Goal: Task Accomplishment & Management: Manage account settings

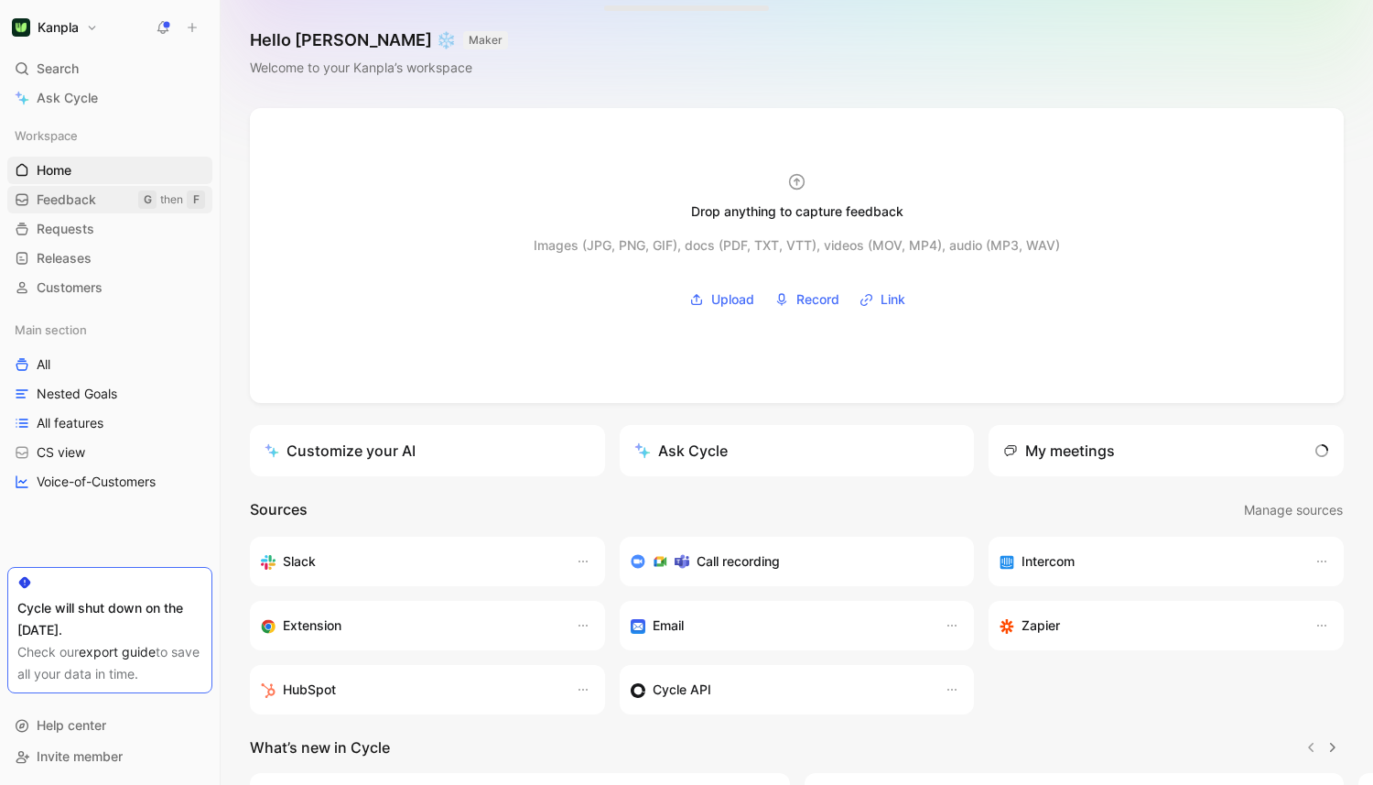
click at [122, 197] on link "Feedback G then F" at bounding box center [109, 199] width 205 height 27
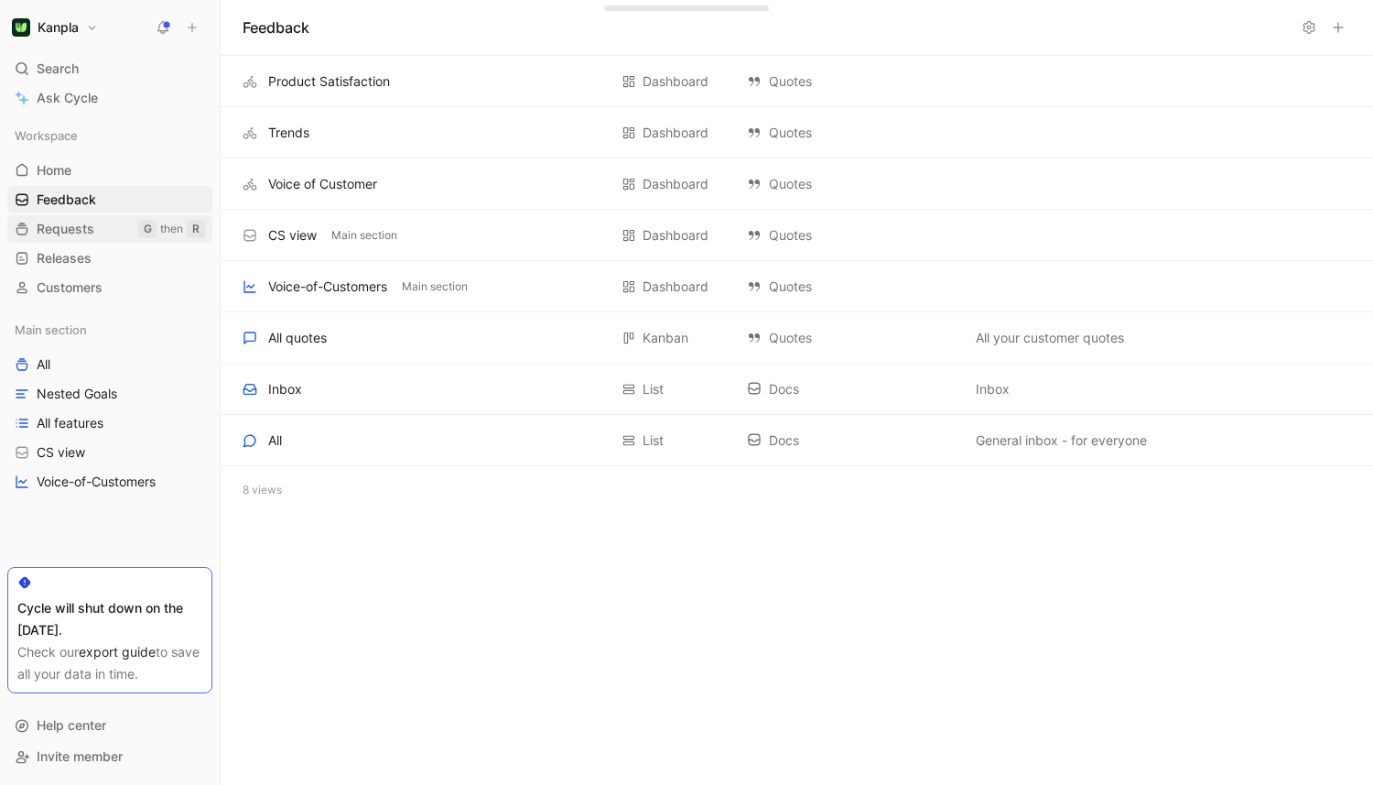
click at [97, 222] on link "Requests G then R" at bounding box center [109, 228] width 205 height 27
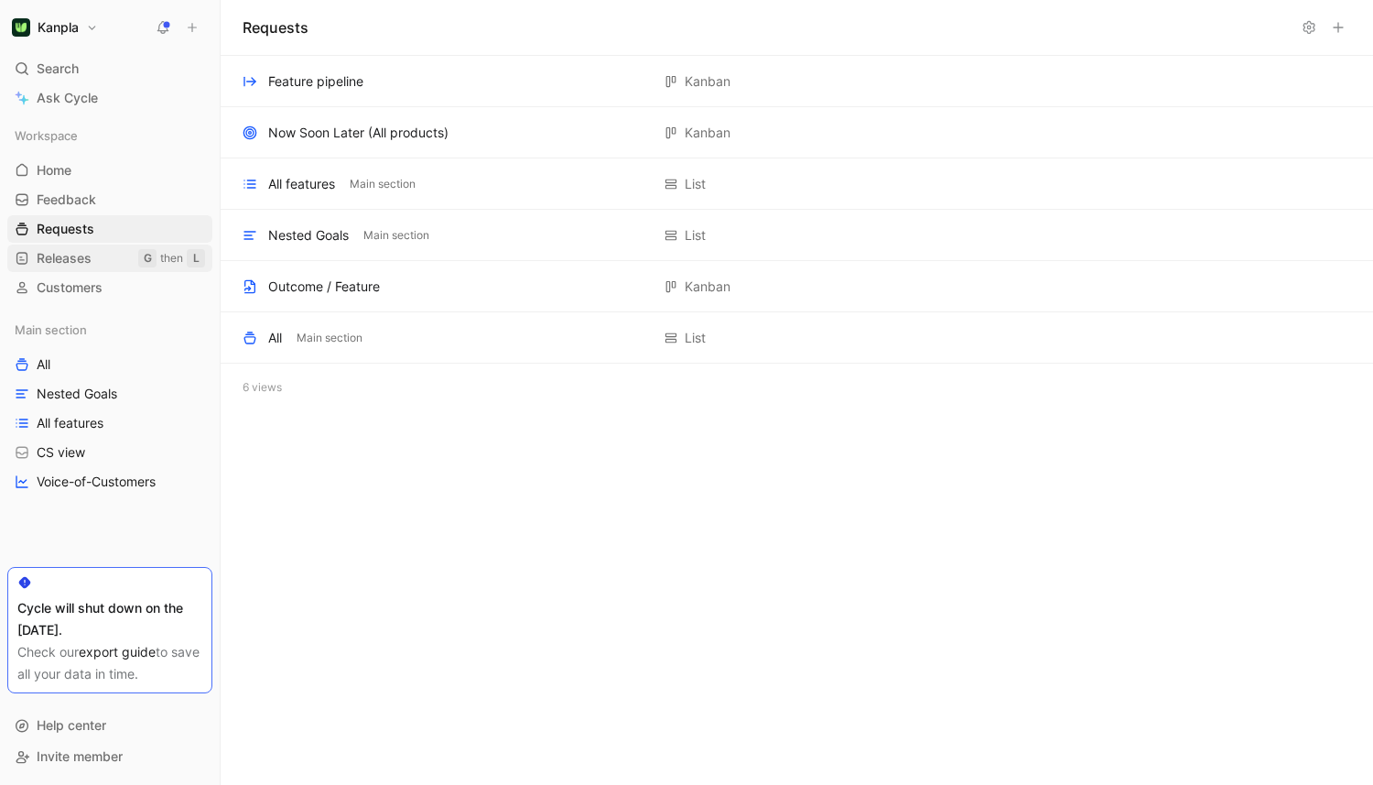
click at [113, 251] on link "Releases G then L" at bounding box center [109, 257] width 205 height 27
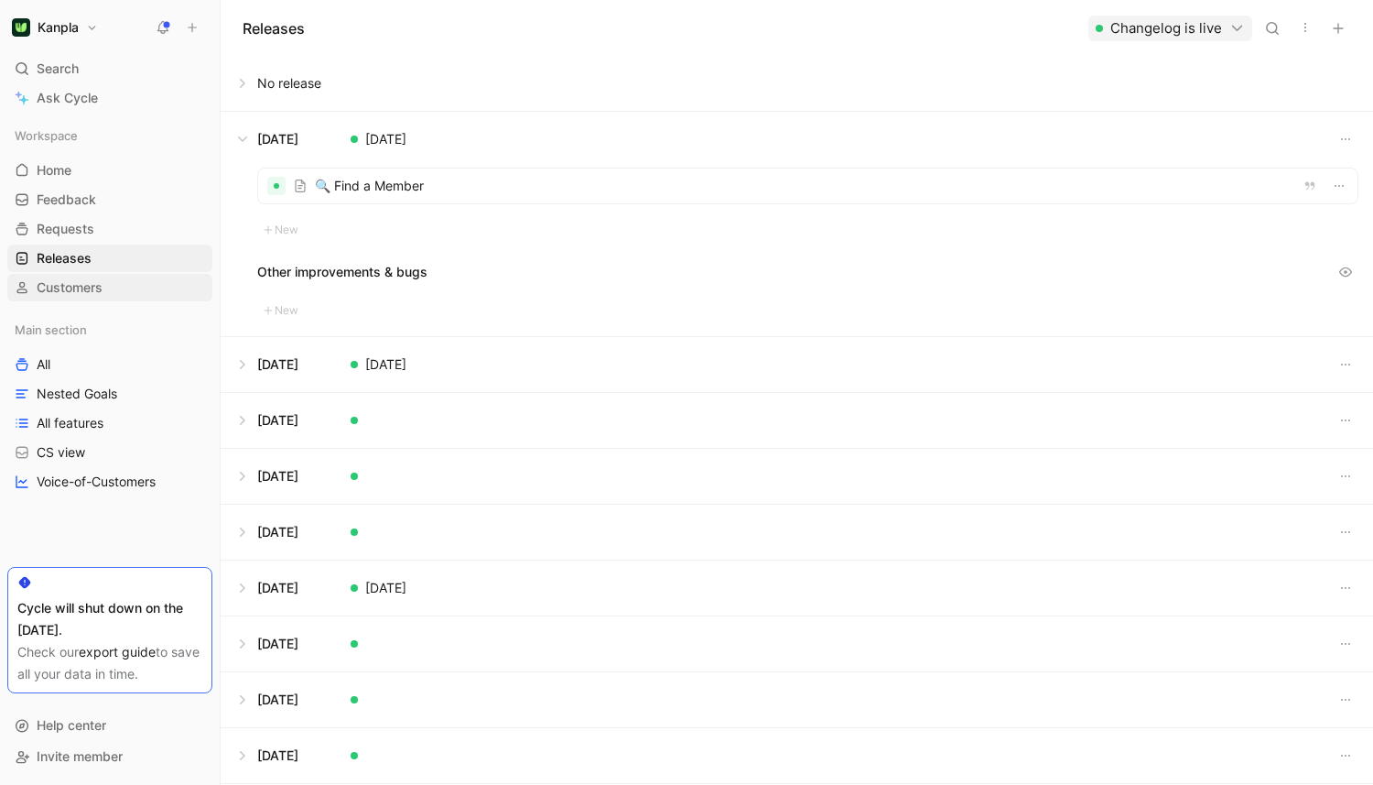
click at [103, 287] on span "Customers" at bounding box center [70, 287] width 66 height 18
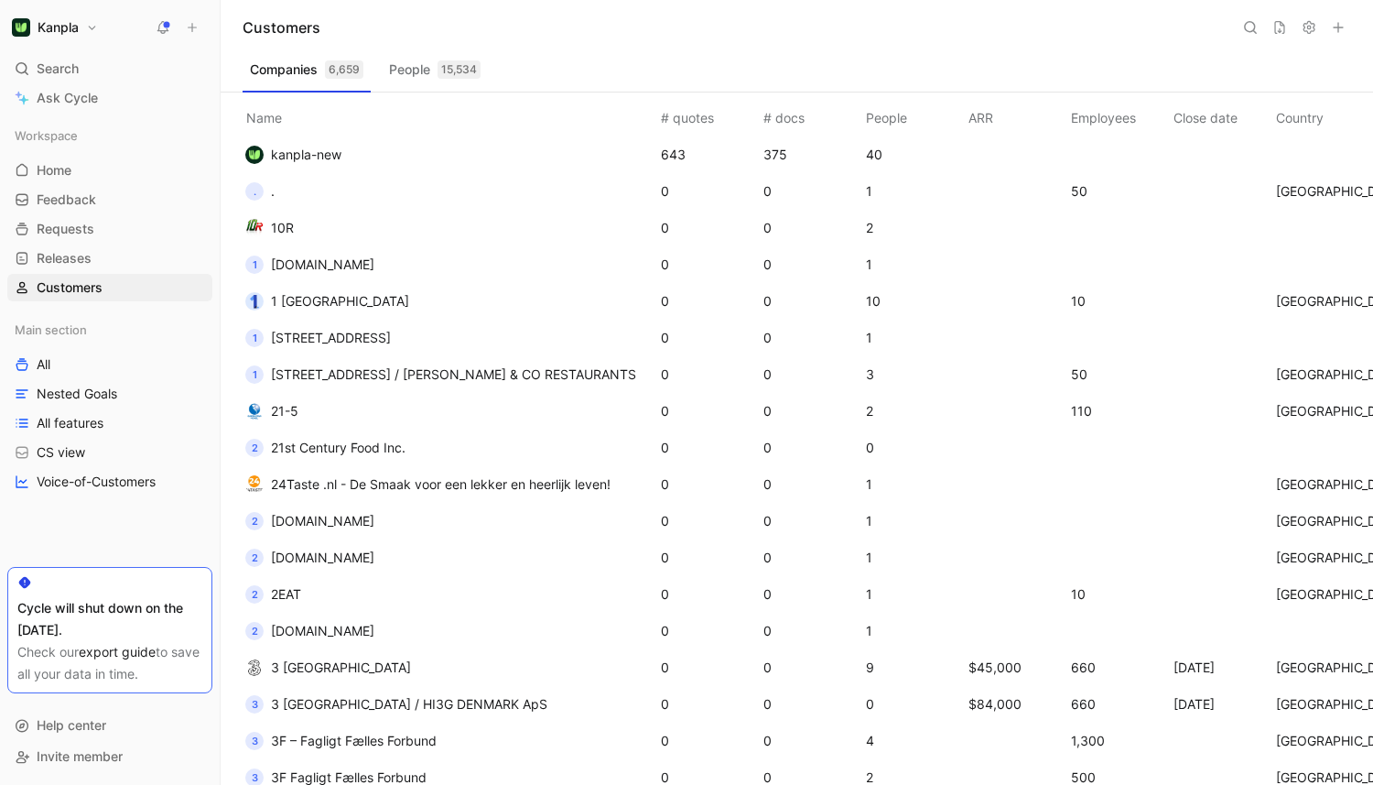
click at [352, 178] on td ". ." at bounding box center [446, 191] width 422 height 37
click at [372, 141] on td "kanpla-new" at bounding box center [446, 154] width 422 height 37
click at [359, 331] on span "[STREET_ADDRESS]" at bounding box center [331, 338] width 120 height 16
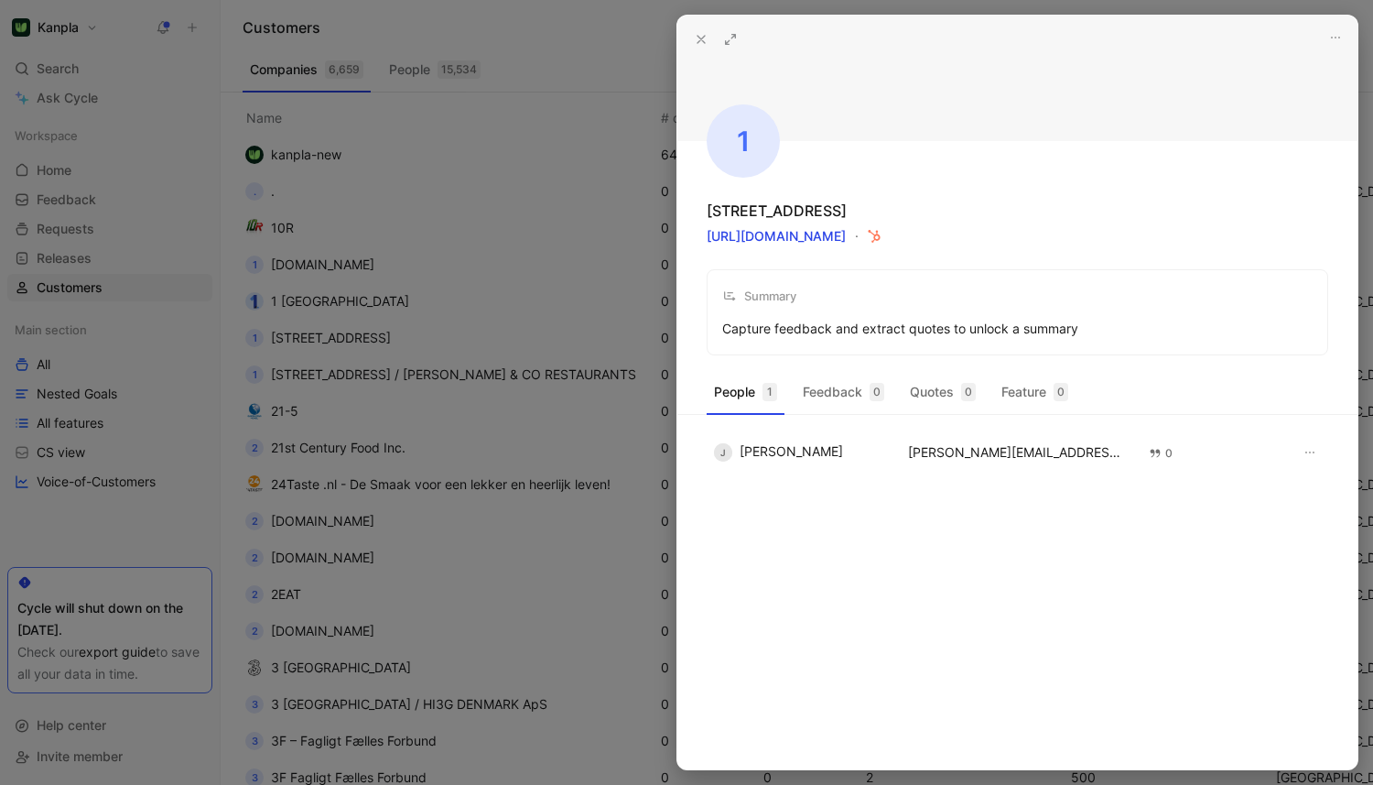
click at [395, 335] on div at bounding box center [686, 392] width 1373 height 785
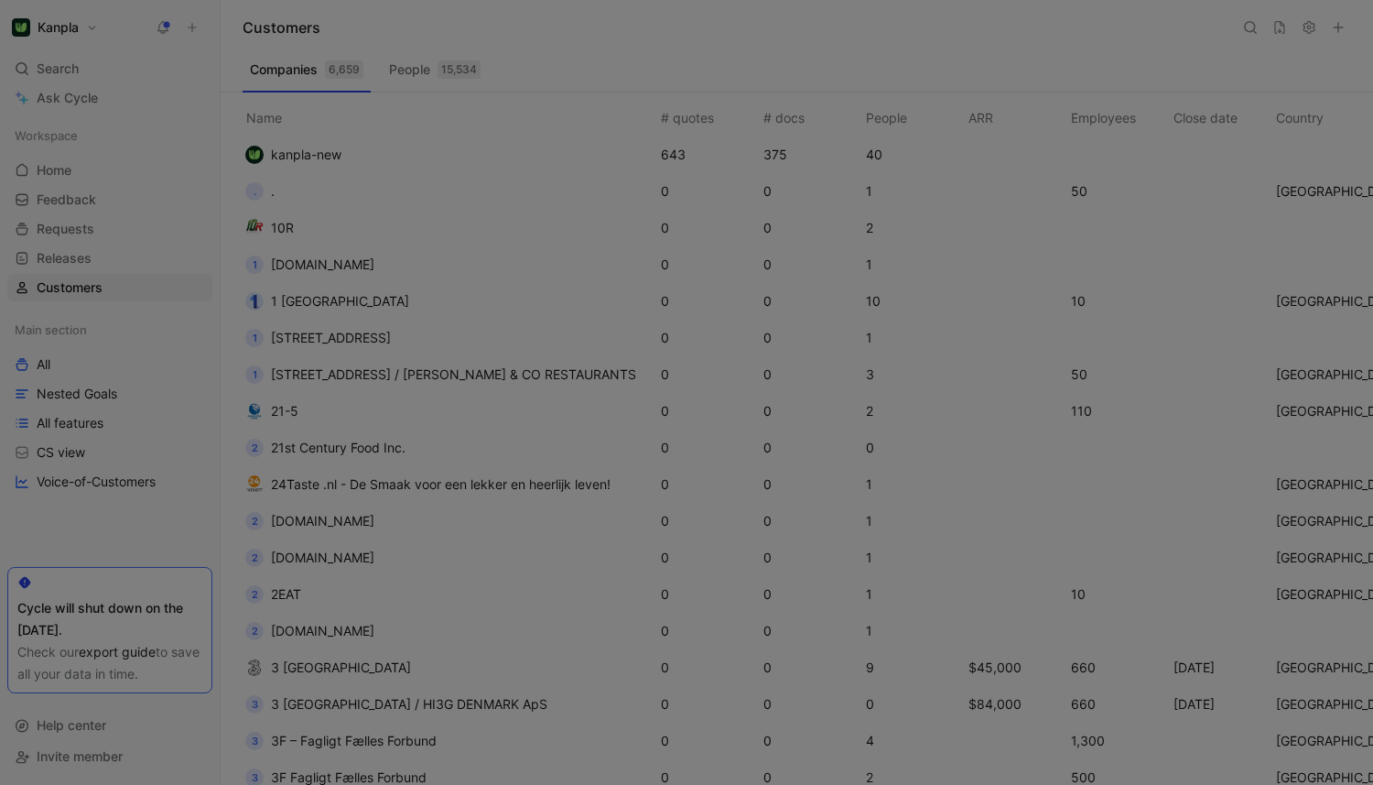
click at [384, 407] on td "21-5" at bounding box center [446, 411] width 422 height 37
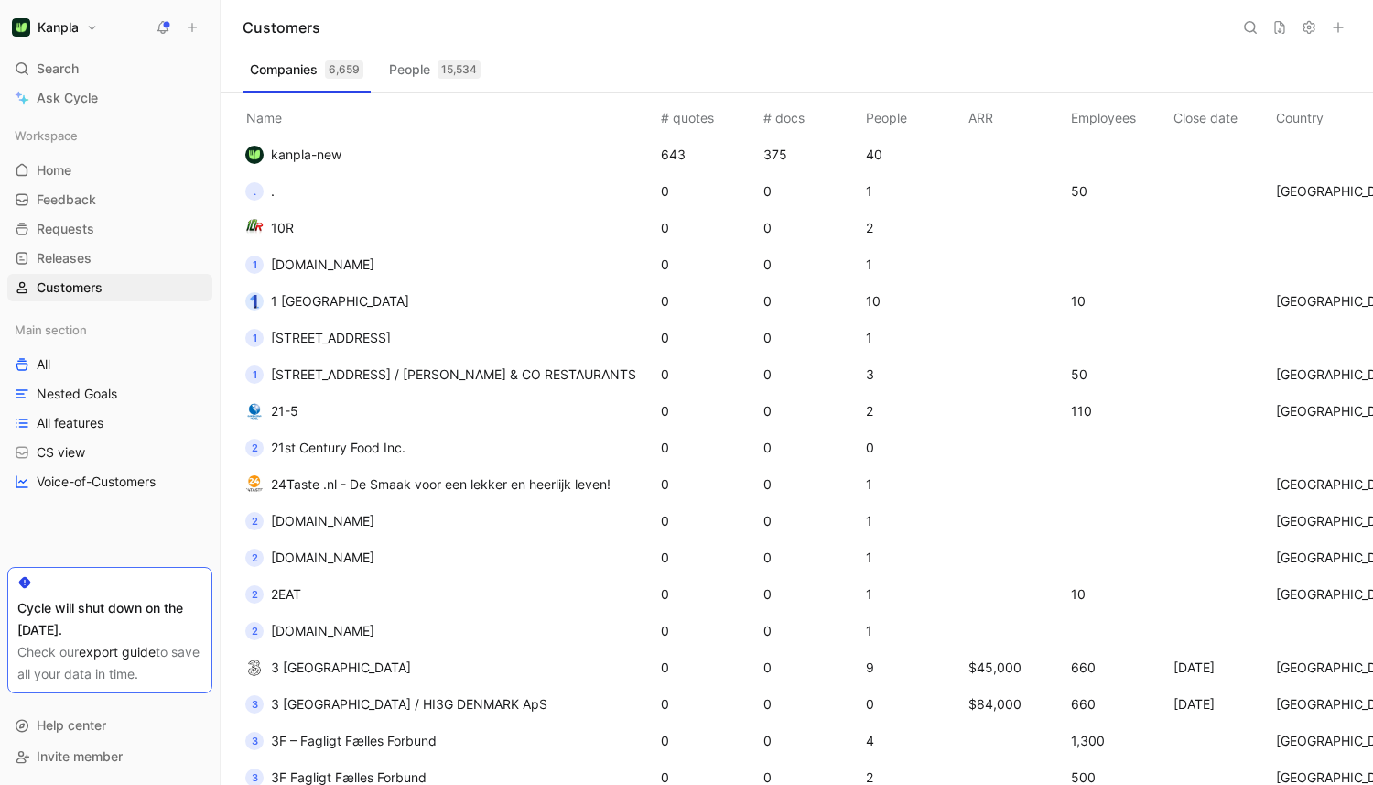
click at [330, 486] on span "24Taste .nl - De Smaak voor een lekker en heerlijk leven!" at bounding box center [441, 484] width 340 height 16
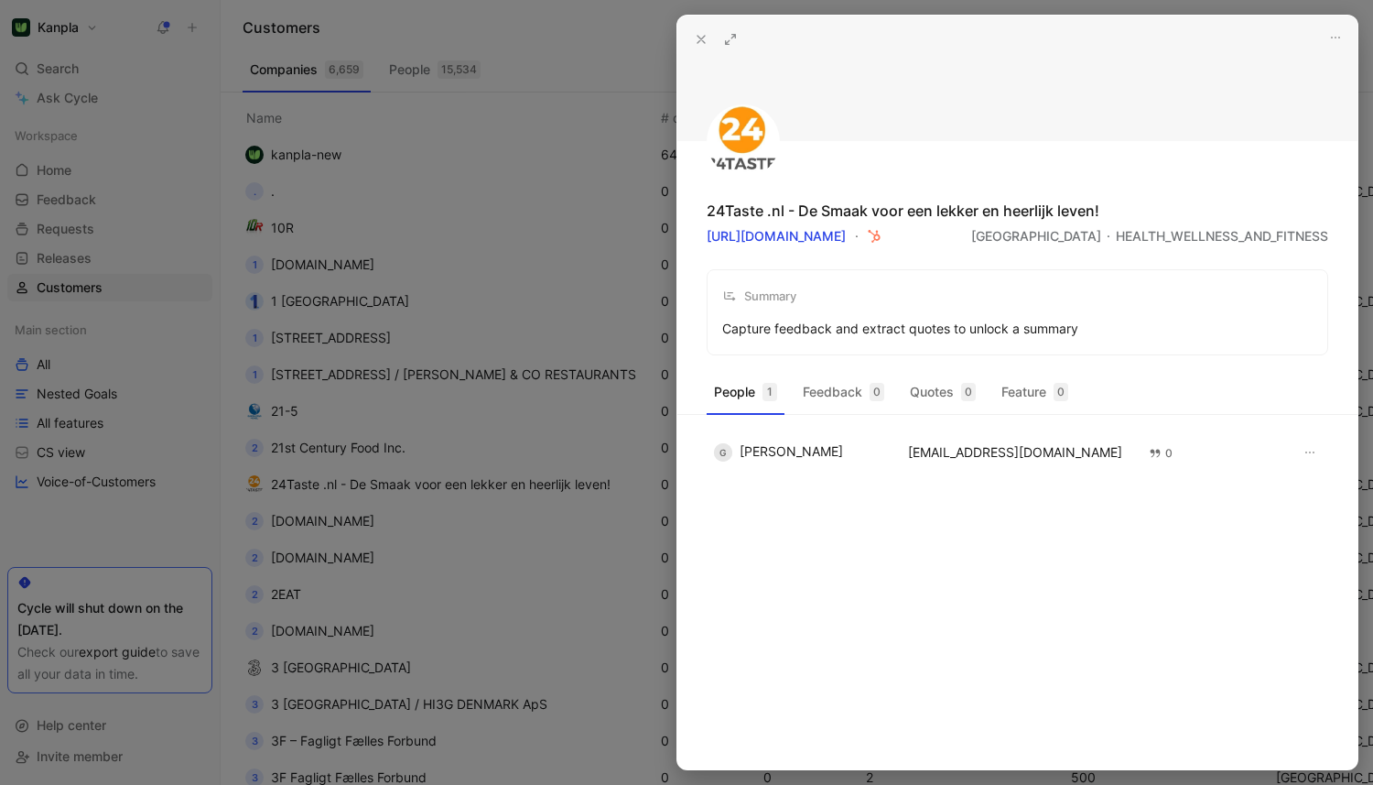
click at [324, 536] on div at bounding box center [686, 392] width 1373 height 785
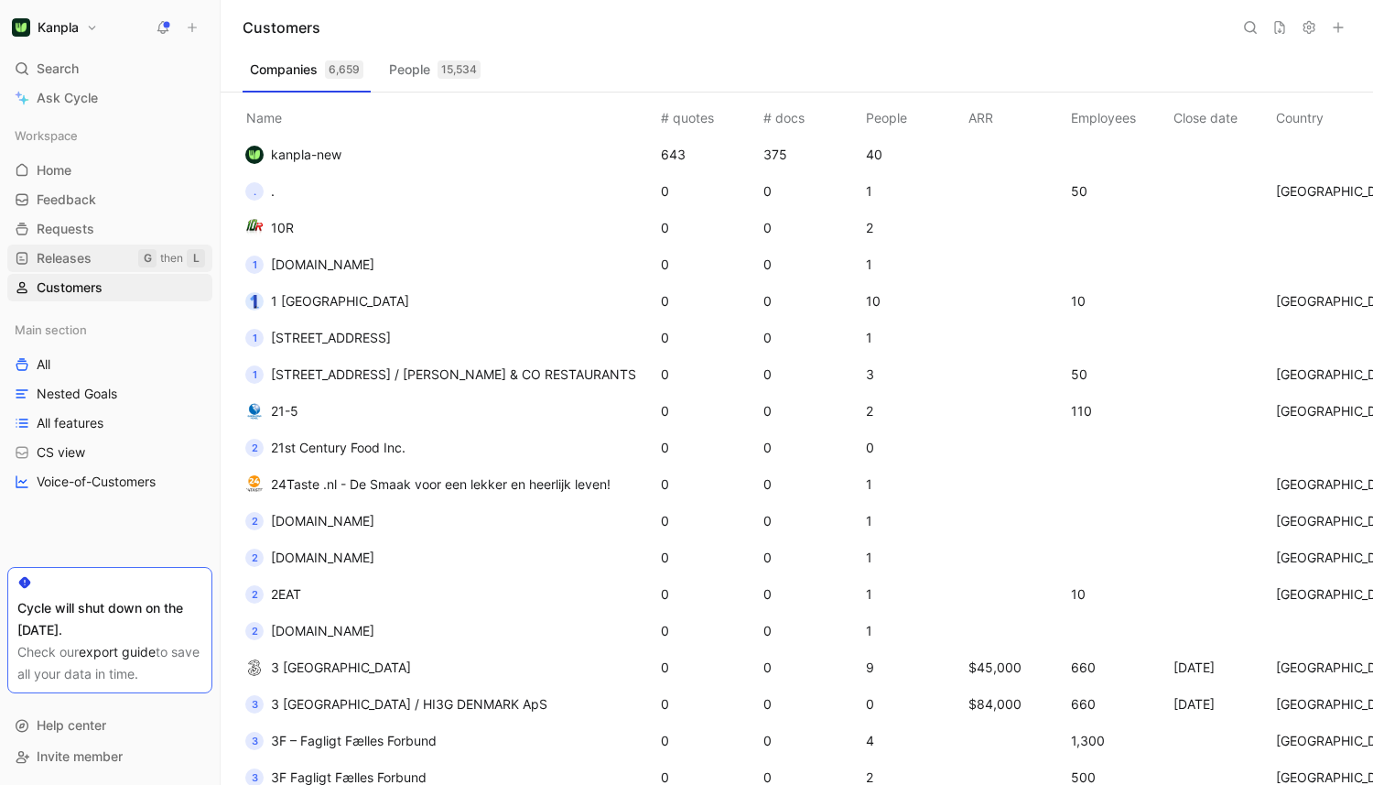
click at [91, 257] on span "Releases" at bounding box center [64, 258] width 55 height 18
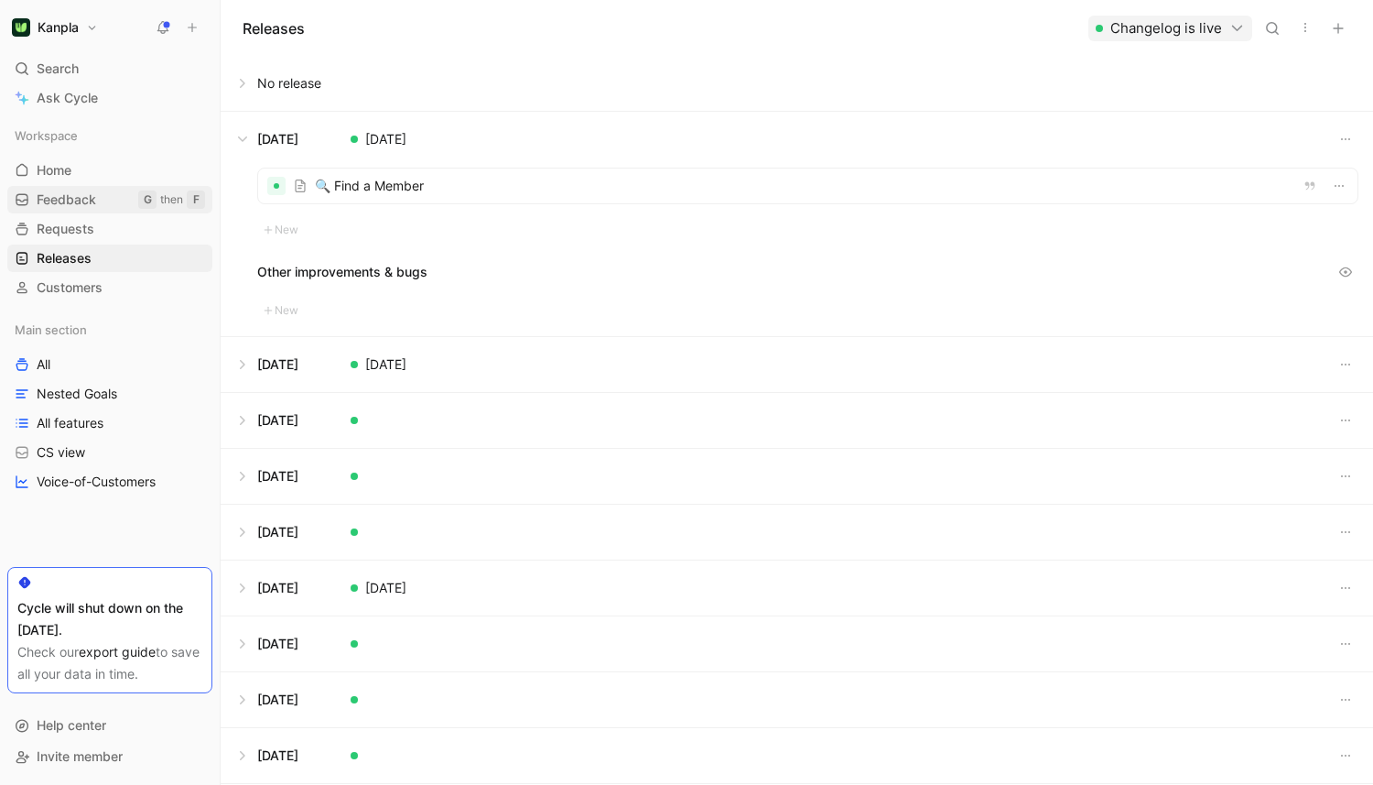
click at [99, 209] on link "Feedback G then F" at bounding box center [109, 199] width 205 height 27
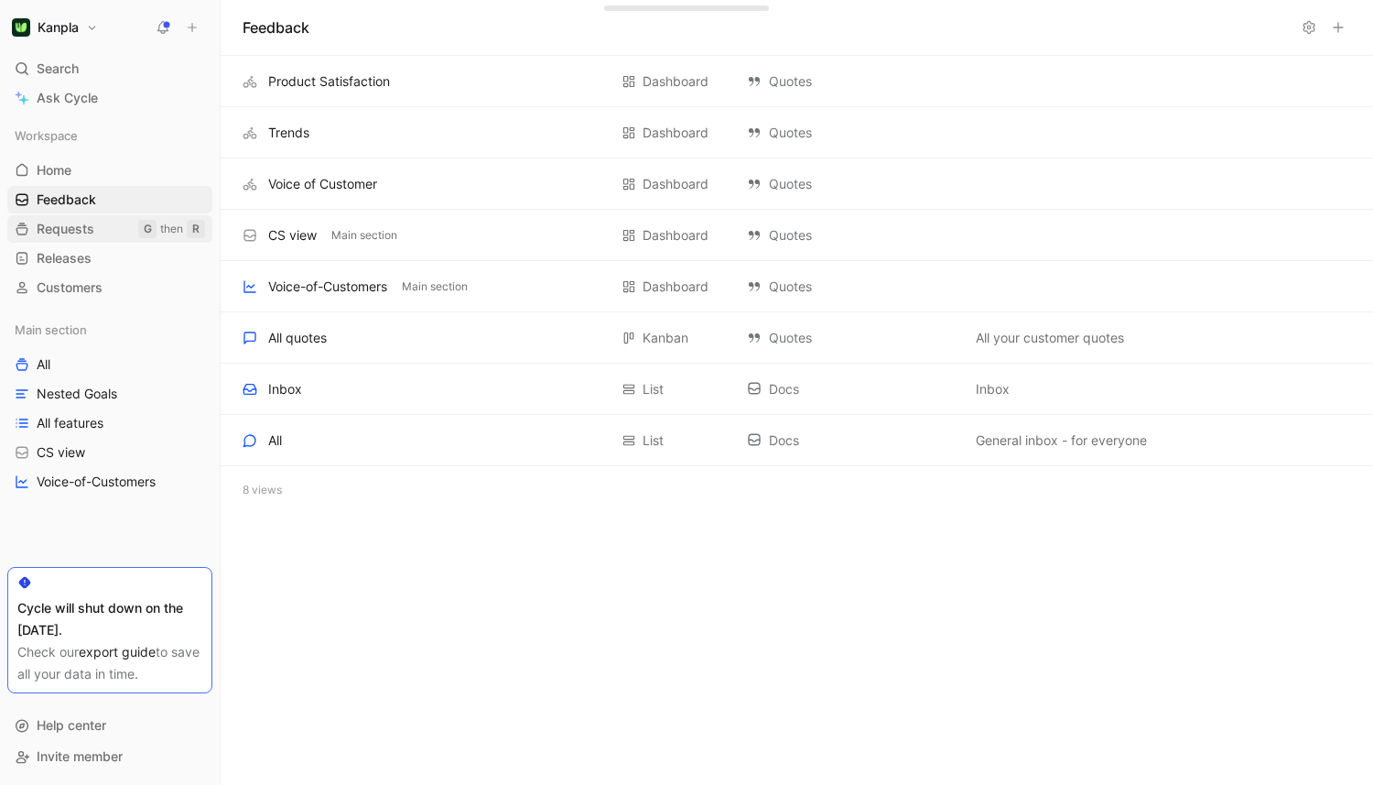
click at [98, 217] on link "Requests G then R" at bounding box center [109, 228] width 205 height 27
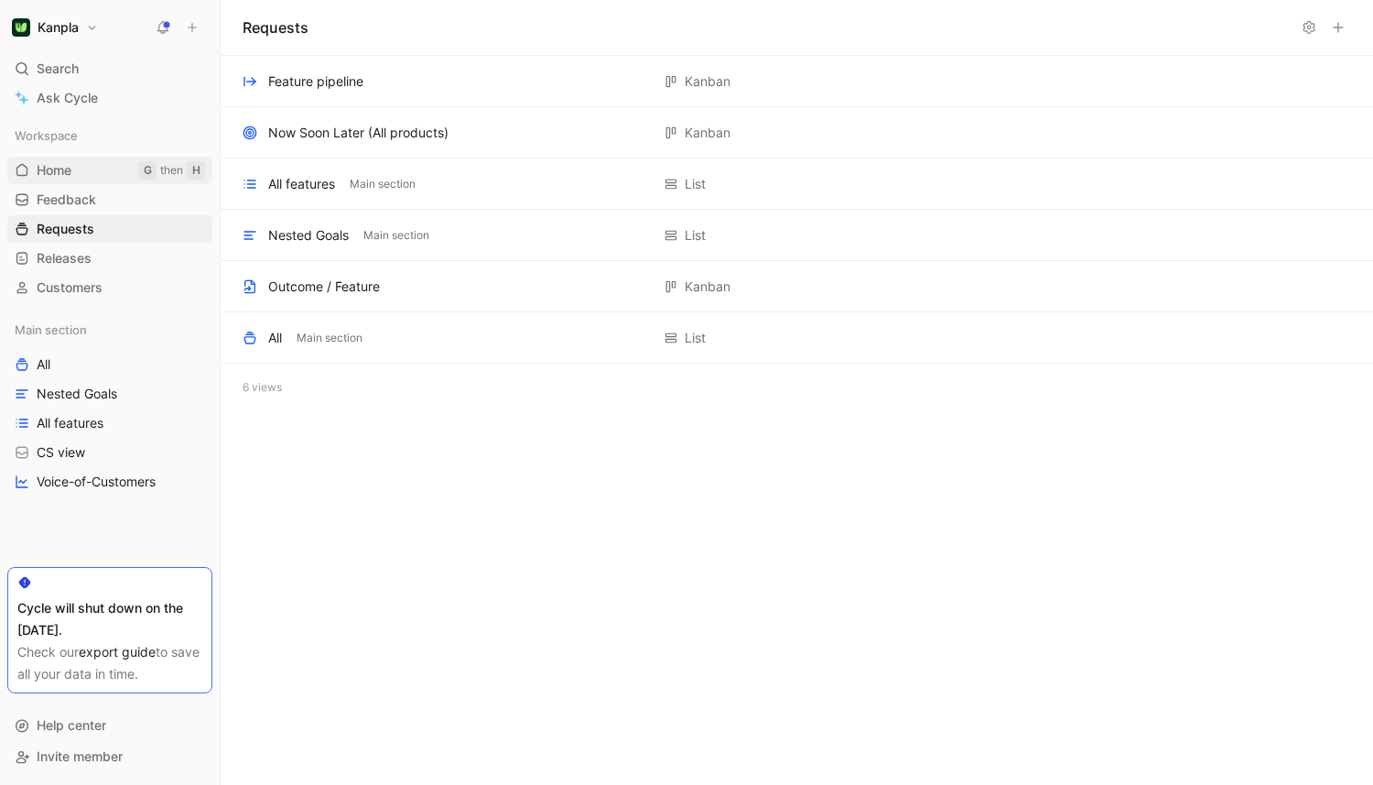
click at [81, 179] on link "Home G then H" at bounding box center [109, 170] width 205 height 27
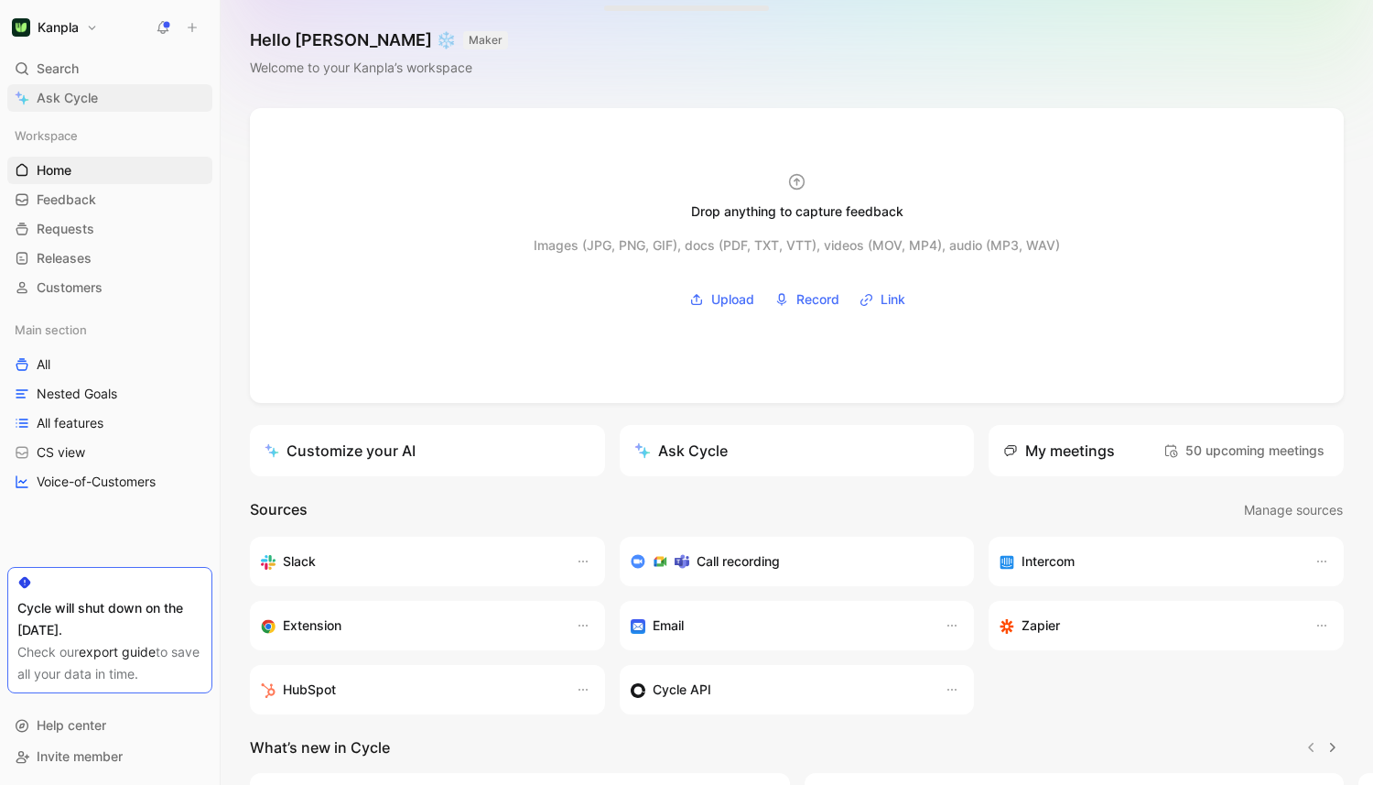
click at [100, 92] on link "Ask Cycle" at bounding box center [109, 97] width 205 height 27
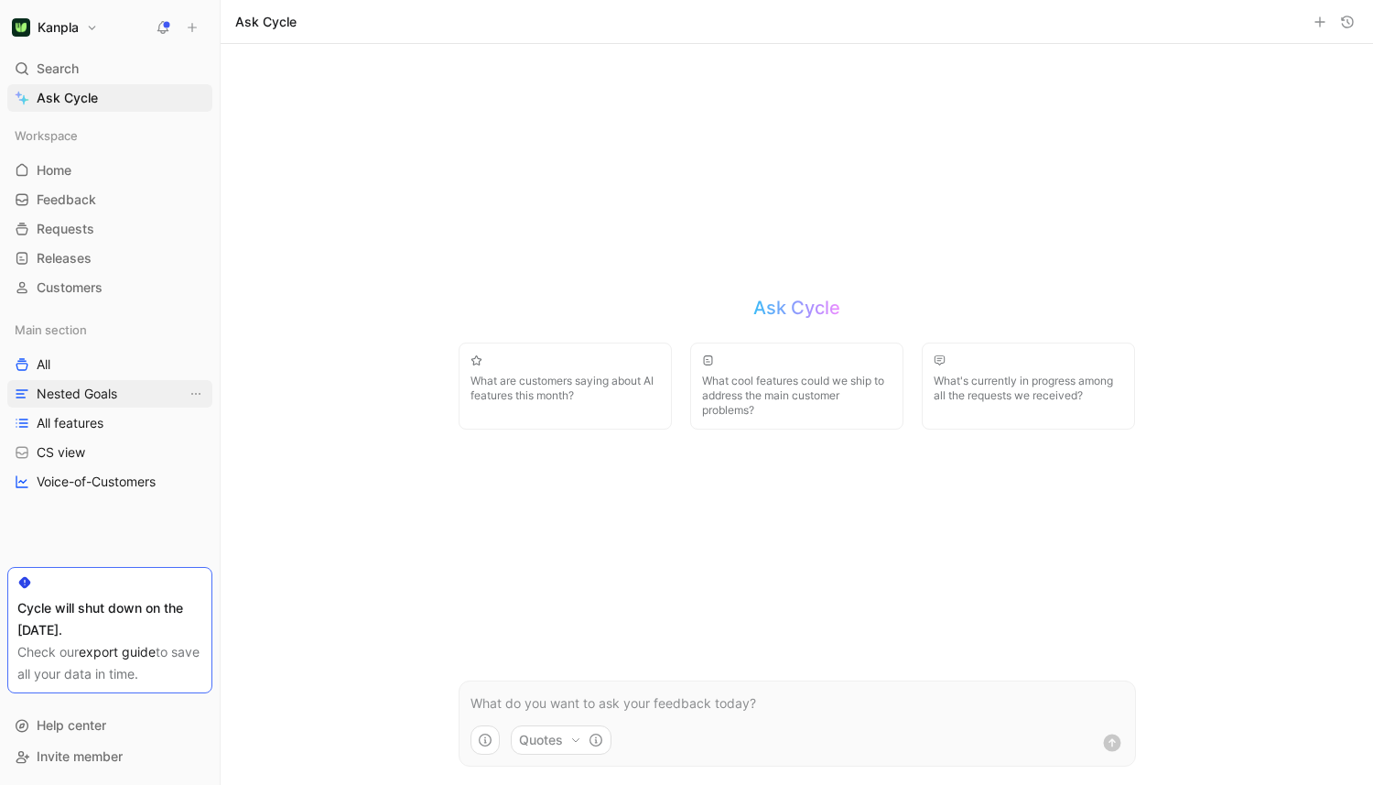
click at [103, 386] on span "Nested Goals" at bounding box center [77, 393] width 81 height 18
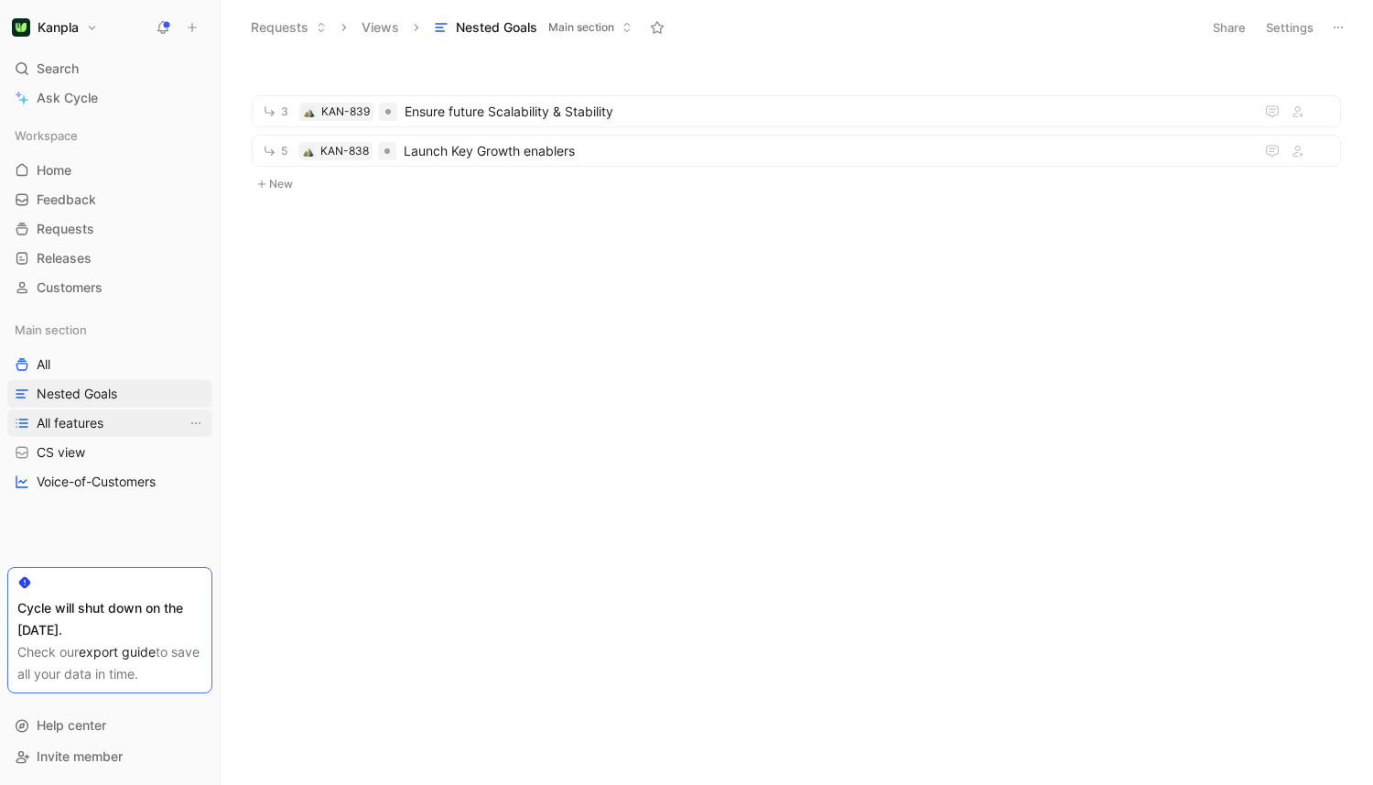
click at [97, 414] on span "All features" at bounding box center [70, 423] width 67 height 18
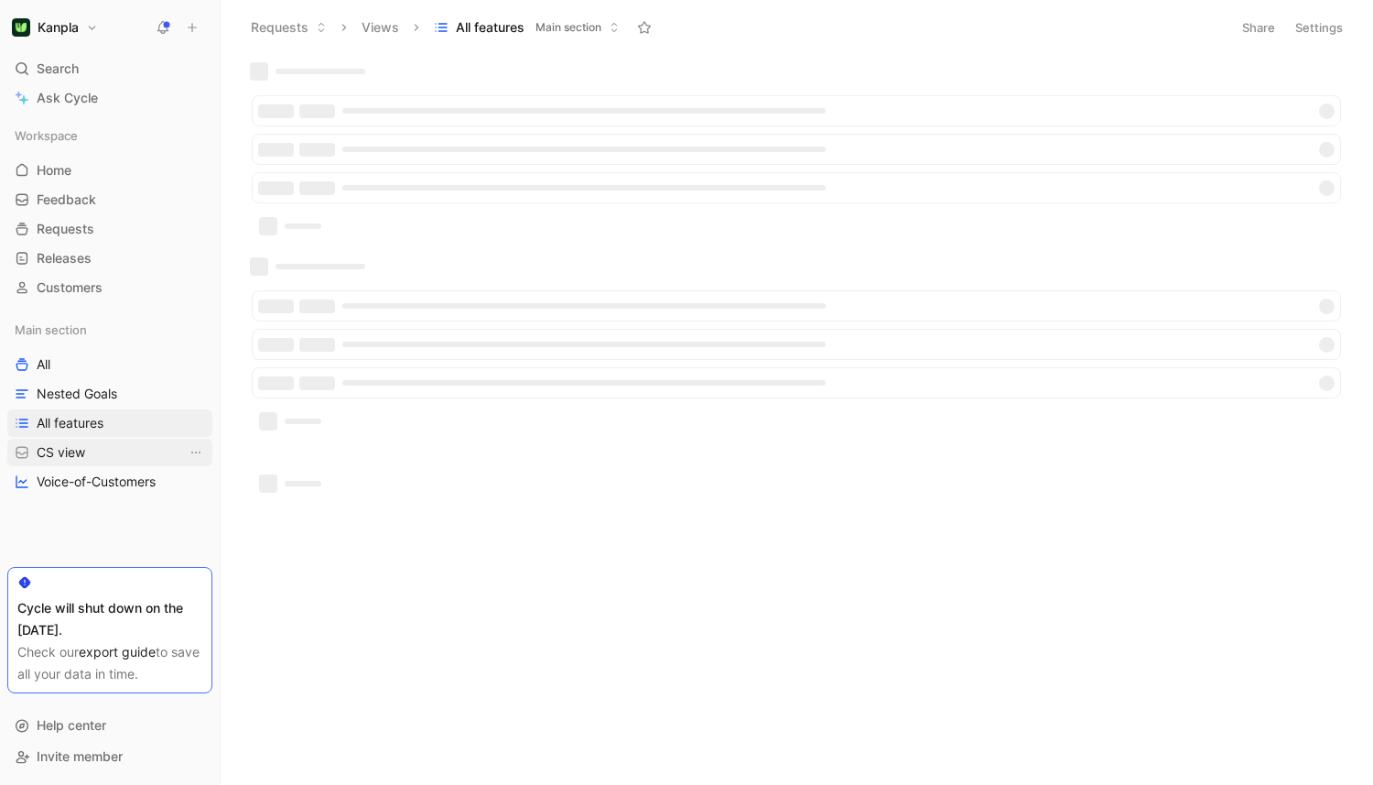
click at [92, 438] on link "CS view" at bounding box center [109, 451] width 205 height 27
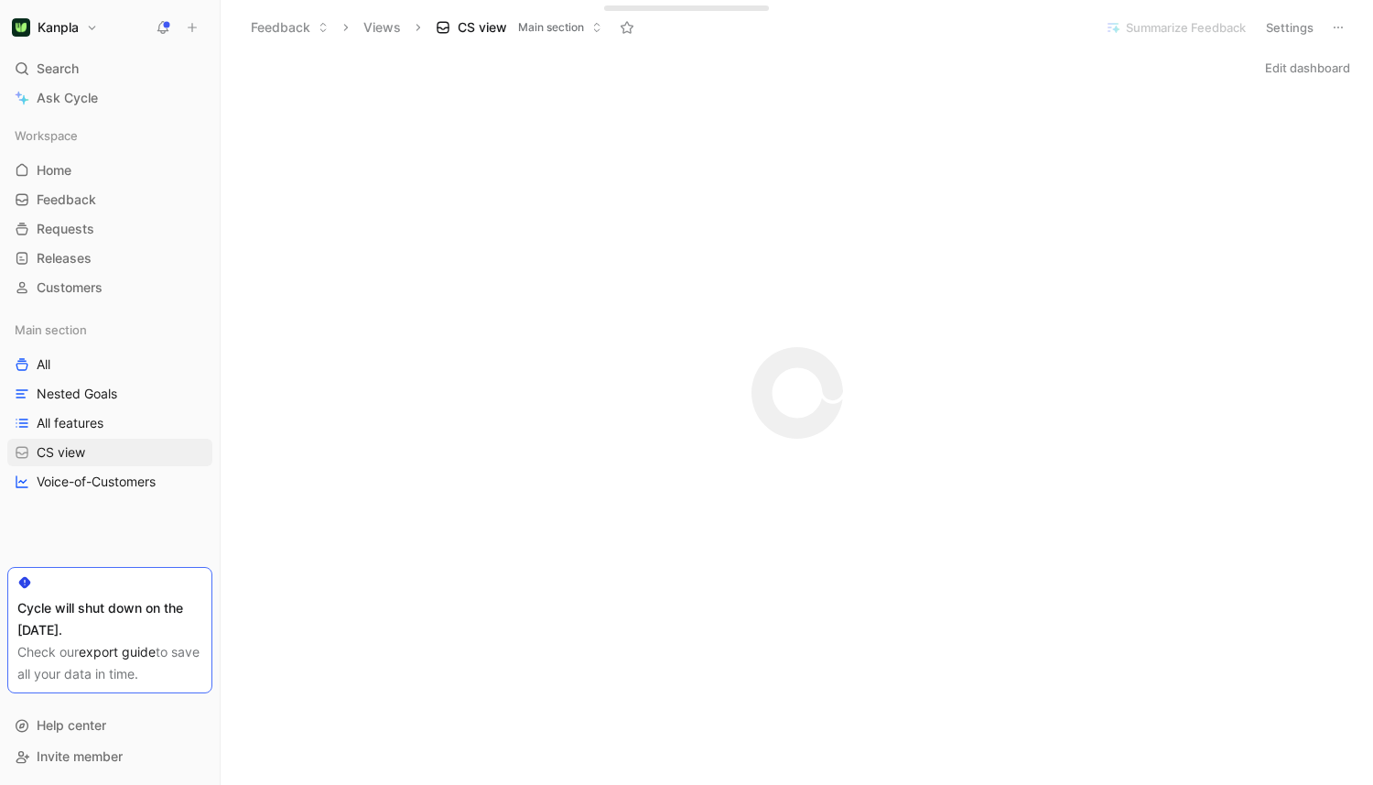
click at [180, 584] on div at bounding box center [109, 582] width 185 height 15
click at [118, 485] on span "Voice-of-Customers" at bounding box center [96, 481] width 119 height 18
click at [113, 395] on span "Nested Goals" at bounding box center [77, 393] width 81 height 18
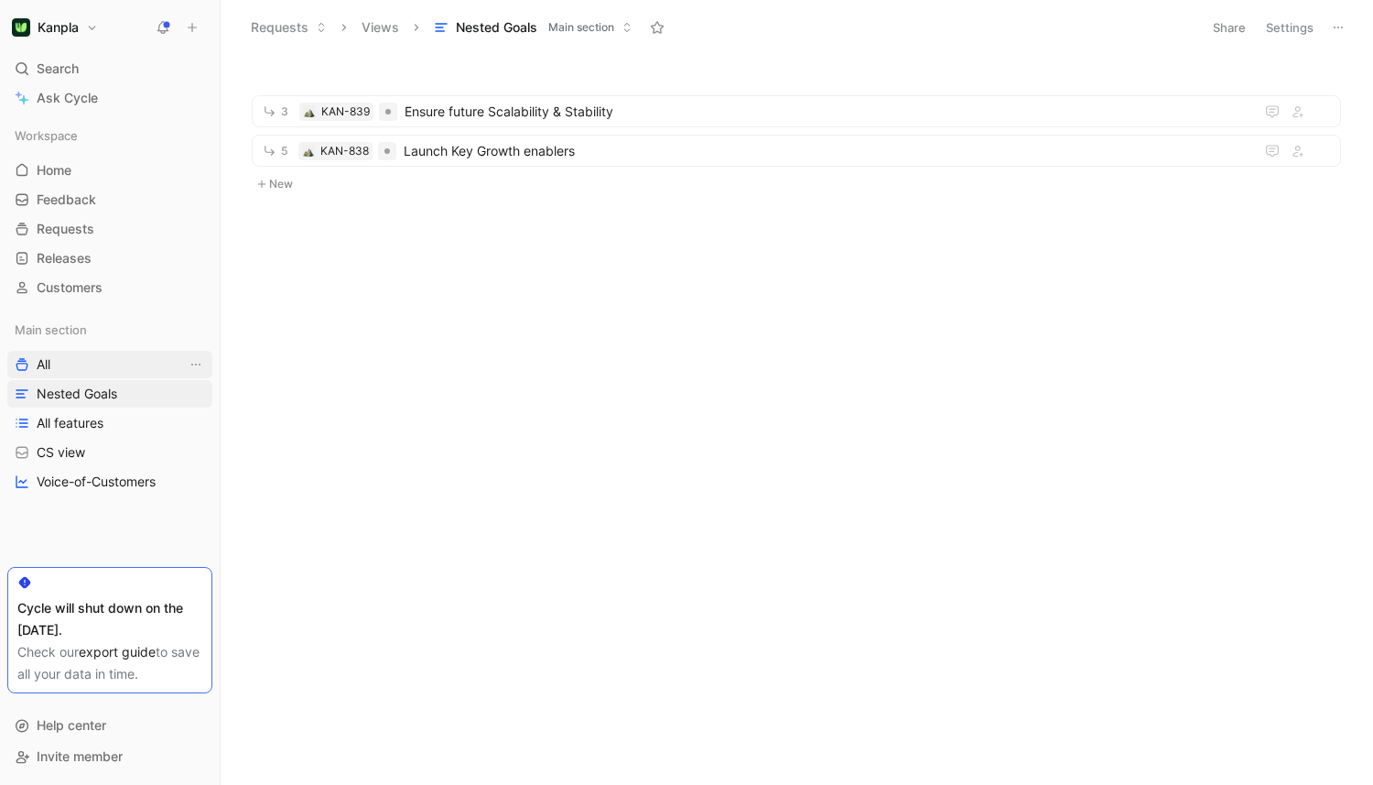
click at [113, 363] on link "All" at bounding box center [109, 364] width 205 height 27
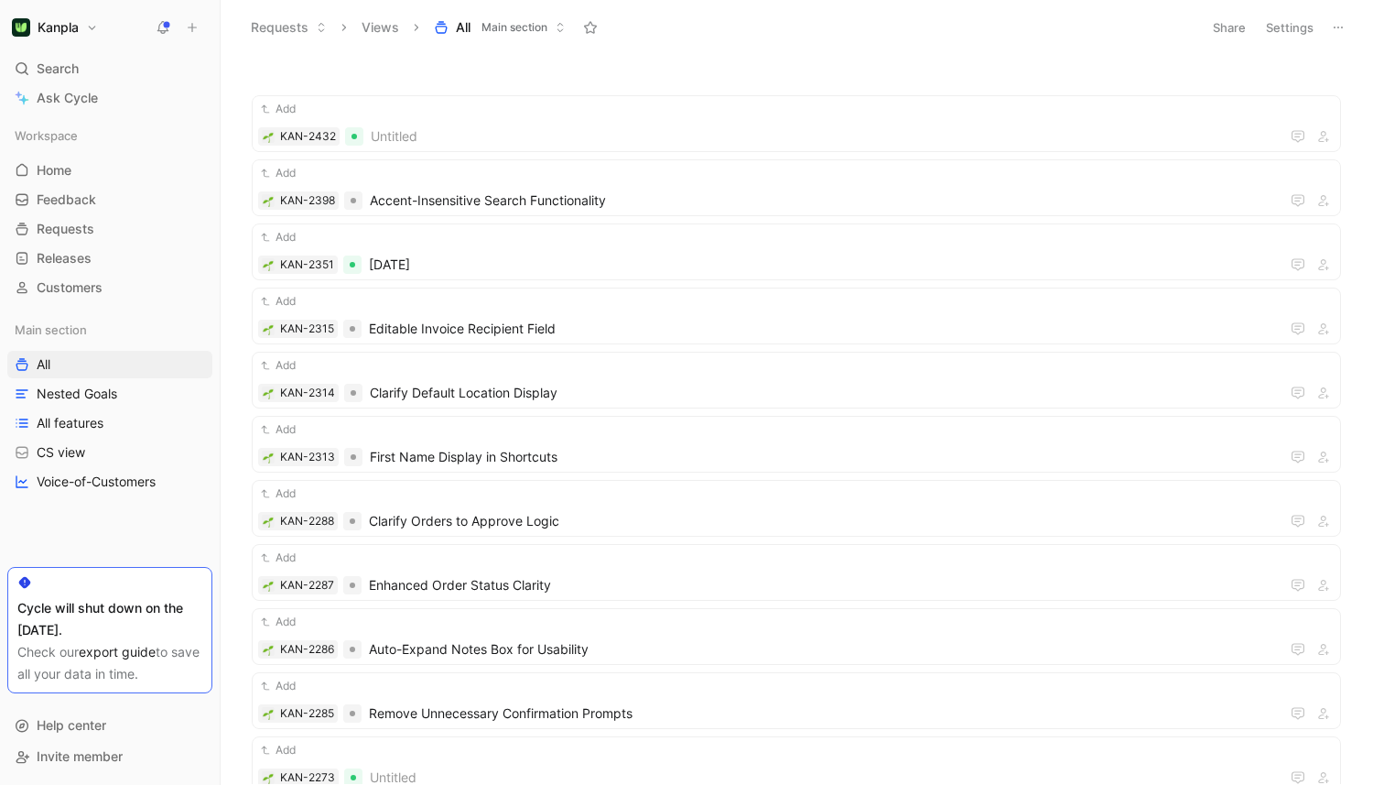
click at [55, 32] on h1 "Kanpla" at bounding box center [58, 27] width 41 height 16
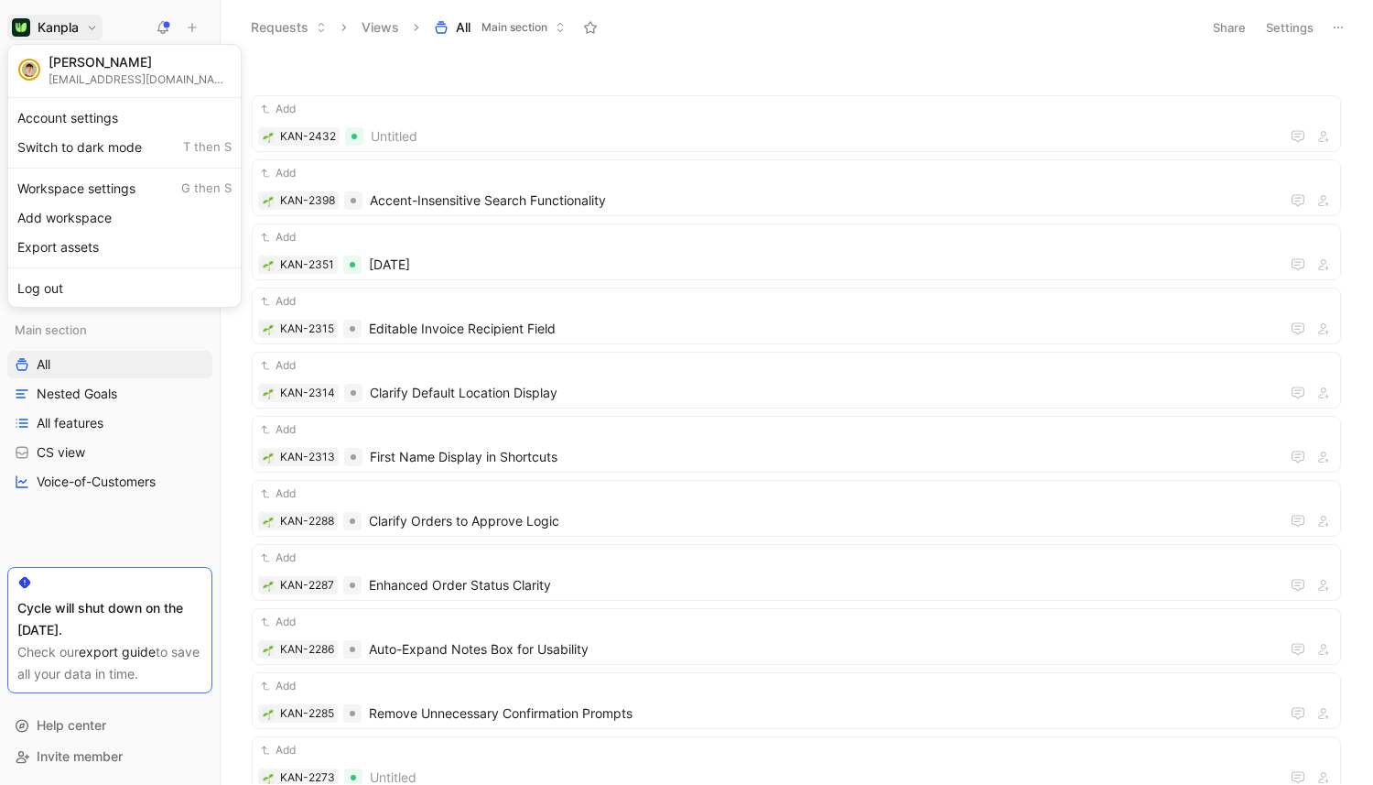
click at [55, 32] on div at bounding box center [686, 392] width 1373 height 785
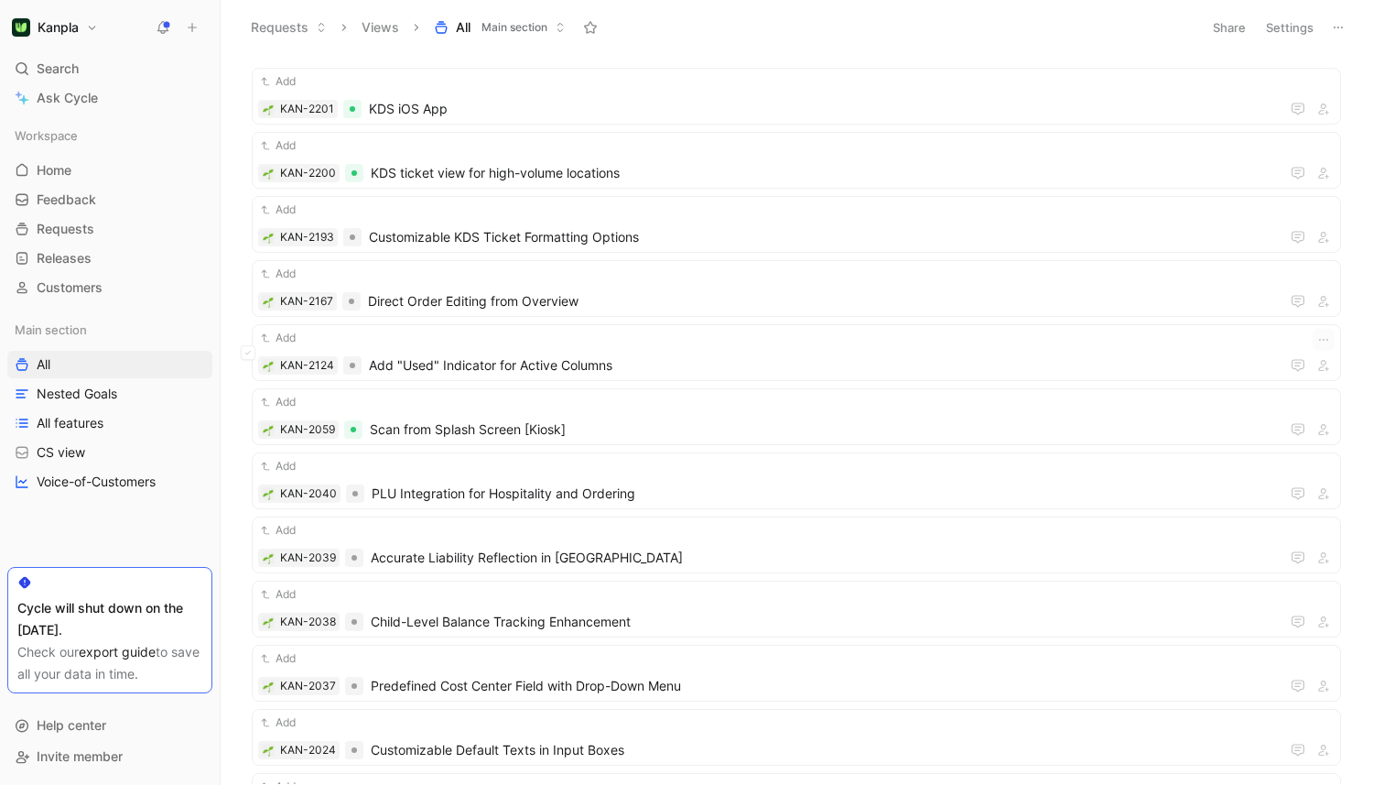
scroll to position [1864, 0]
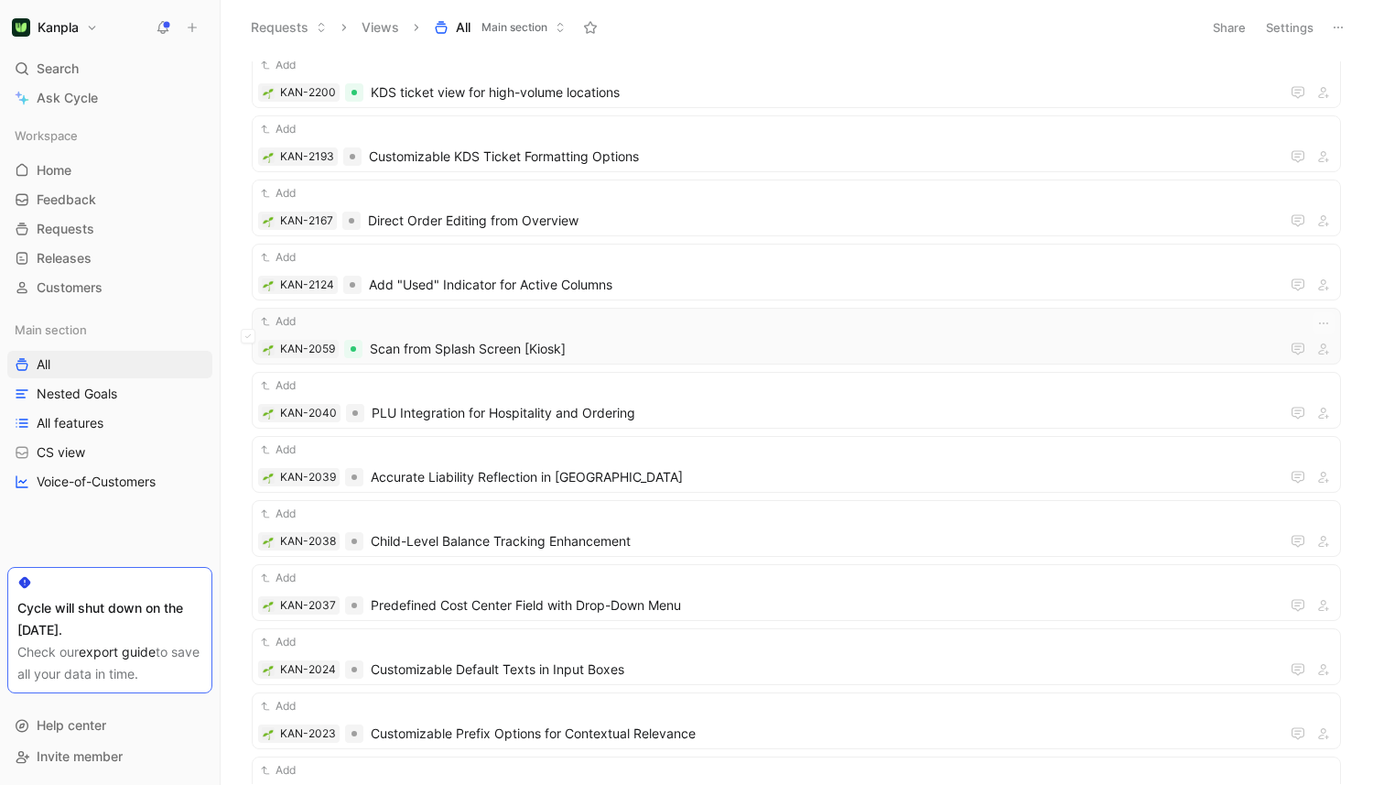
click at [688, 324] on div "Add" at bounding box center [796, 321] width 1077 height 18
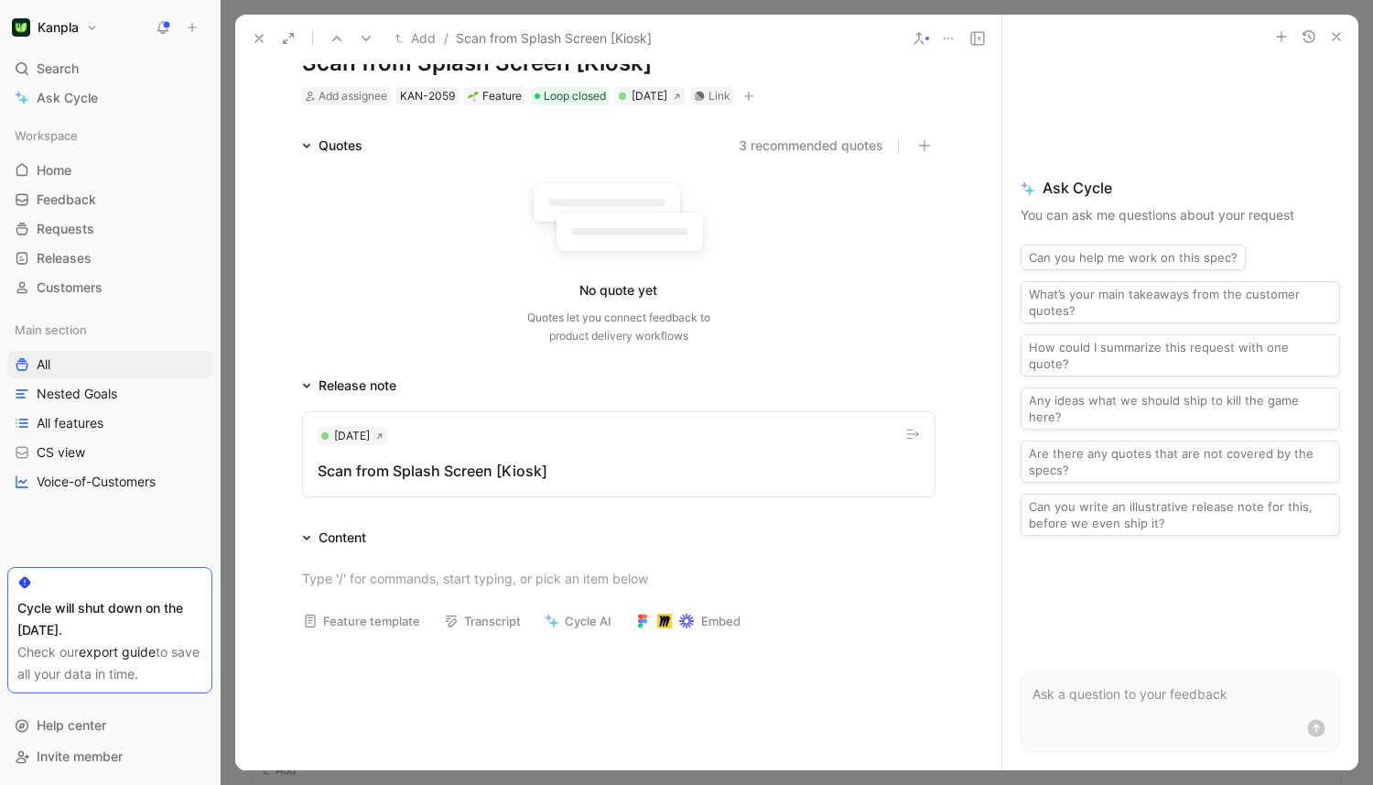
scroll to position [87, 0]
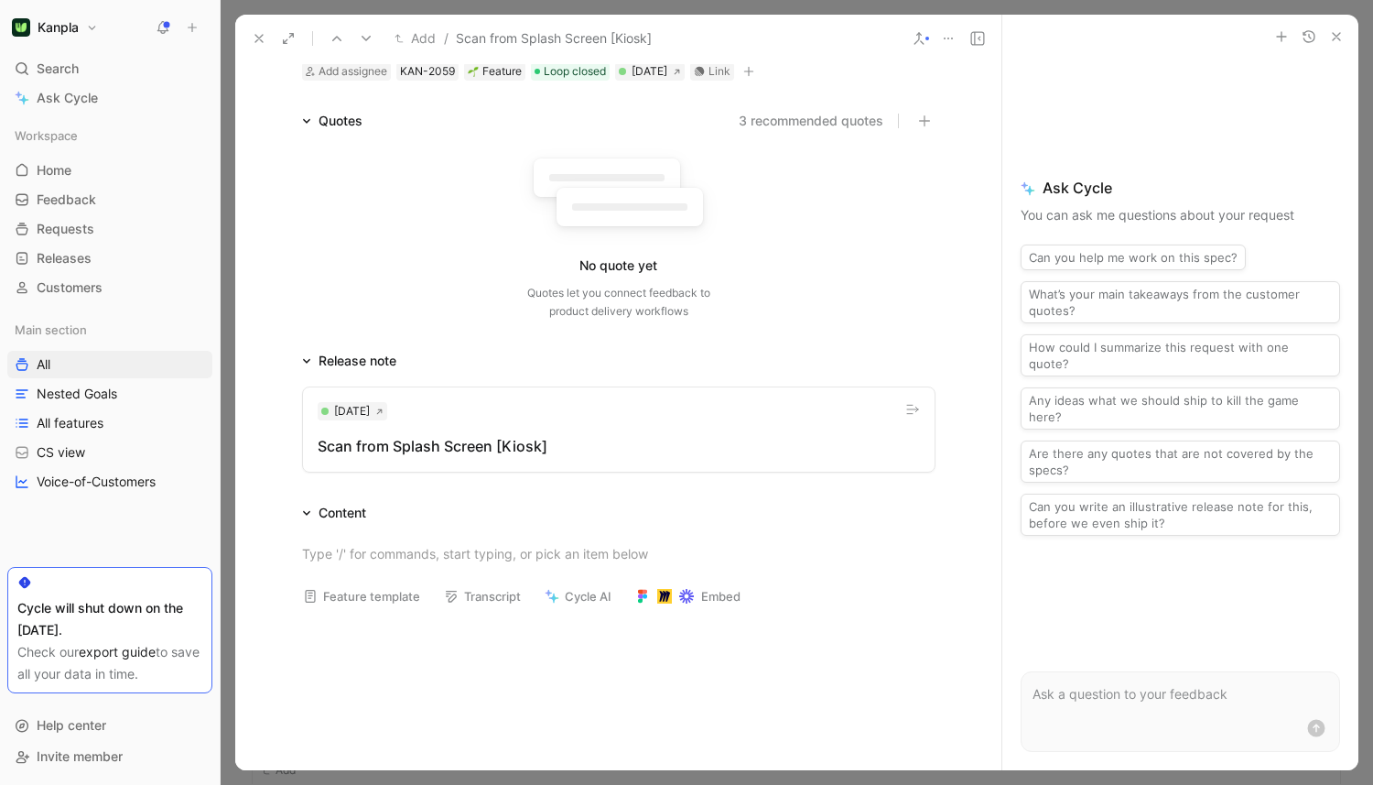
click at [666, 439] on div "Scan from Splash Screen [Kiosk]" at bounding box center [619, 446] width 602 height 22
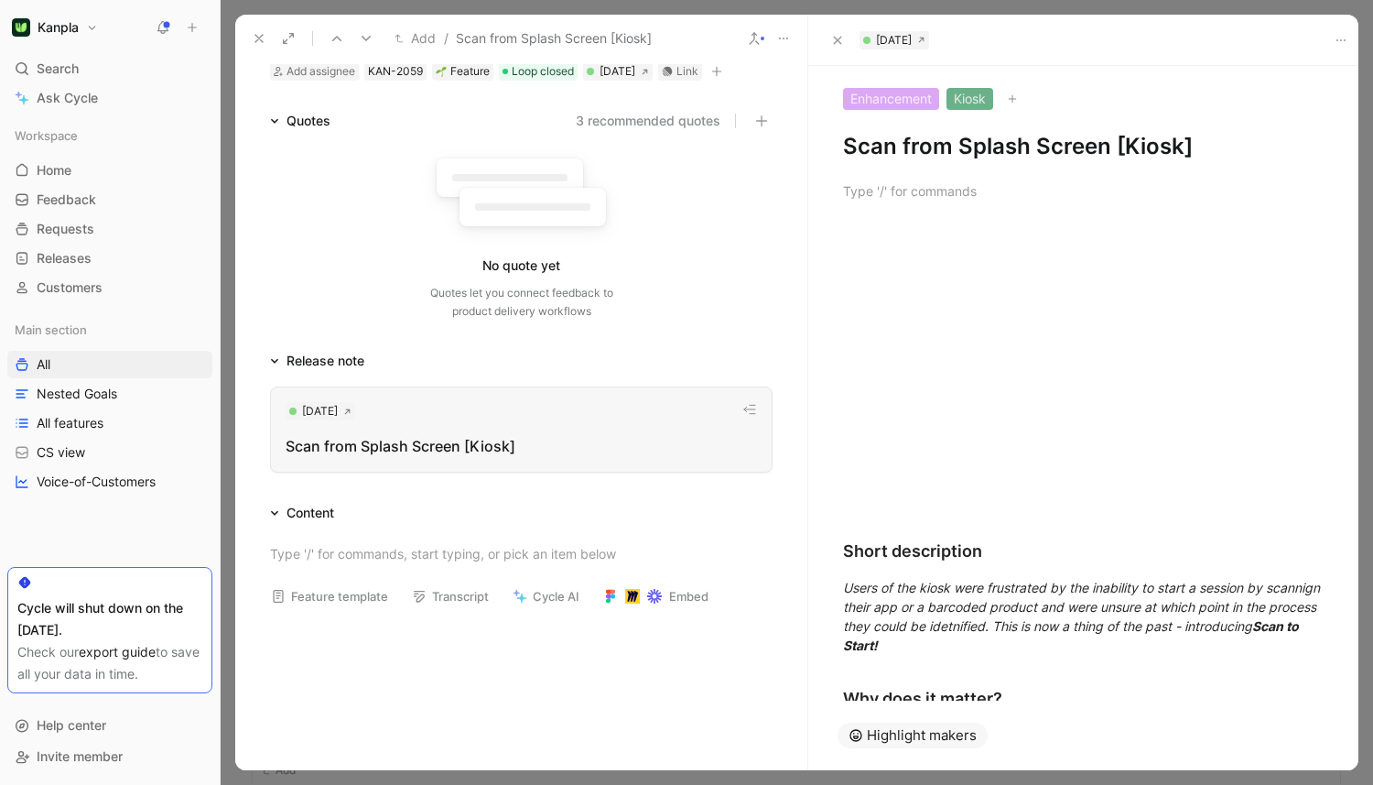
click at [666, 439] on div "Scan from Splash Screen [Kiosk]" at bounding box center [521, 446] width 471 height 22
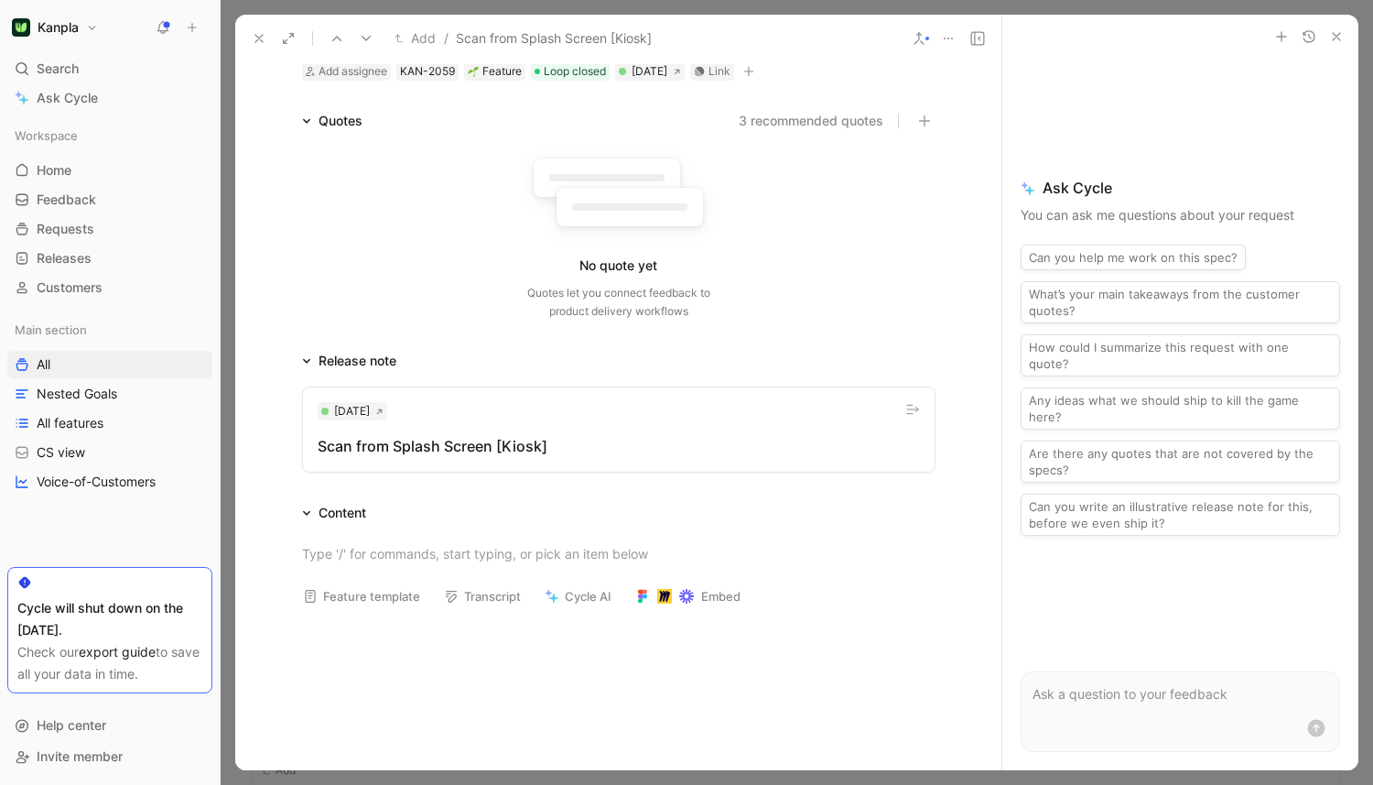
click at [834, 448] on div "Scan from Splash Screen [Kiosk]" at bounding box center [619, 446] width 602 height 22
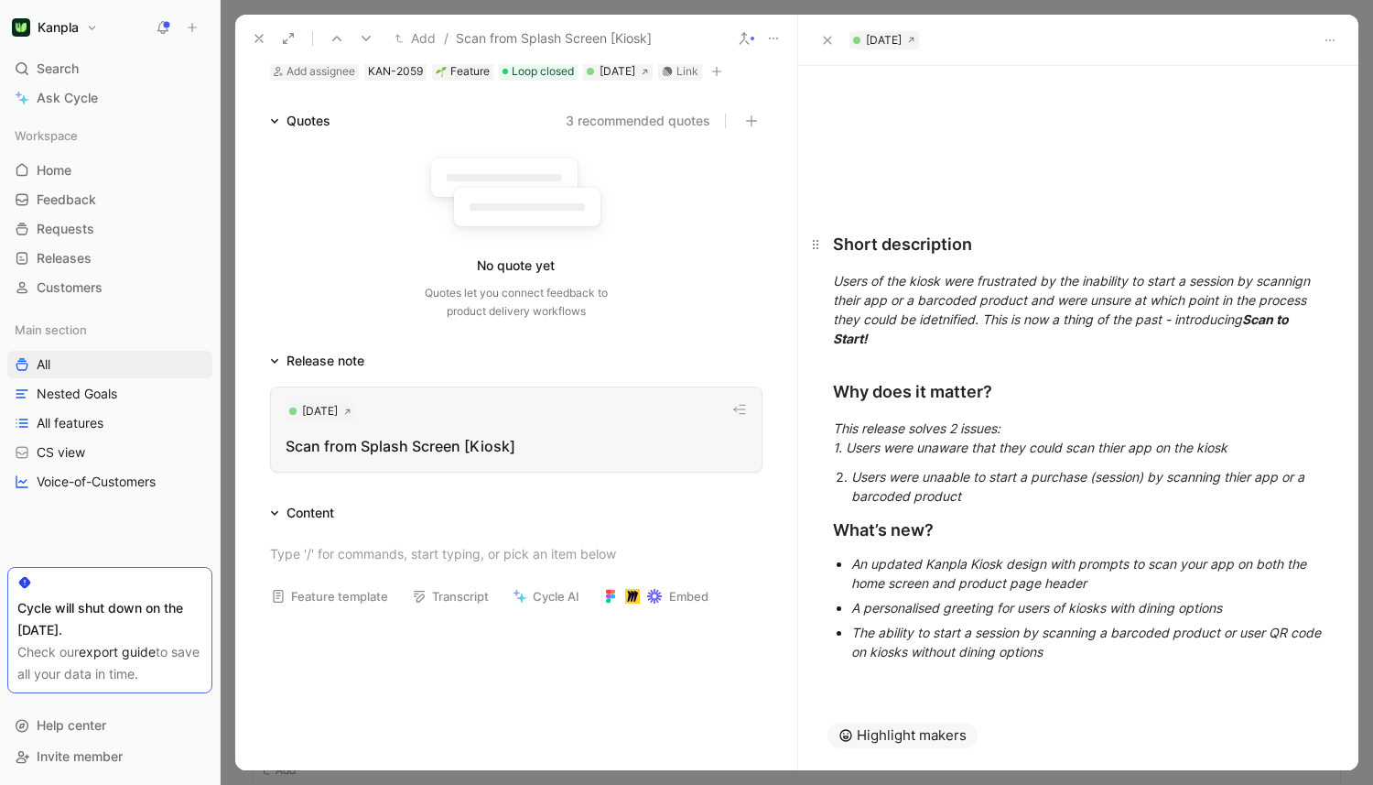
scroll to position [0, 0]
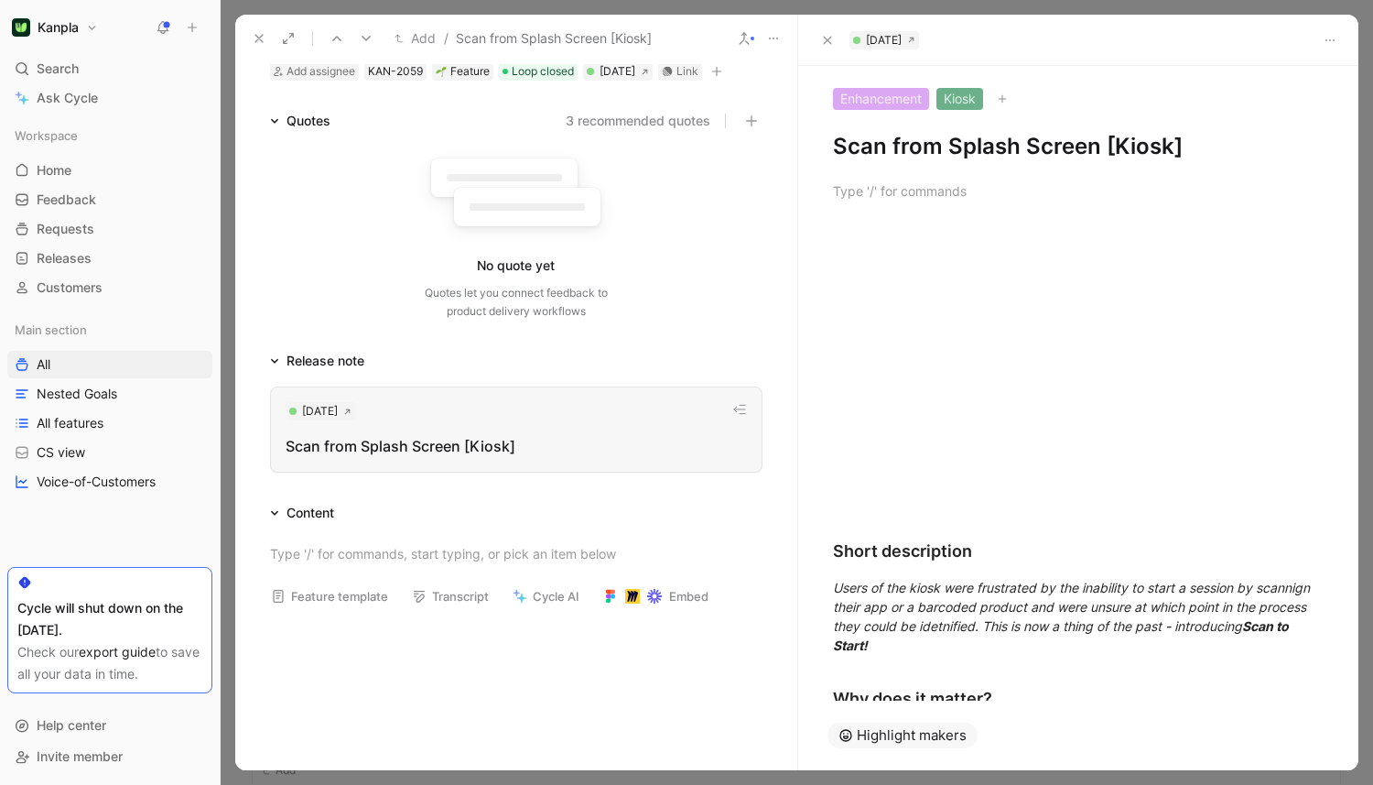
click at [1339, 1] on div at bounding box center [797, 392] width 1153 height 785
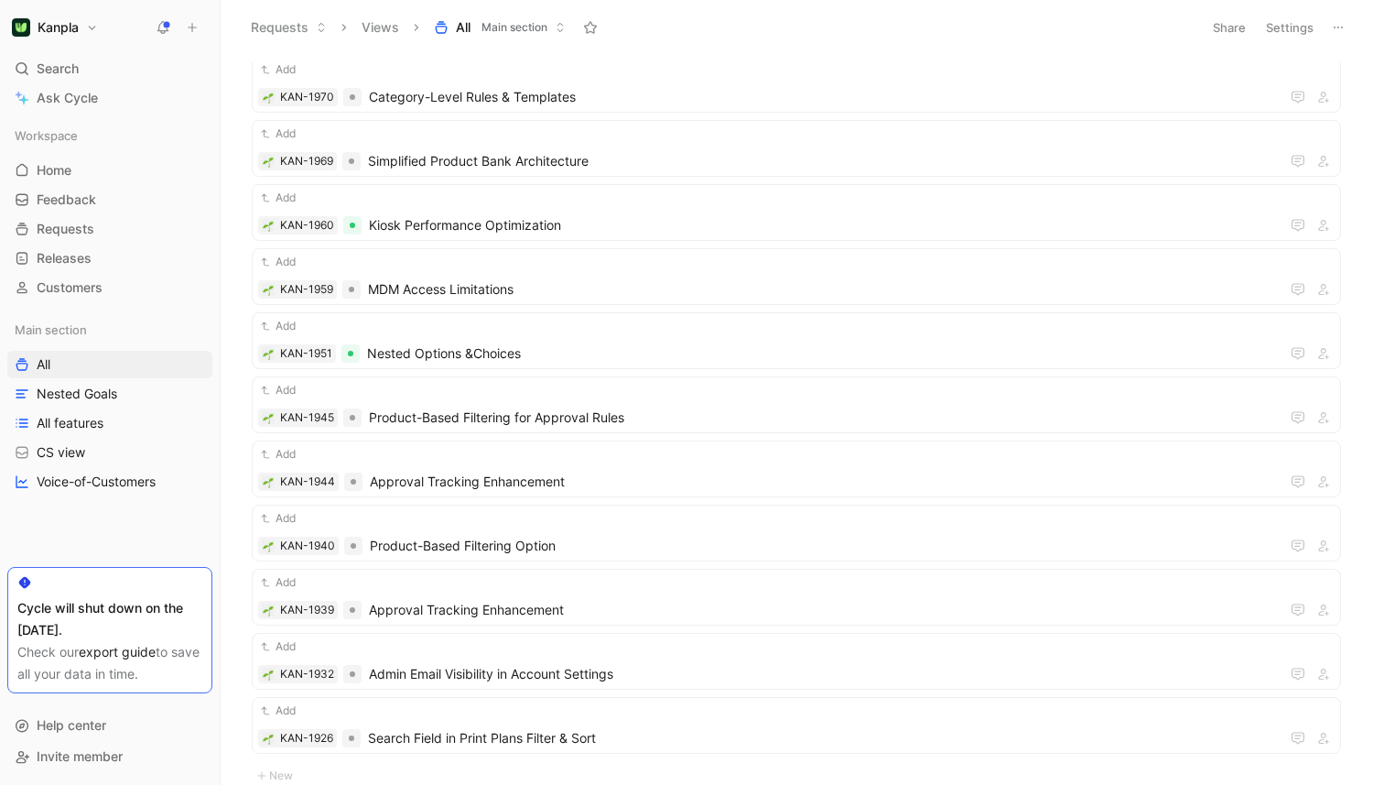
scroll to position [2965, 0]
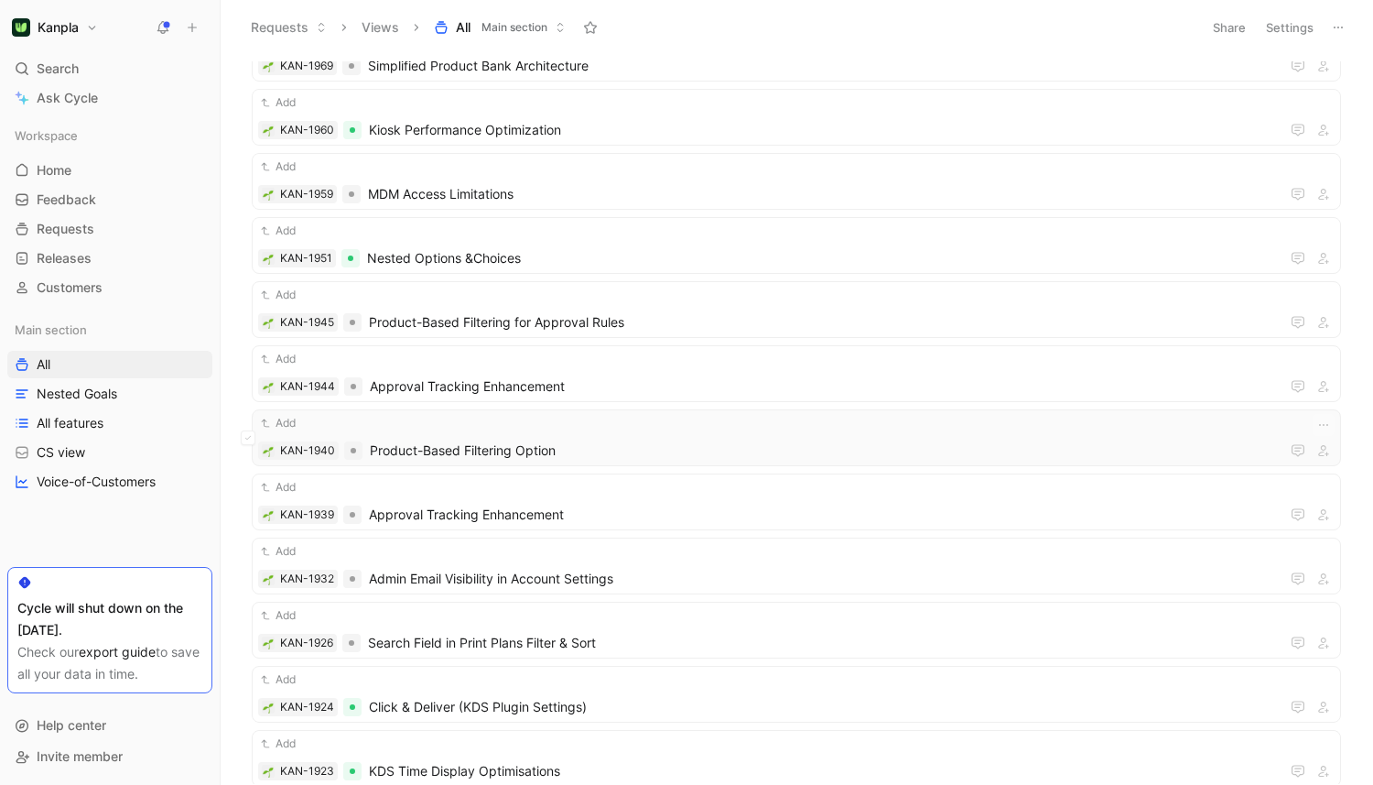
click at [555, 455] on span "Product-Based Filtering Option" at bounding box center [825, 450] width 910 height 22
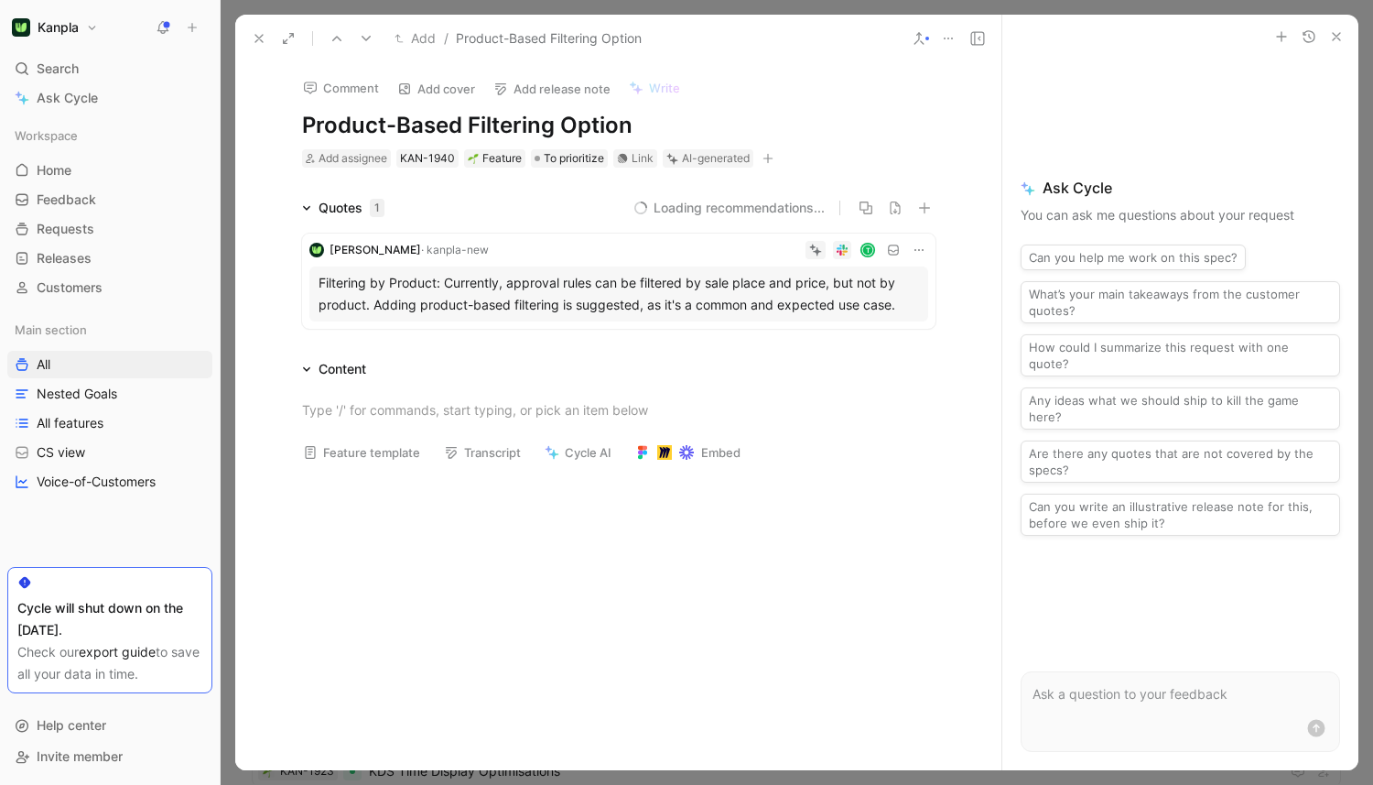
click at [442, 300] on div "Filtering by Product: Currently, approval rules can be filtered by sale place a…" at bounding box center [619, 294] width 601 height 44
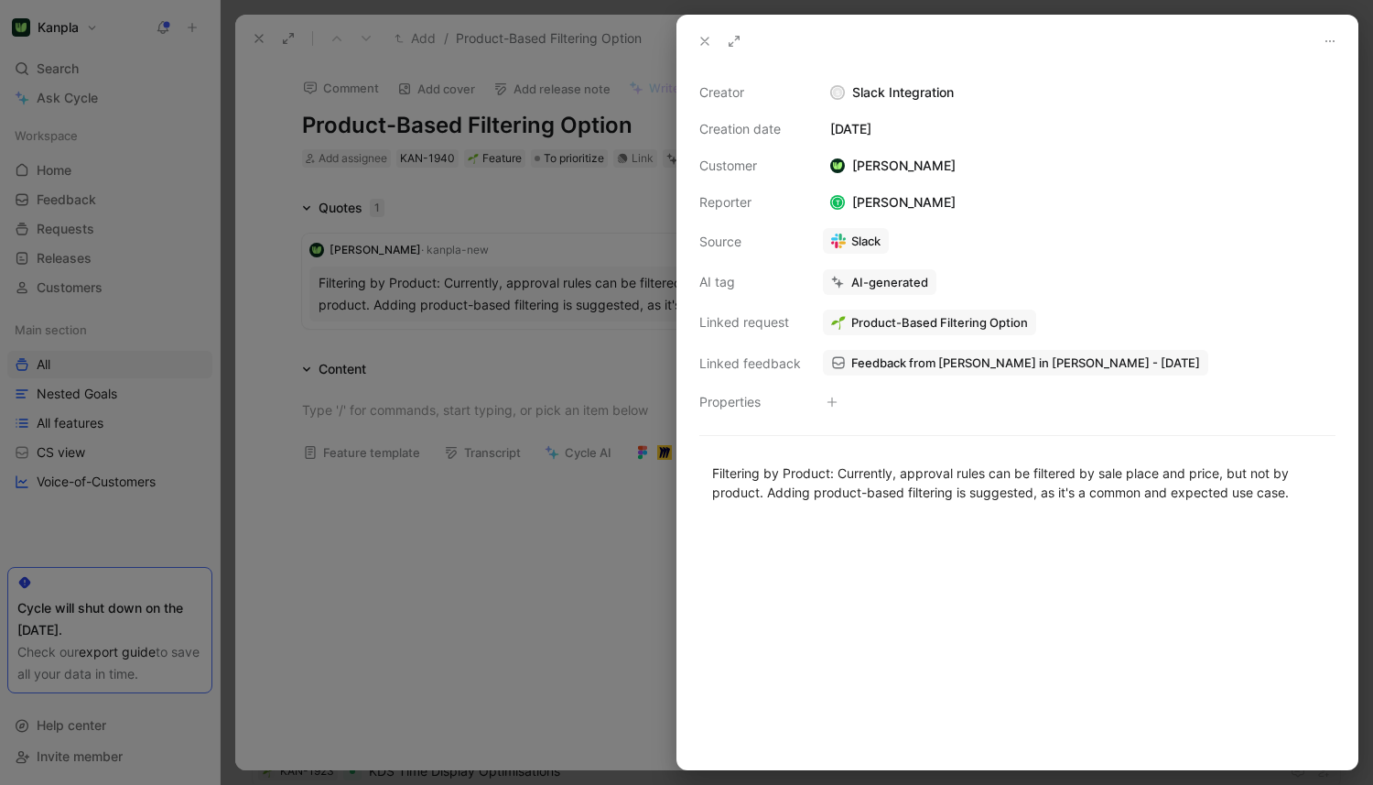
click at [528, 482] on div at bounding box center [686, 392] width 1373 height 785
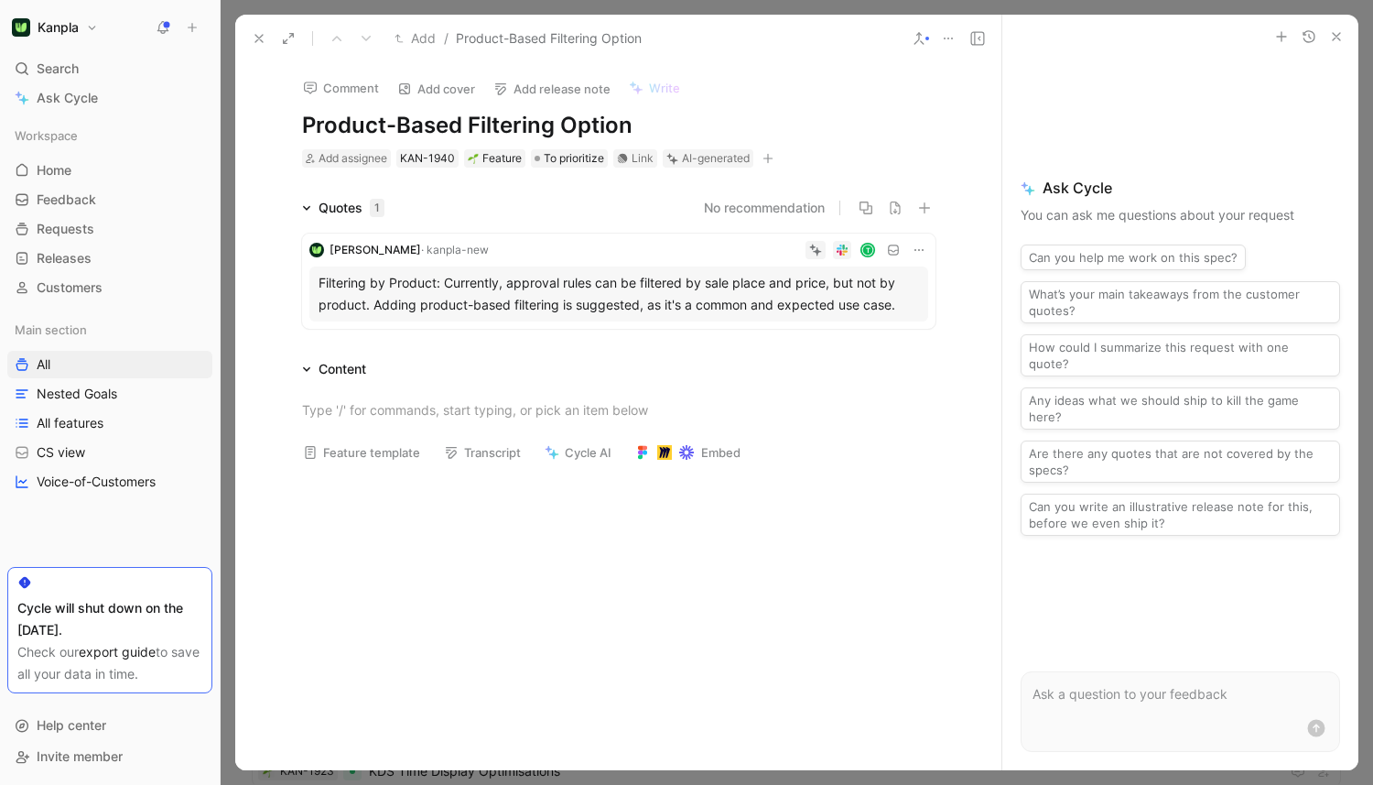
click at [352, 286] on div "Filtering by Product: Currently, approval rules can be filtered by sale place a…" at bounding box center [619, 294] width 601 height 44
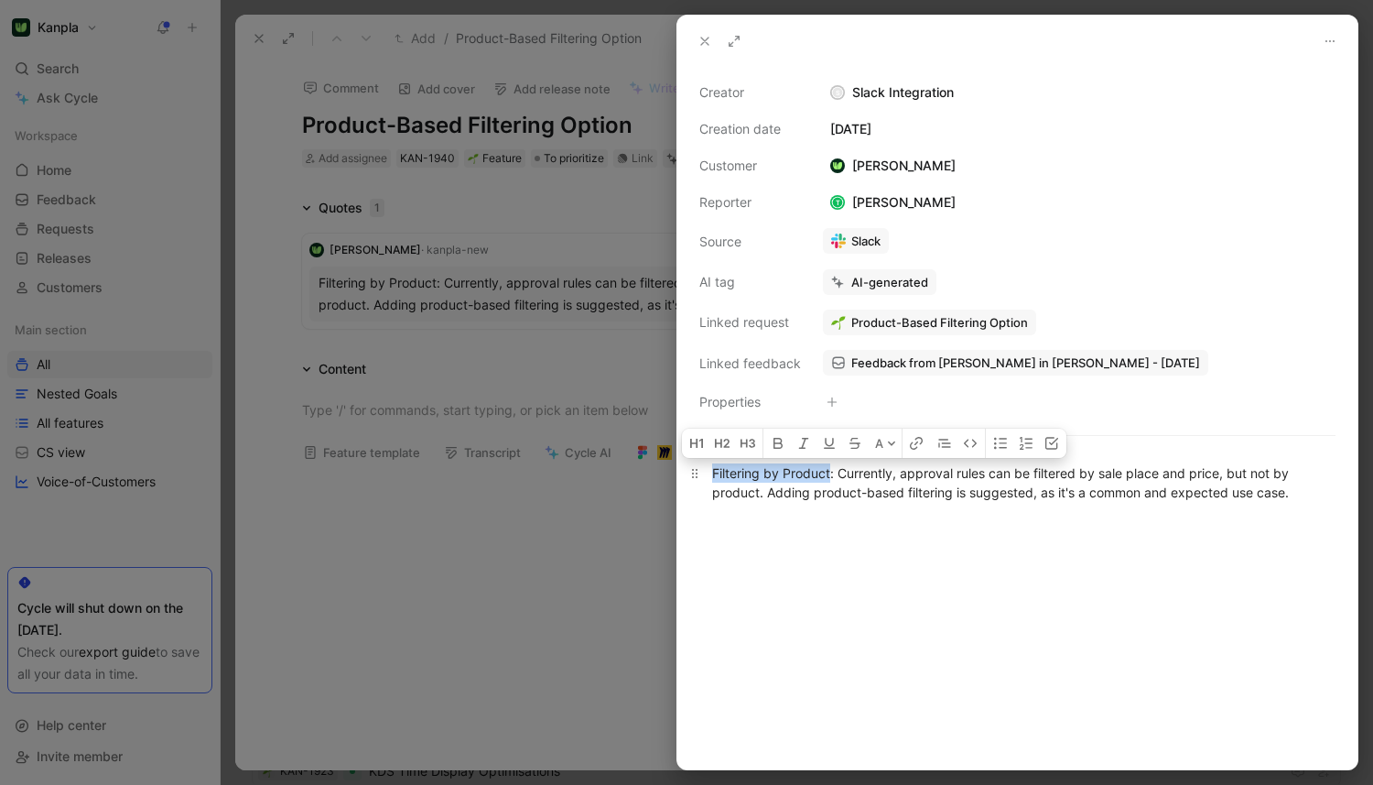
drag, startPoint x: 711, startPoint y: 476, endPoint x: 831, endPoint y: 472, distance: 120.0
click at [831, 472] on p "Filtering by Product: Currently, approval rules can be filtered by sale place a…" at bounding box center [1017, 482] width 680 height 49
copy div "Filtering by Product"
click at [967, 566] on div at bounding box center [1017, 645] width 680 height 247
click at [582, 553] on div at bounding box center [686, 392] width 1373 height 785
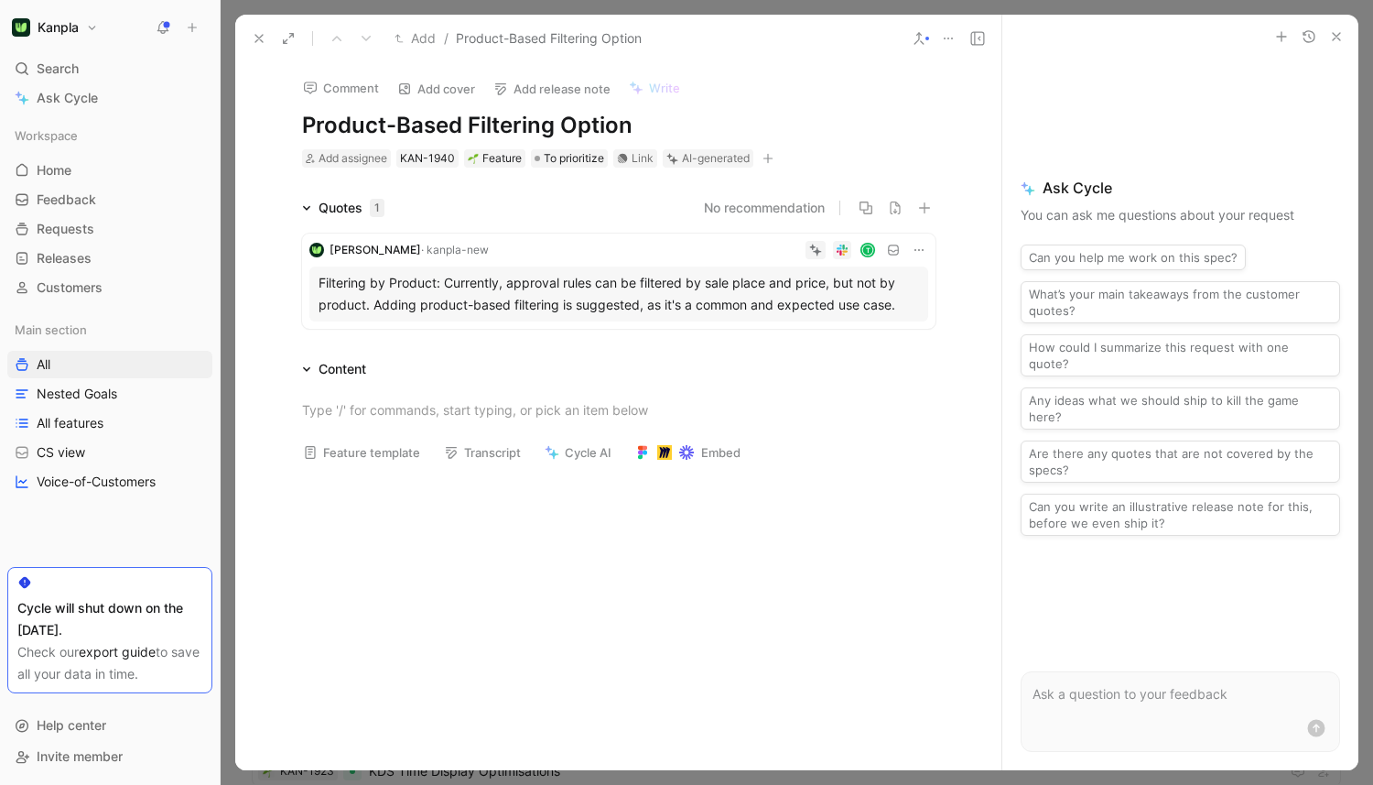
click at [915, 245] on icon at bounding box center [919, 250] width 15 height 15
click at [663, 298] on div "Filtering by Product: Currently, approval rules can be filtered by sale place a…" at bounding box center [619, 294] width 601 height 44
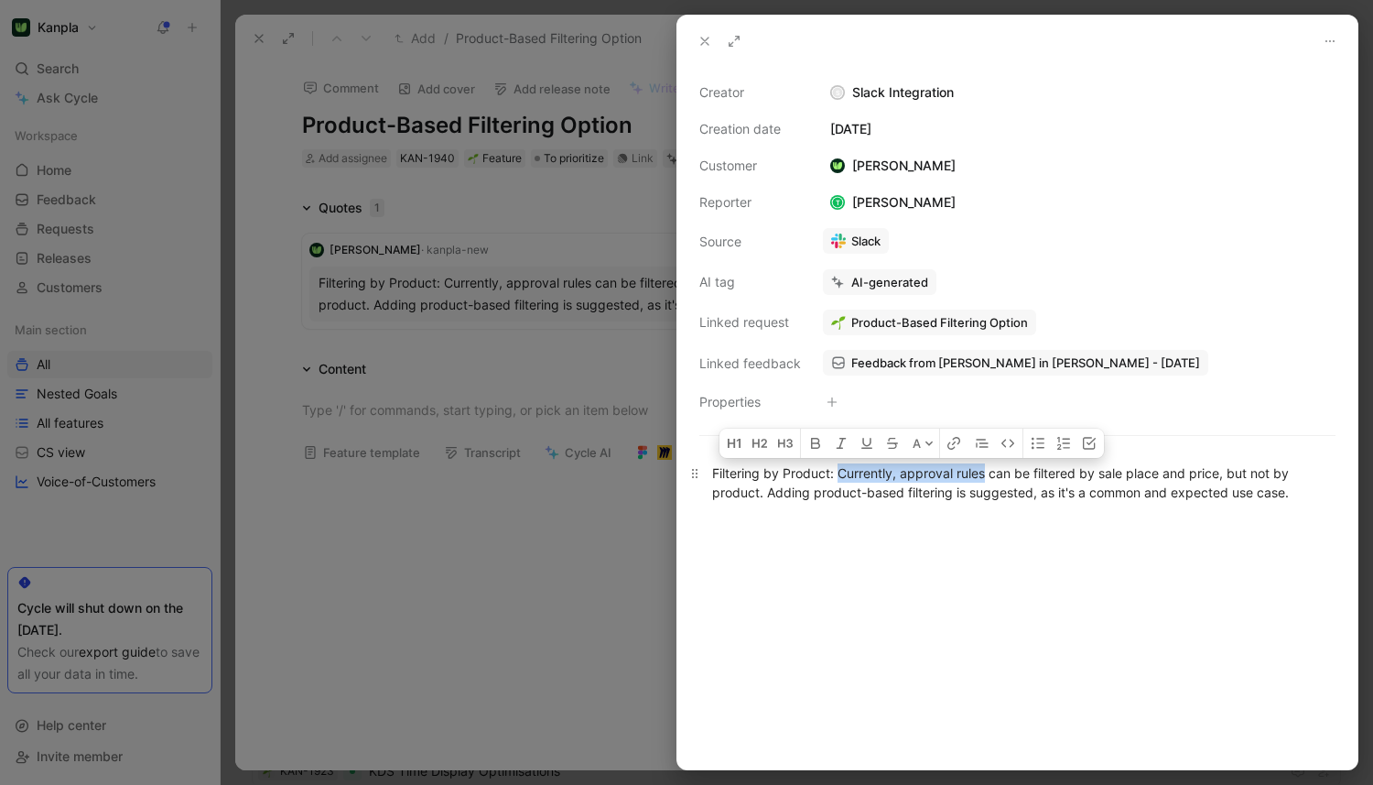
drag, startPoint x: 839, startPoint y: 475, endPoint x: 985, endPoint y: 472, distance: 146.5
click at [985, 472] on div "Filtering by Product: Currently, approval rules can be filtered by sale place a…" at bounding box center [1017, 482] width 611 height 38
copy div "Currently, approval rules"
click at [544, 630] on div at bounding box center [686, 392] width 1373 height 785
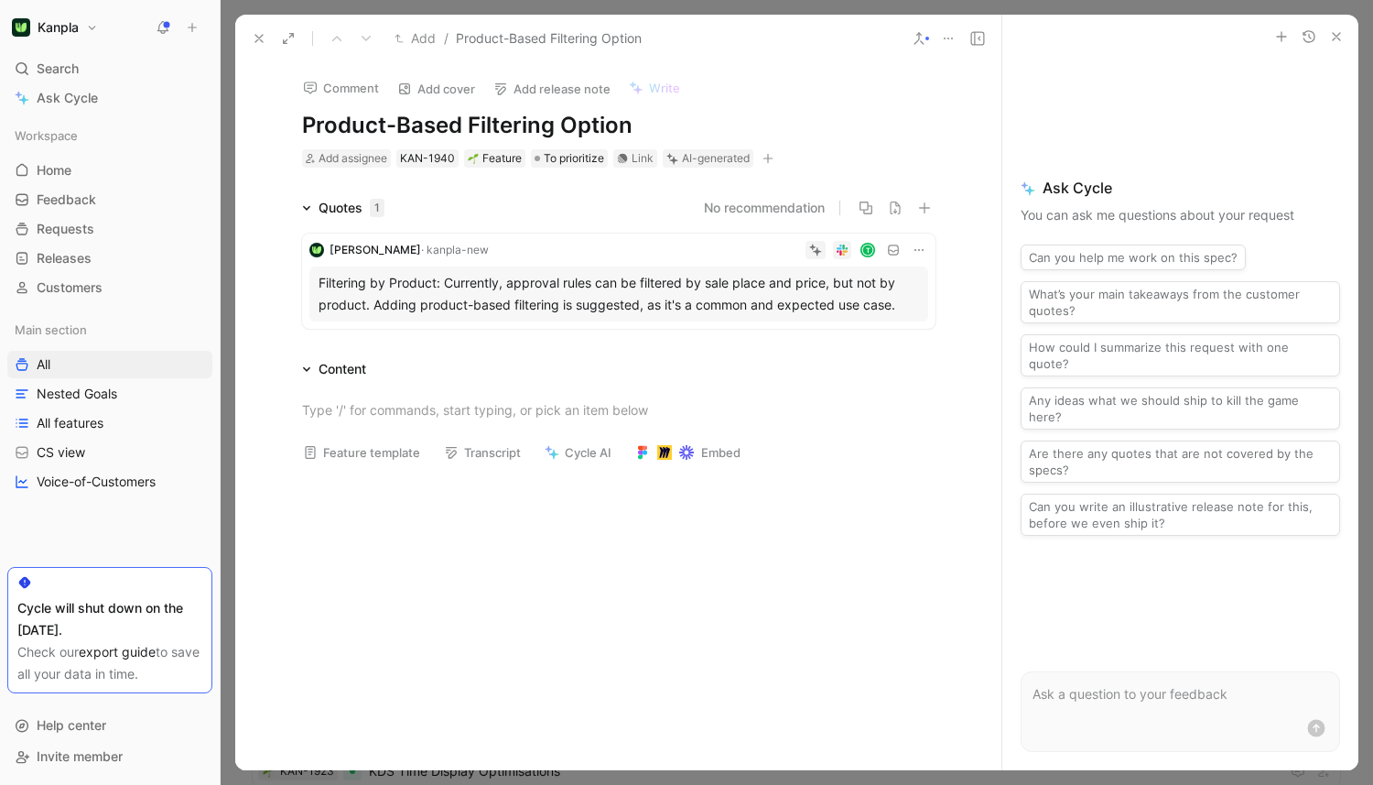
click at [193, 590] on div "Cycle will shut down on the [DATE]. Check our export guide to save all your dat…" at bounding box center [109, 630] width 205 height 126
click at [378, 297] on div "Filtering by Product: Currently, approval rules can be filtered by sale place a…" at bounding box center [619, 294] width 601 height 44
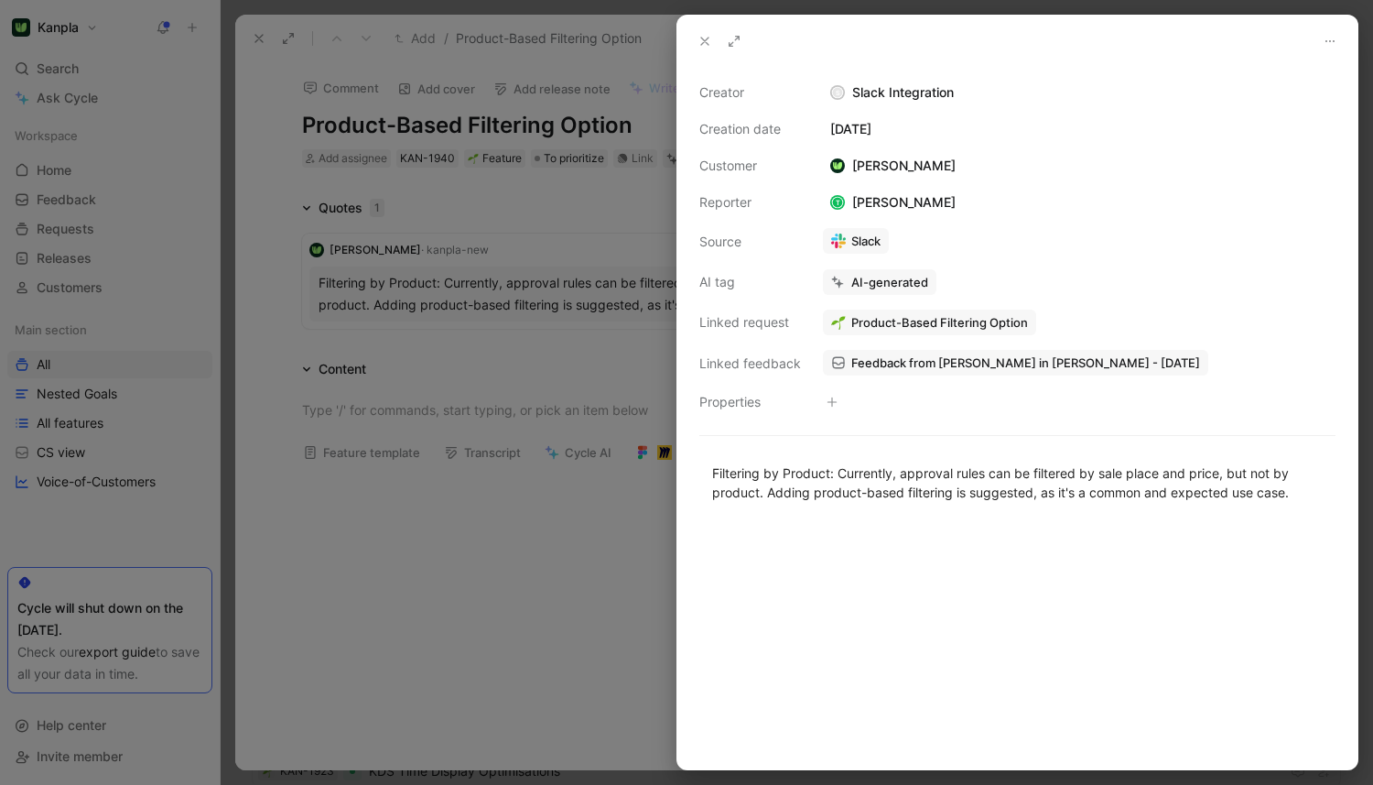
click at [326, 280] on div at bounding box center [686, 392] width 1373 height 785
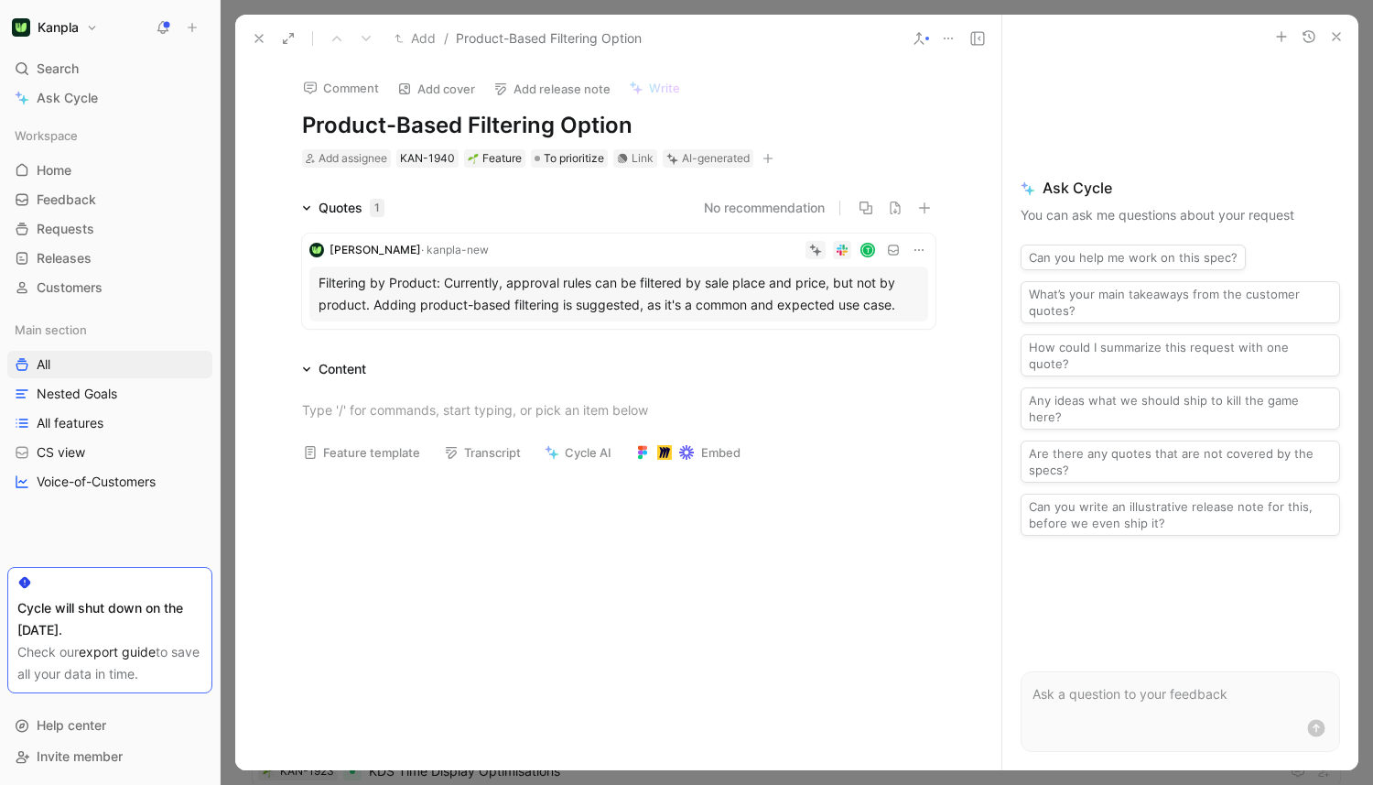
click at [249, 39] on button at bounding box center [259, 39] width 26 height 26
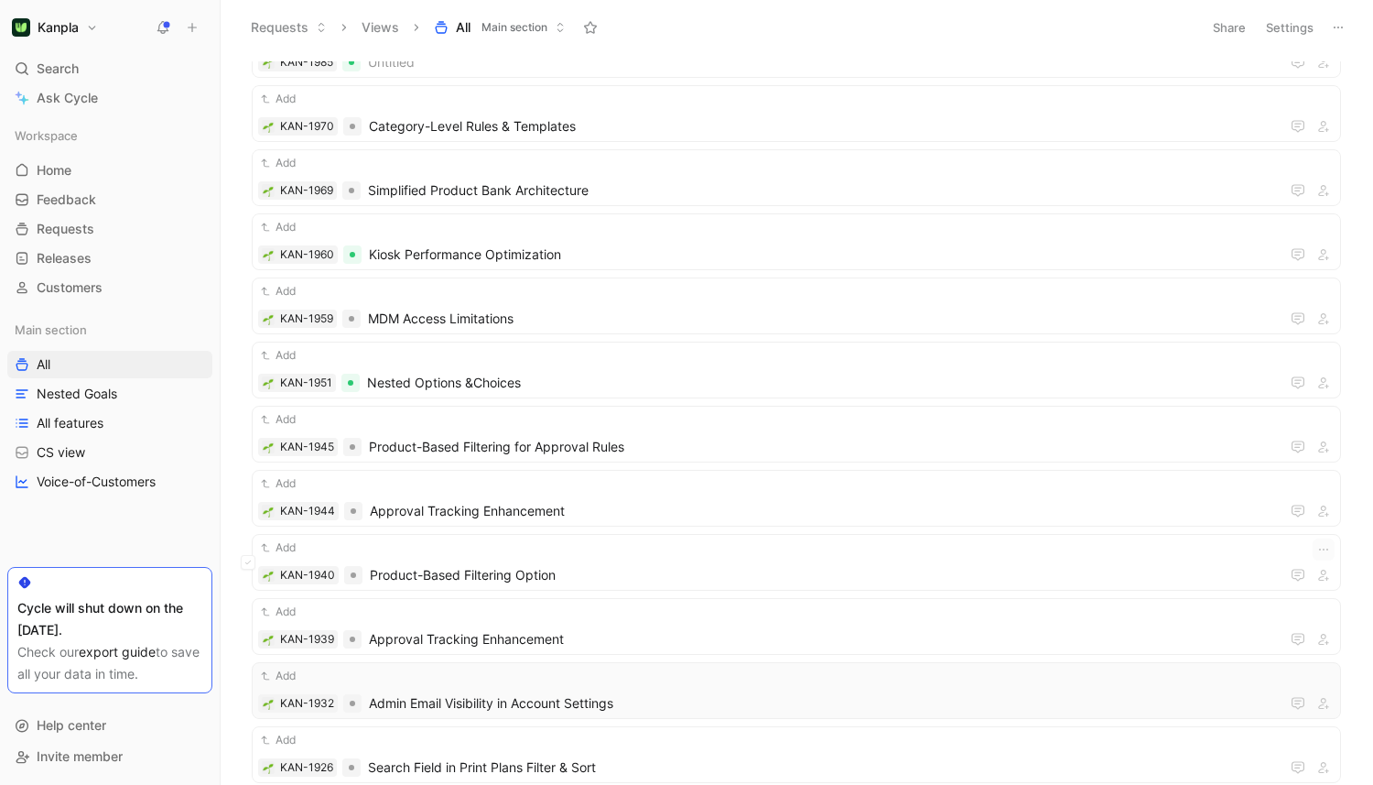
scroll to position [2859, 0]
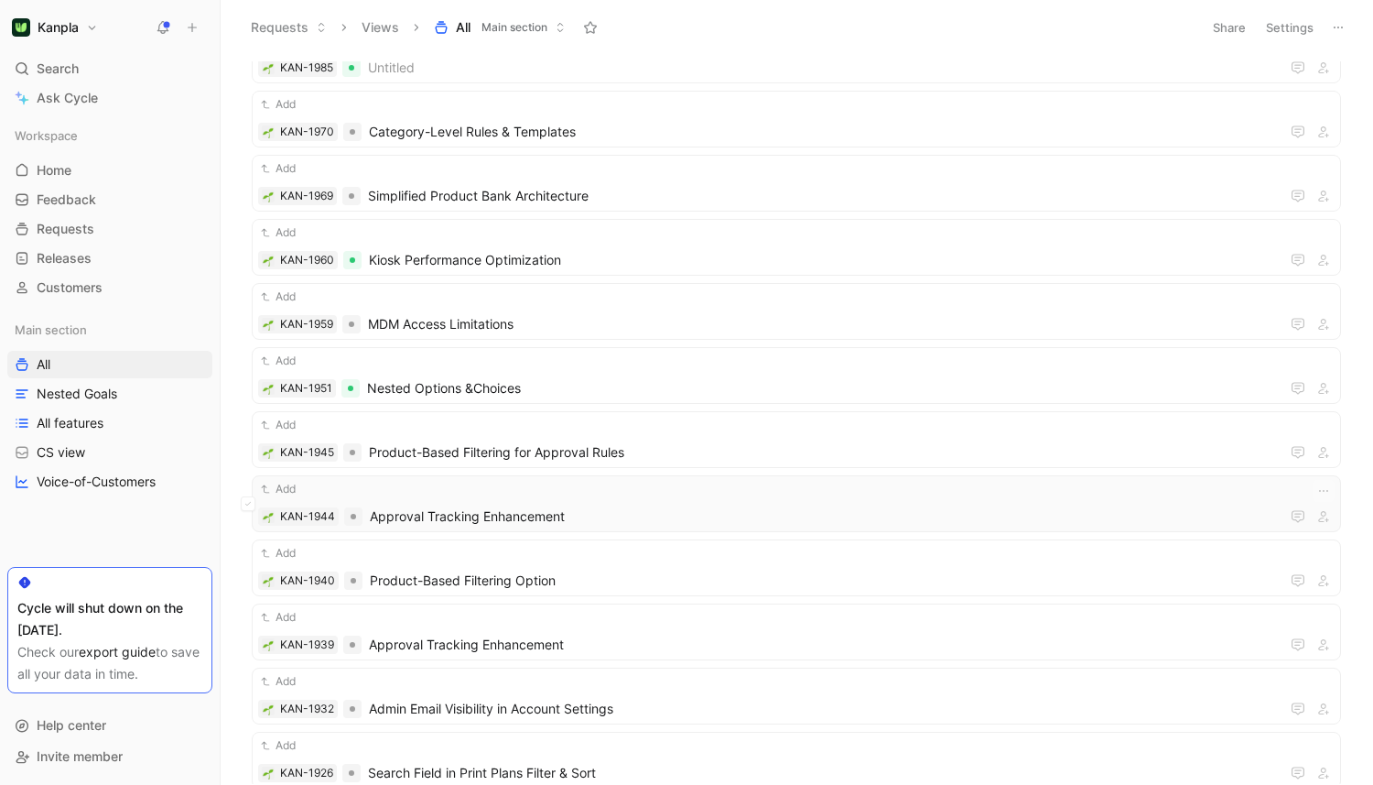
click at [543, 520] on span "Approval Tracking Enhancement" at bounding box center [825, 516] width 910 height 22
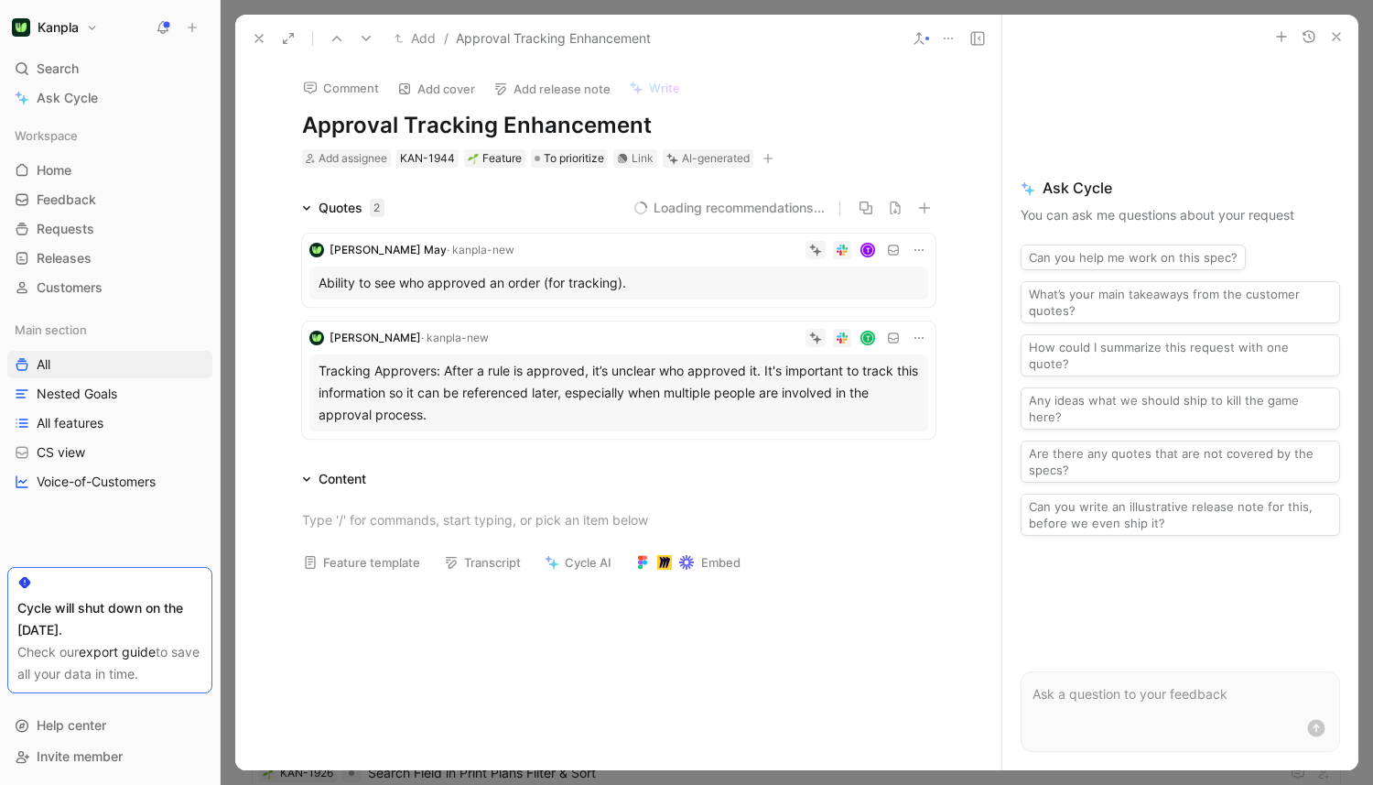
click at [530, 375] on div "Tracking Approvers: After a rule is approved, it’s unclear who approved it. It'…" at bounding box center [619, 393] width 601 height 66
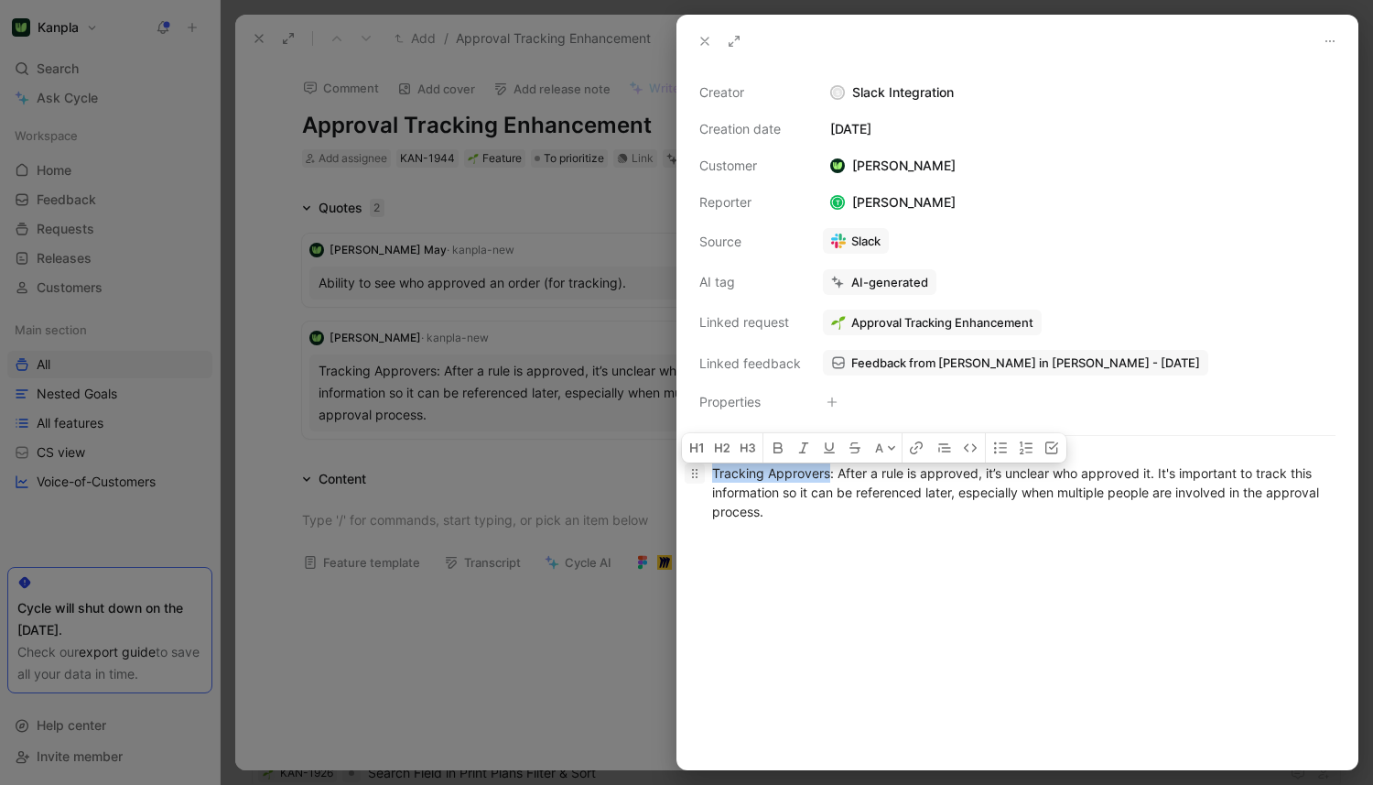
drag, startPoint x: 828, startPoint y: 474, endPoint x: 698, endPoint y: 473, distance: 130.0
click at [698, 473] on p "Tracking Approvers: After a rule is approved, it’s unclear who approved it. It'…" at bounding box center [1017, 492] width 680 height 69
copy div "Tracking Approvers"
click at [871, 608] on div at bounding box center [1017, 655] width 680 height 228
click at [913, 569] on div at bounding box center [1017, 655] width 680 height 228
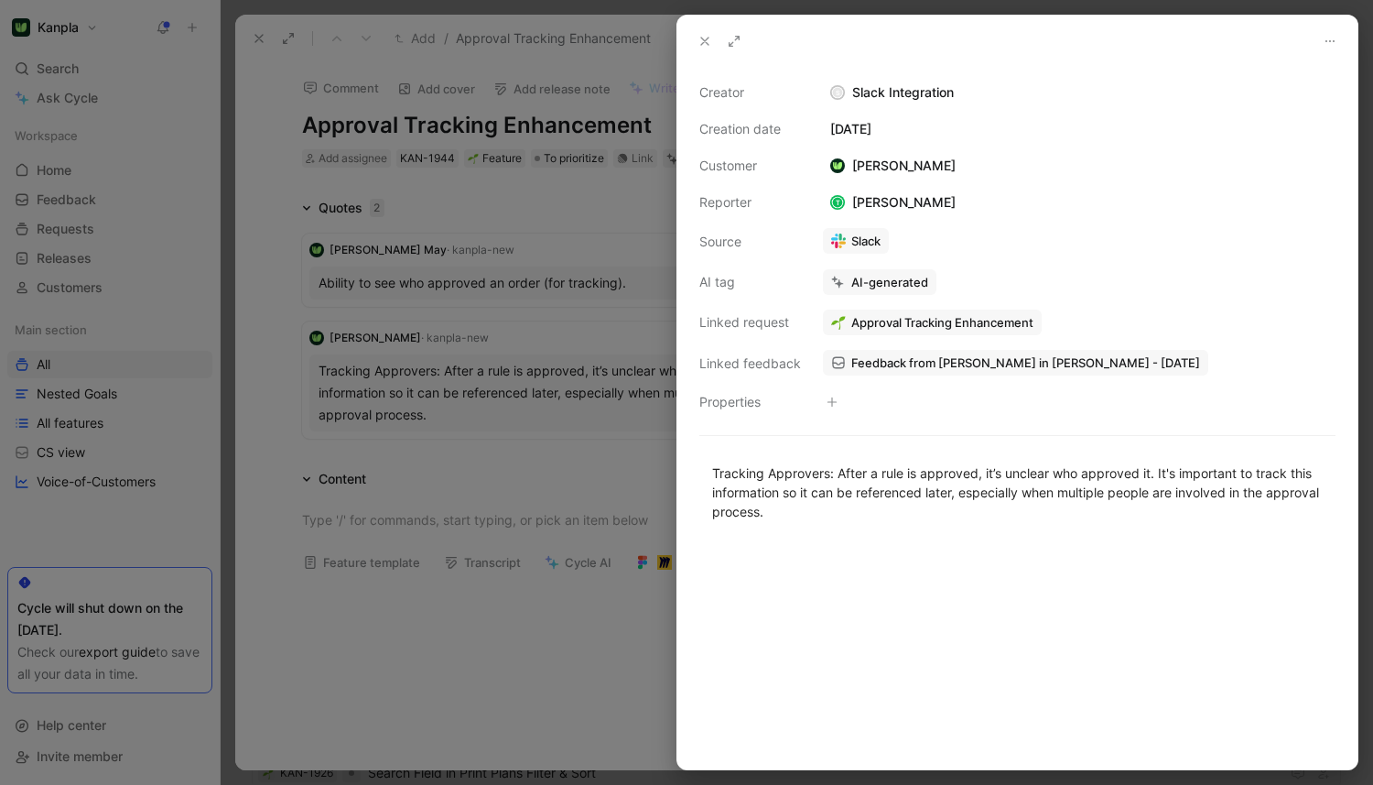
click at [577, 637] on div at bounding box center [686, 392] width 1373 height 785
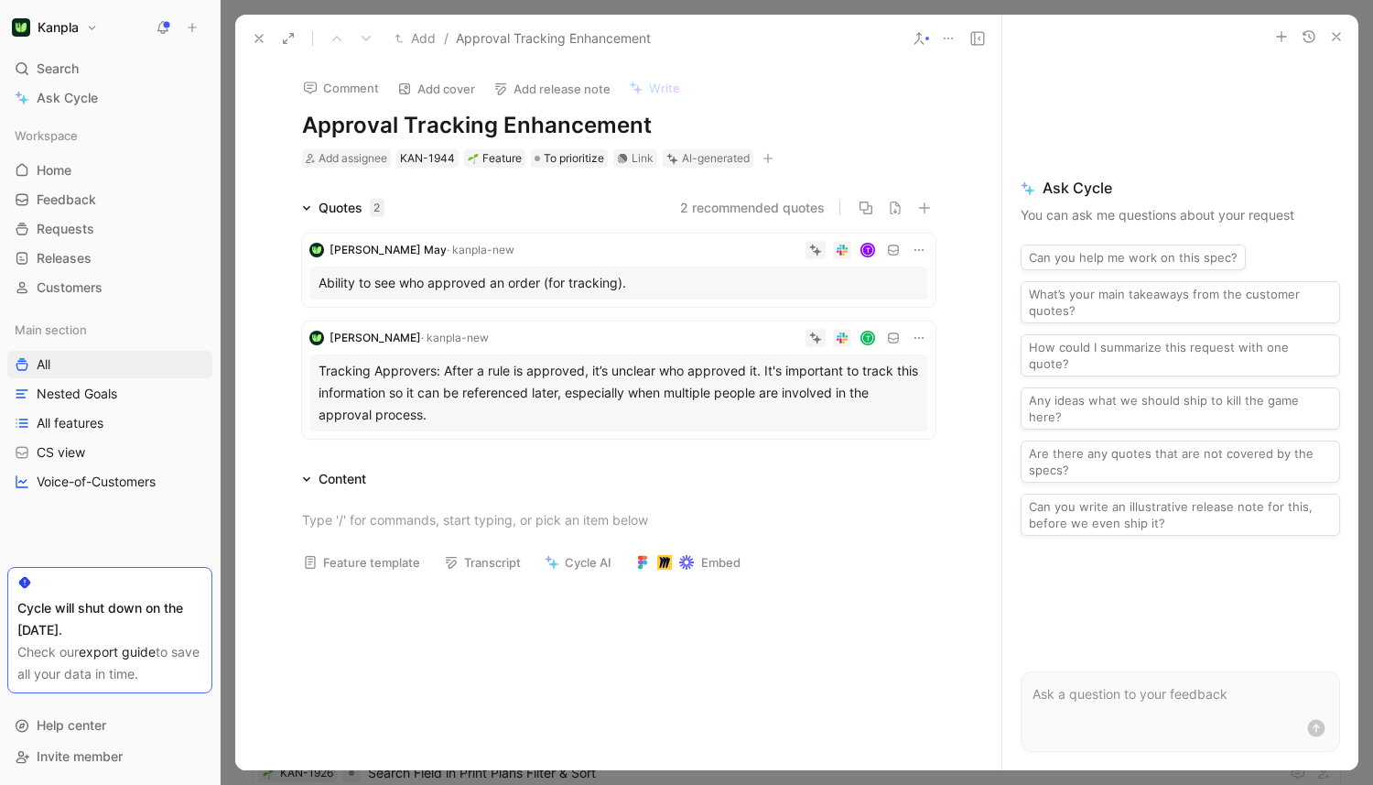
click at [124, 349] on div "Main section All Nested Goals All features CS view Voice-of-Customers" at bounding box center [109, 405] width 205 height 179
click at [124, 362] on link "All" at bounding box center [109, 364] width 205 height 27
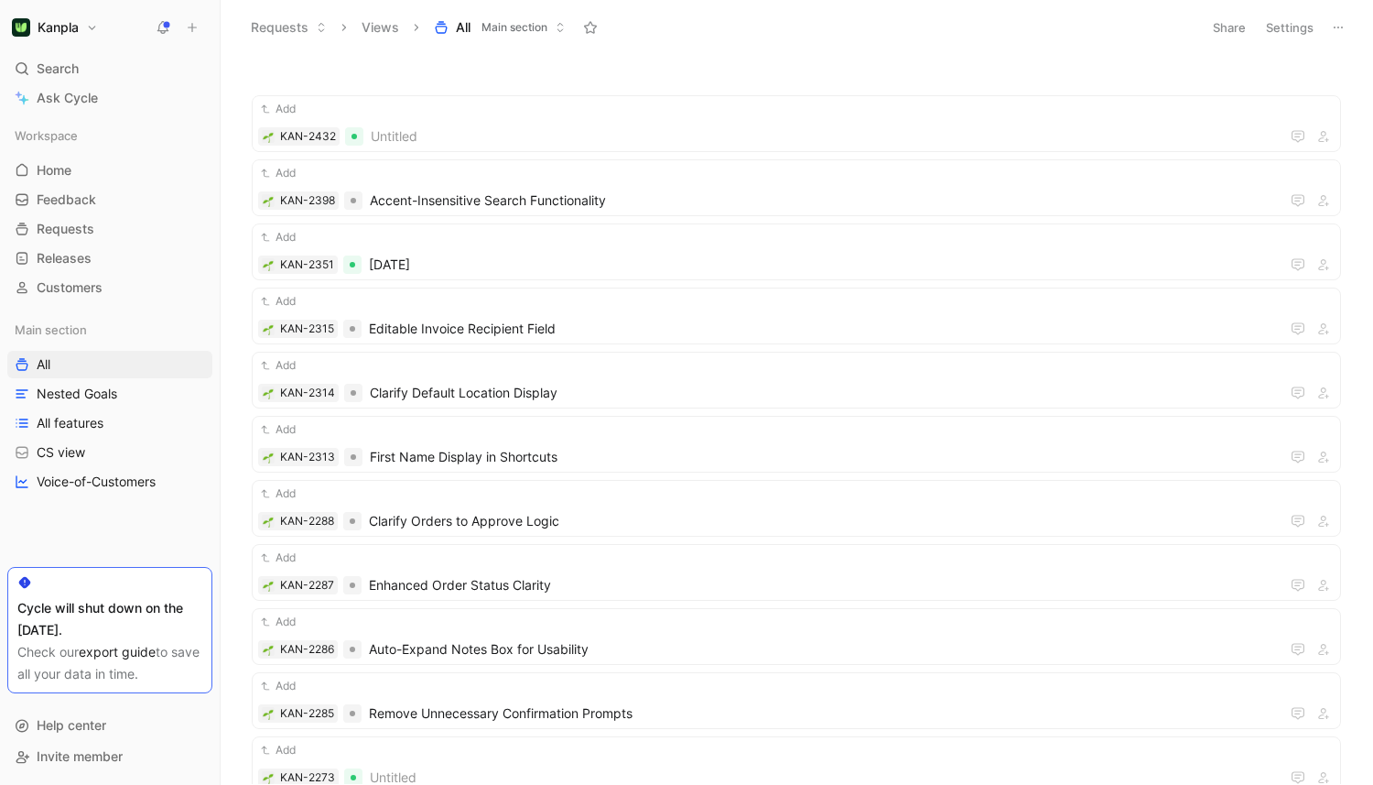
click at [483, 27] on span "Main section" at bounding box center [515, 27] width 66 height 18
click at [1298, 16] on button "Settings" at bounding box center [1290, 28] width 64 height 26
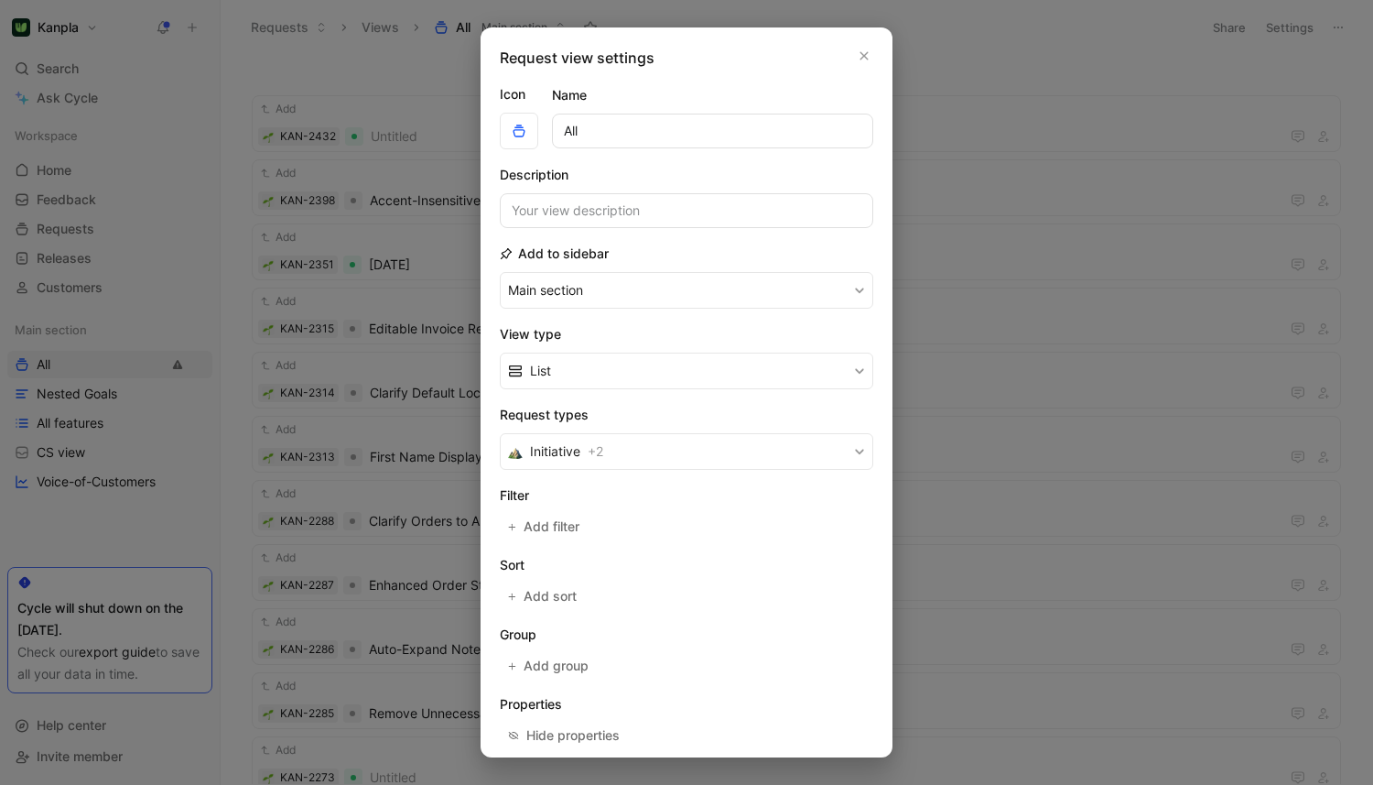
click at [1018, 86] on div at bounding box center [686, 392] width 1373 height 785
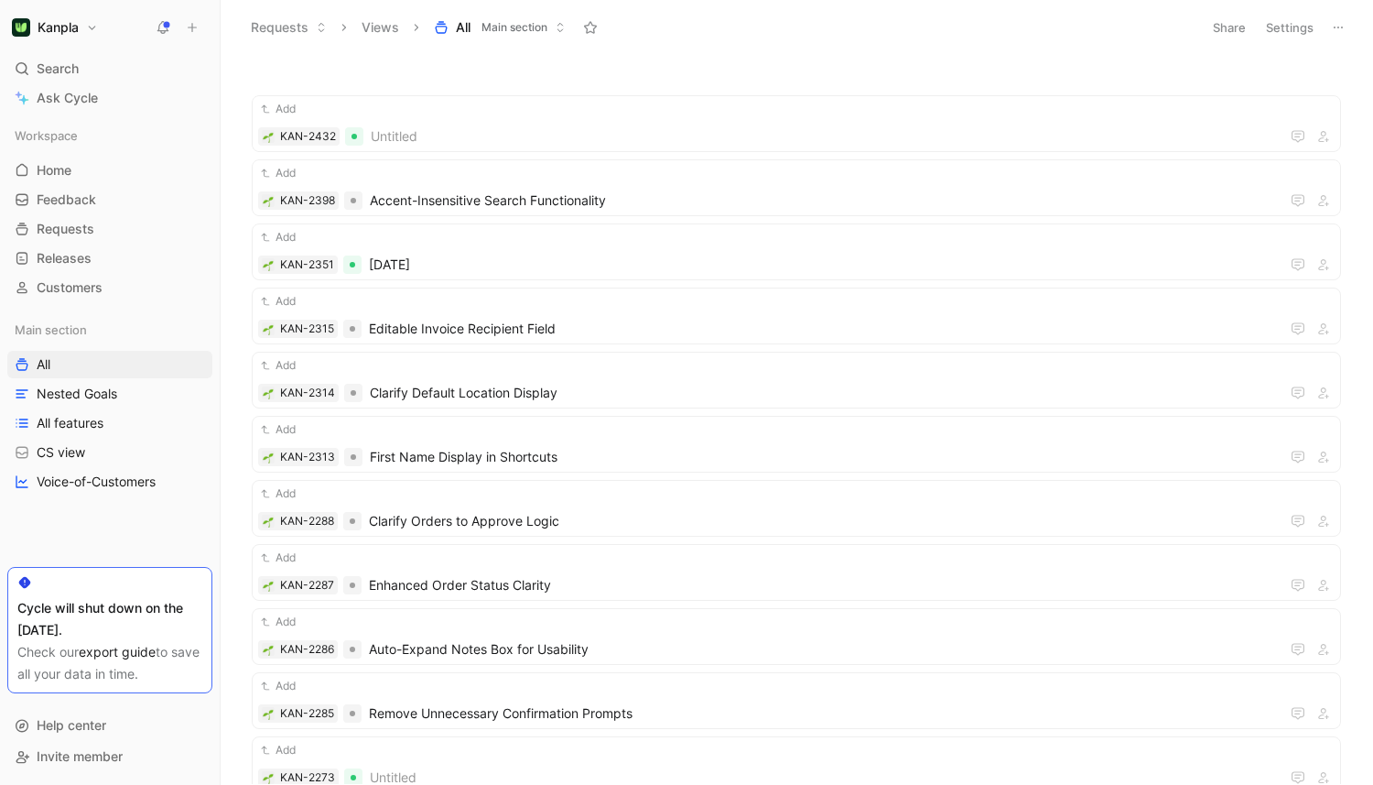
click at [1292, 26] on button "Settings" at bounding box center [1290, 28] width 64 height 26
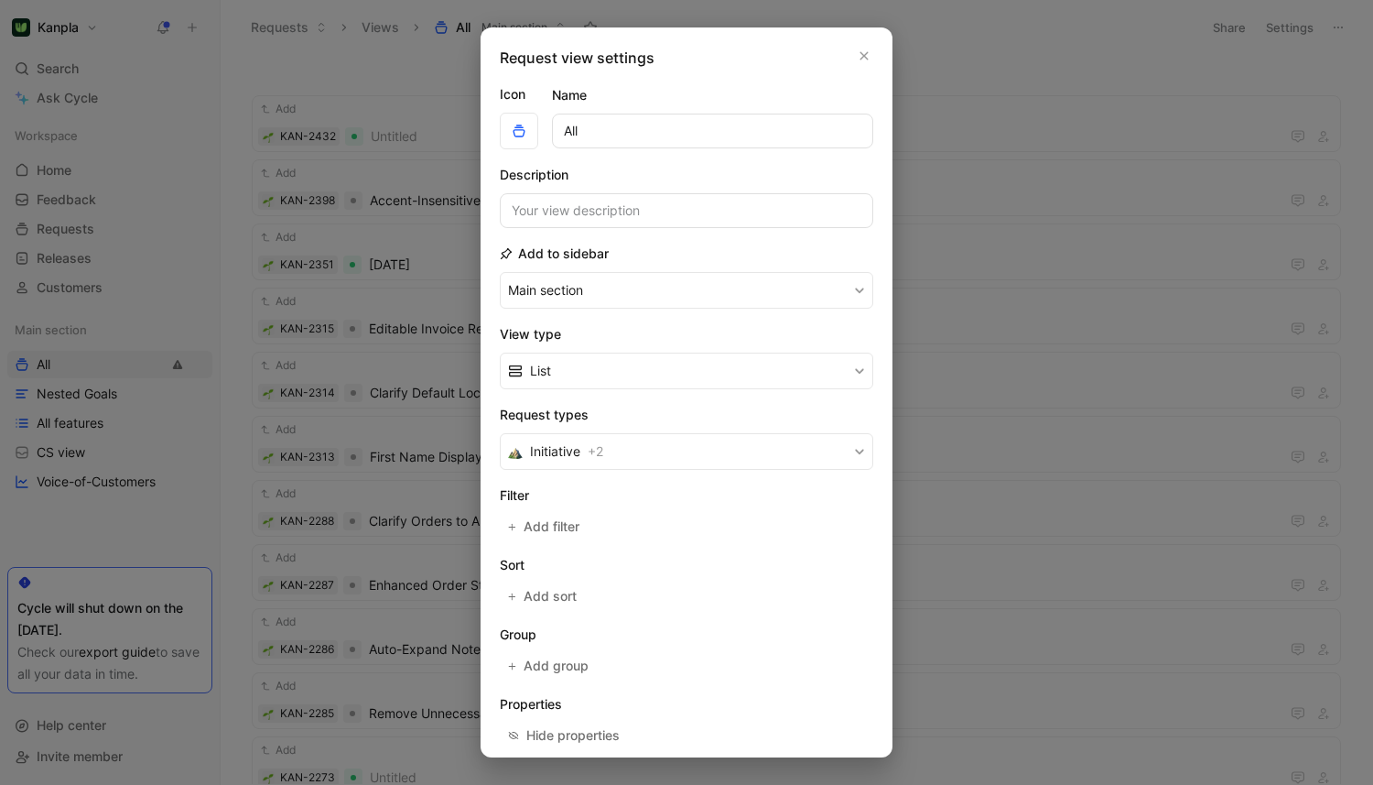
click at [1329, 21] on div at bounding box center [686, 392] width 1373 height 785
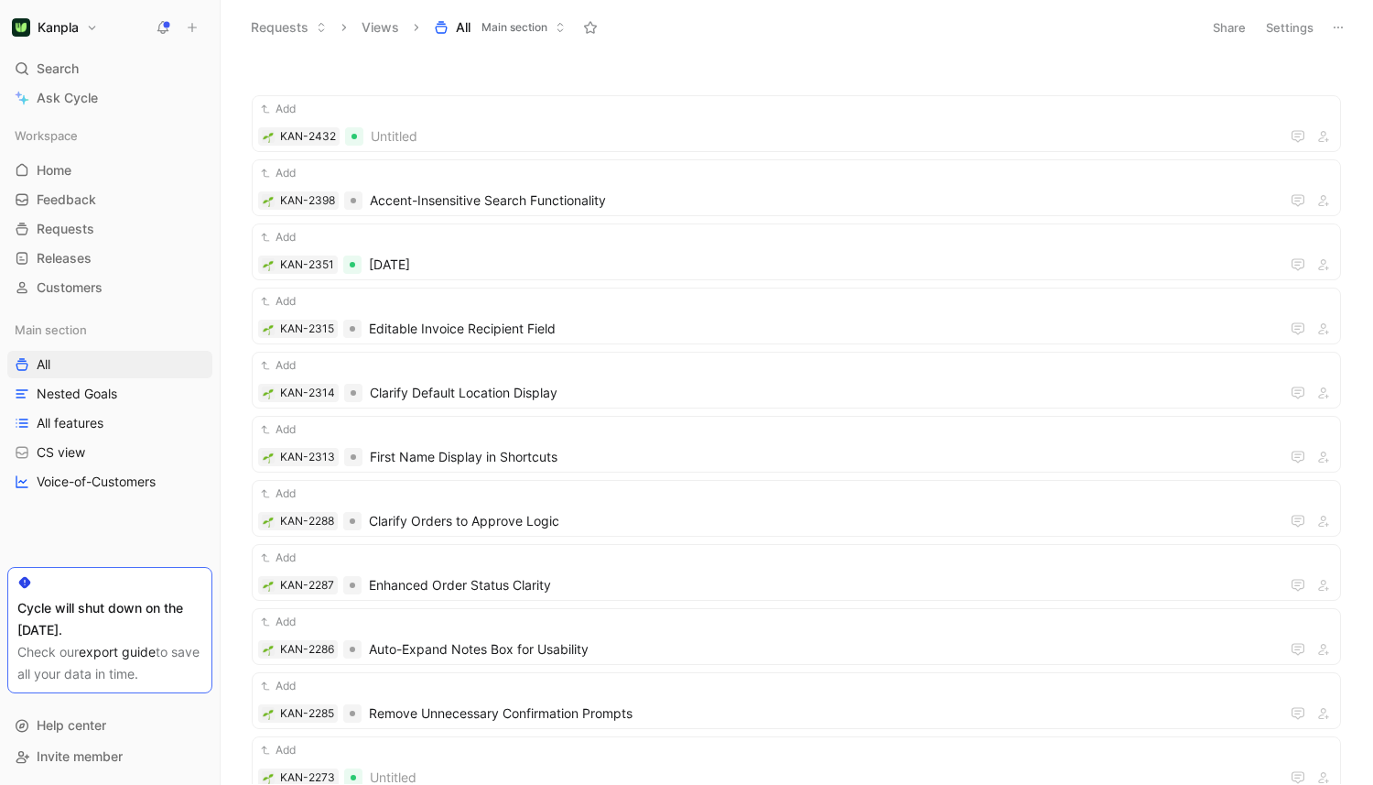
click at [1340, 21] on icon at bounding box center [1338, 27] width 15 height 15
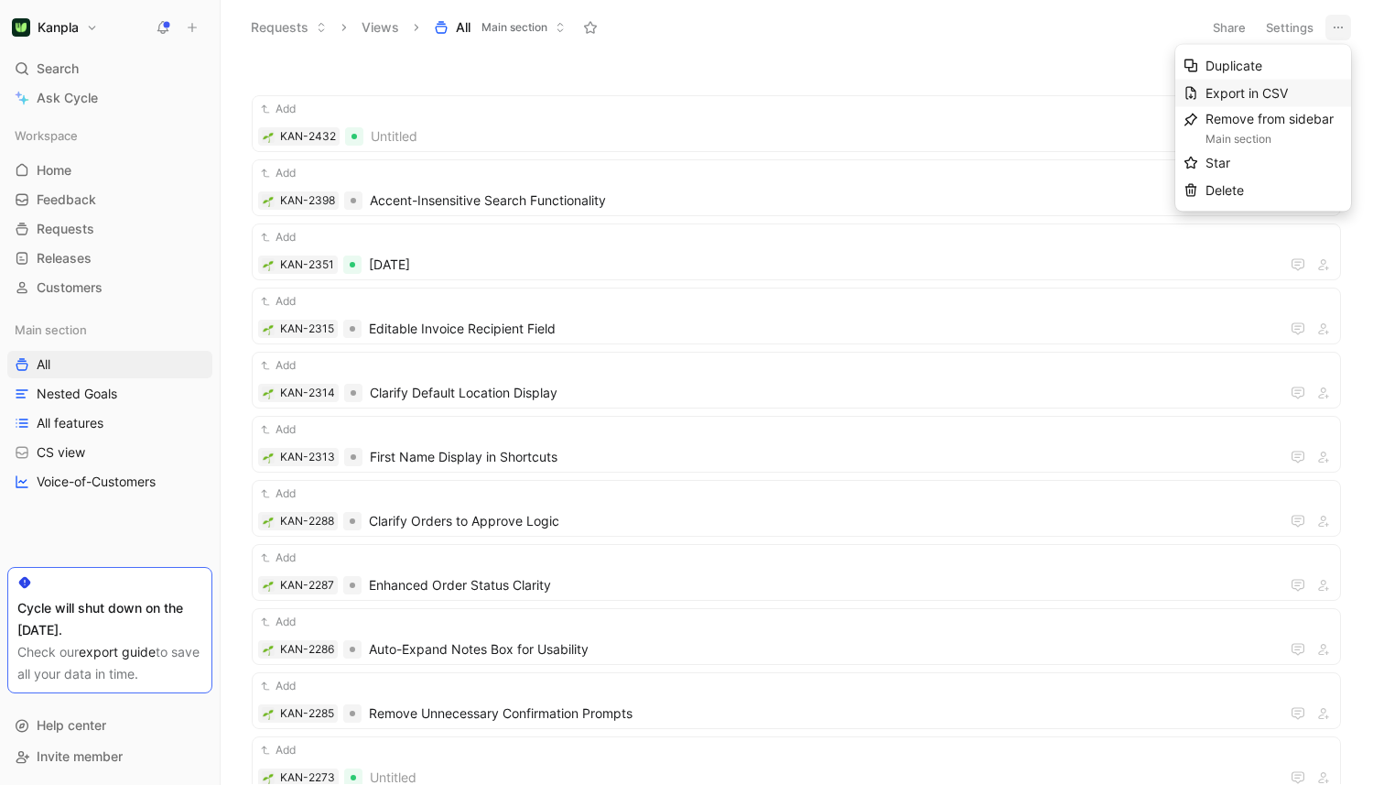
click at [1304, 87] on div "Export in CSV" at bounding box center [1274, 93] width 137 height 22
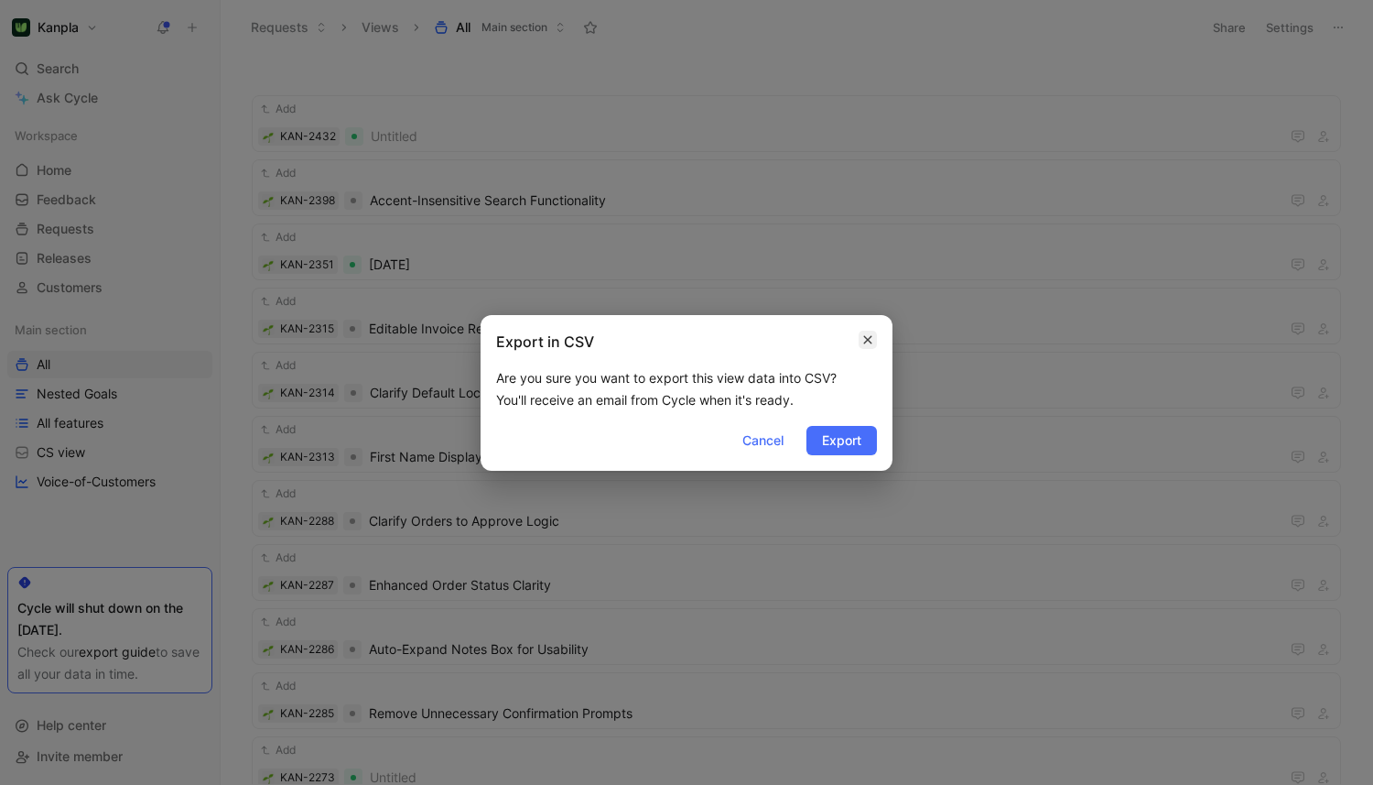
click at [868, 342] on icon "button" at bounding box center [867, 339] width 11 height 15
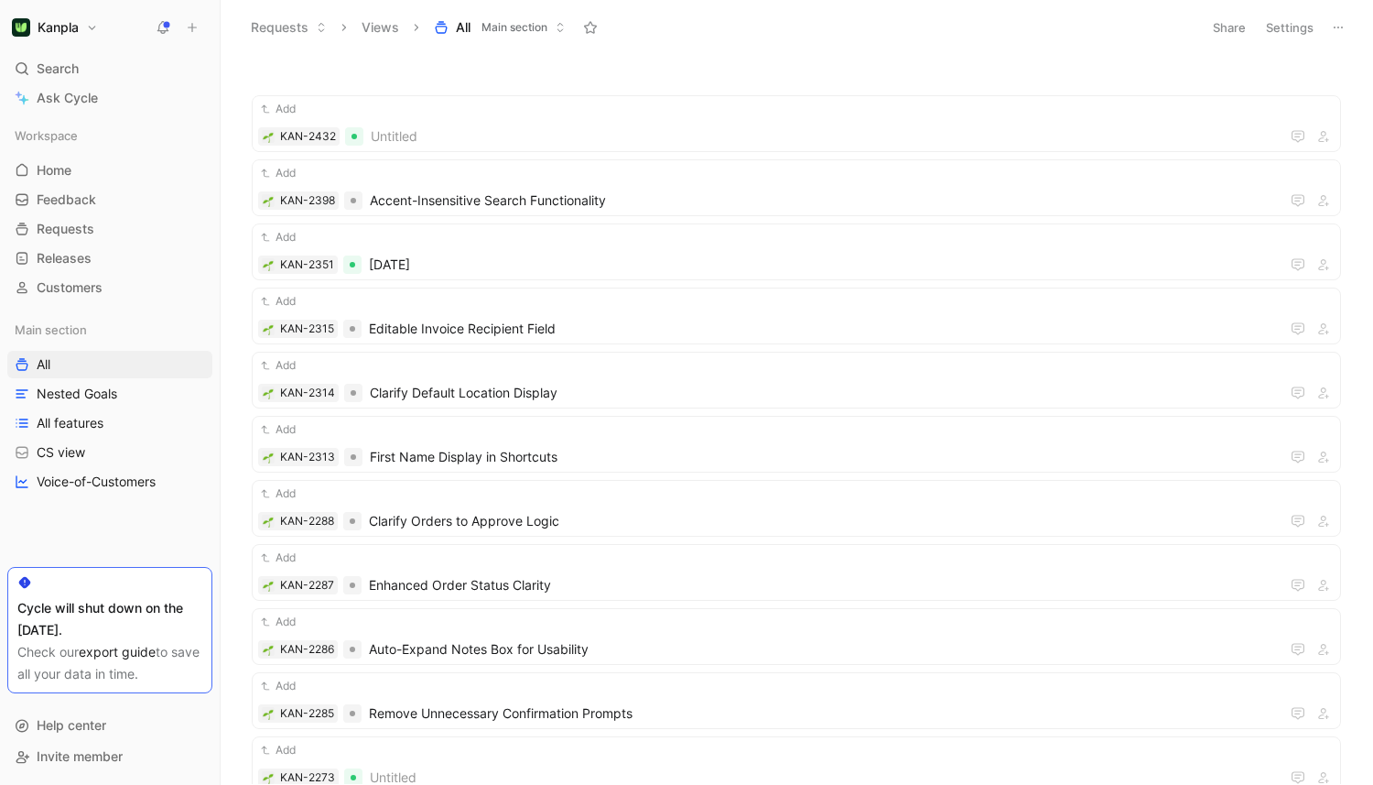
click at [1331, 16] on button at bounding box center [1339, 28] width 26 height 26
click at [445, 34] on icon at bounding box center [441, 27] width 15 height 15
click at [306, 27] on button "Requests" at bounding box center [289, 27] width 92 height 27
click at [317, 68] on span "Feedback" at bounding box center [303, 66] width 60 height 16
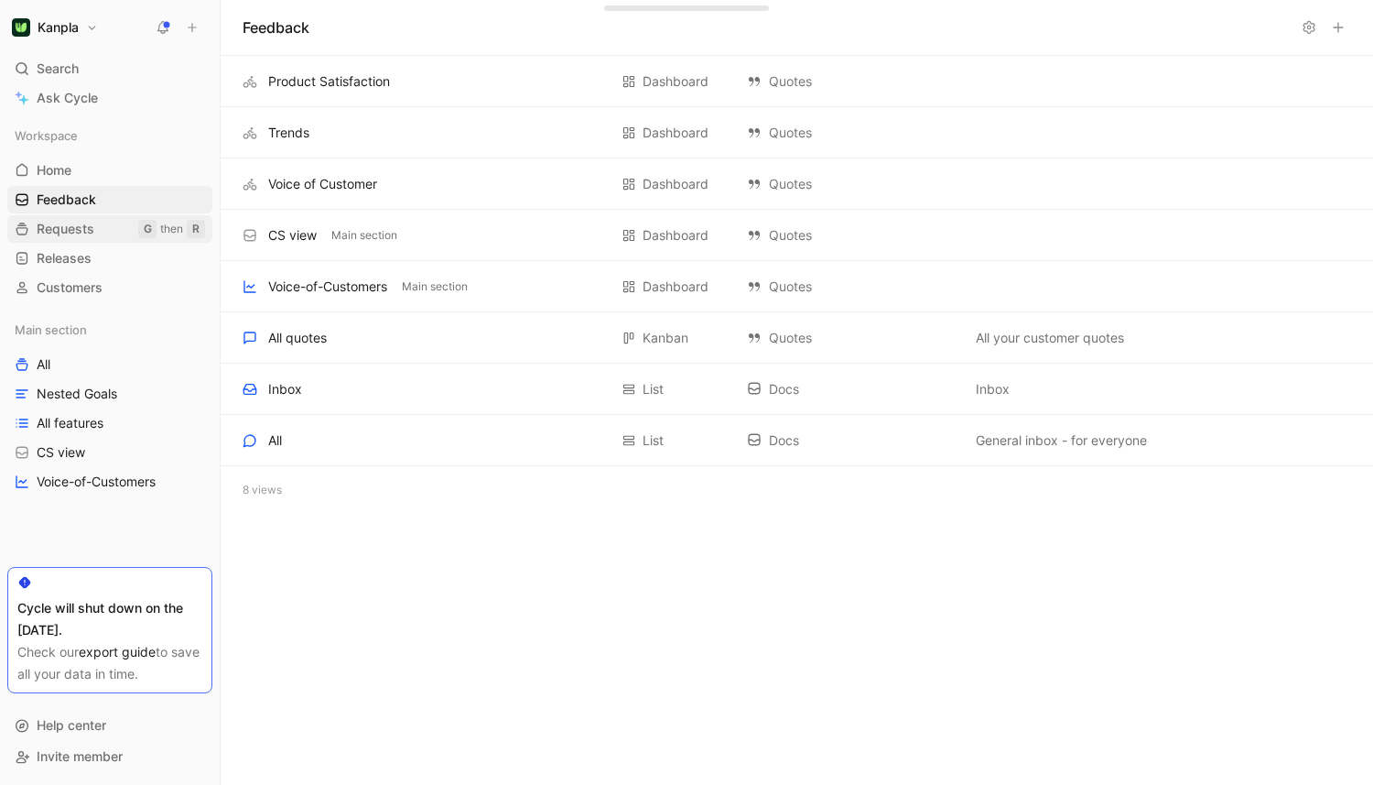
click at [82, 225] on span "Requests" at bounding box center [66, 229] width 58 height 18
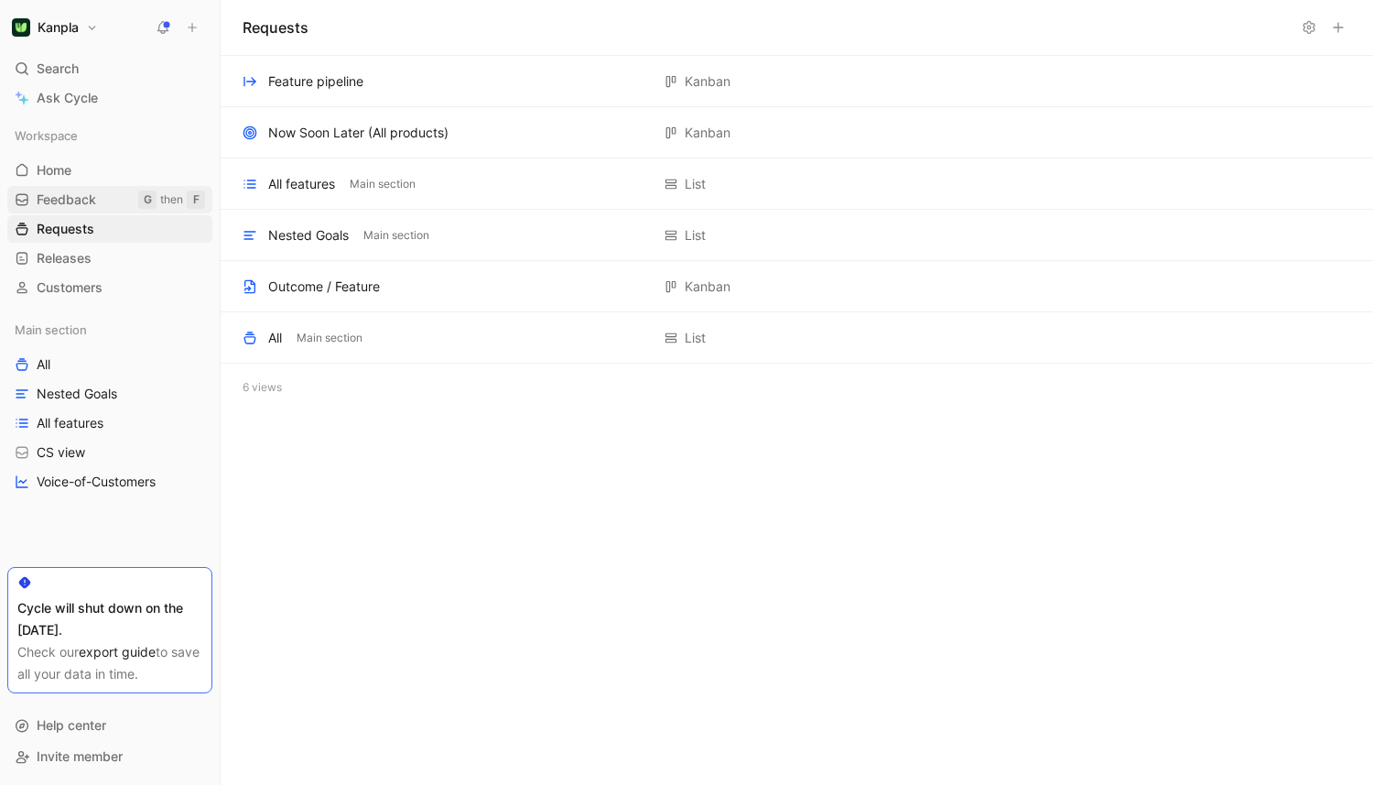
click at [83, 210] on link "Feedback G then F" at bounding box center [109, 199] width 205 height 27
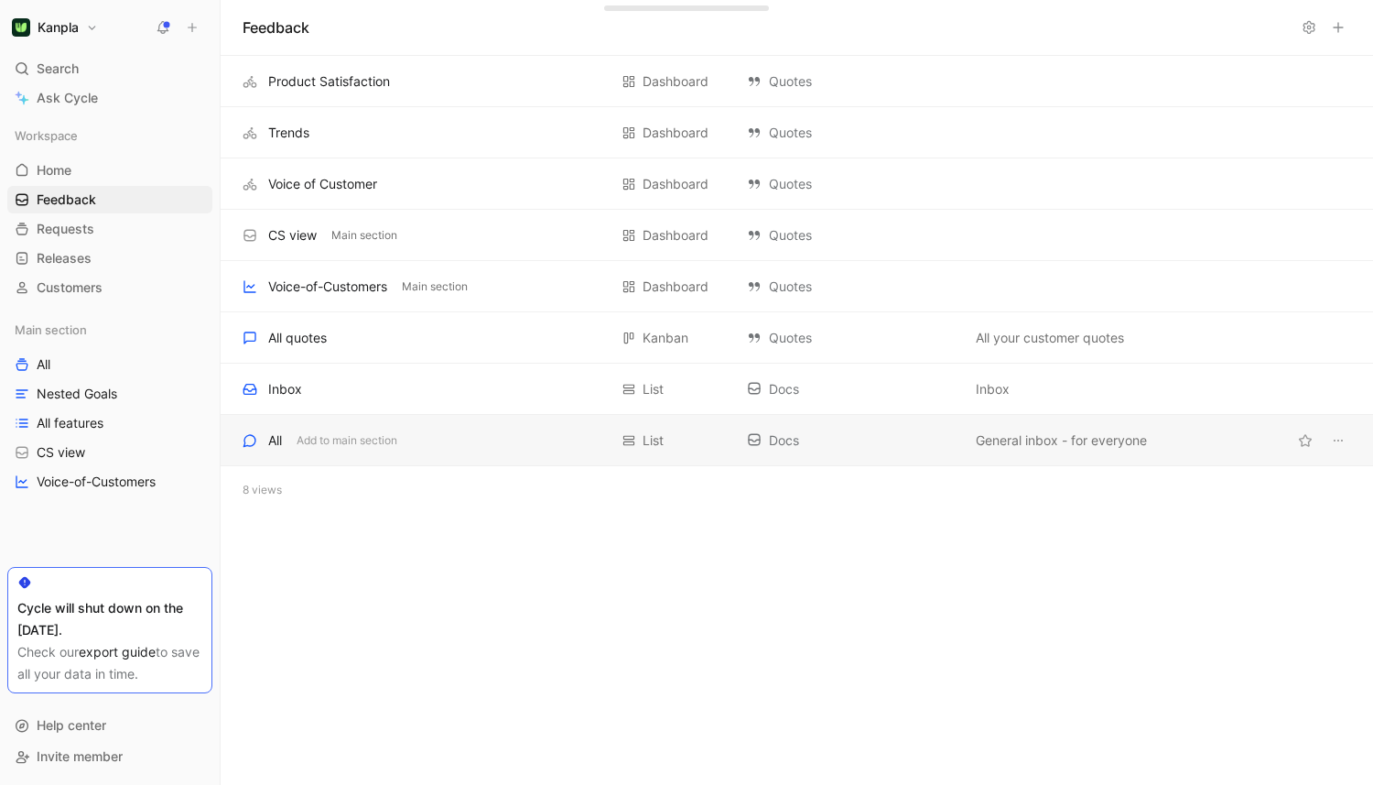
click at [262, 438] on div "All Add to main section" at bounding box center [425, 440] width 365 height 22
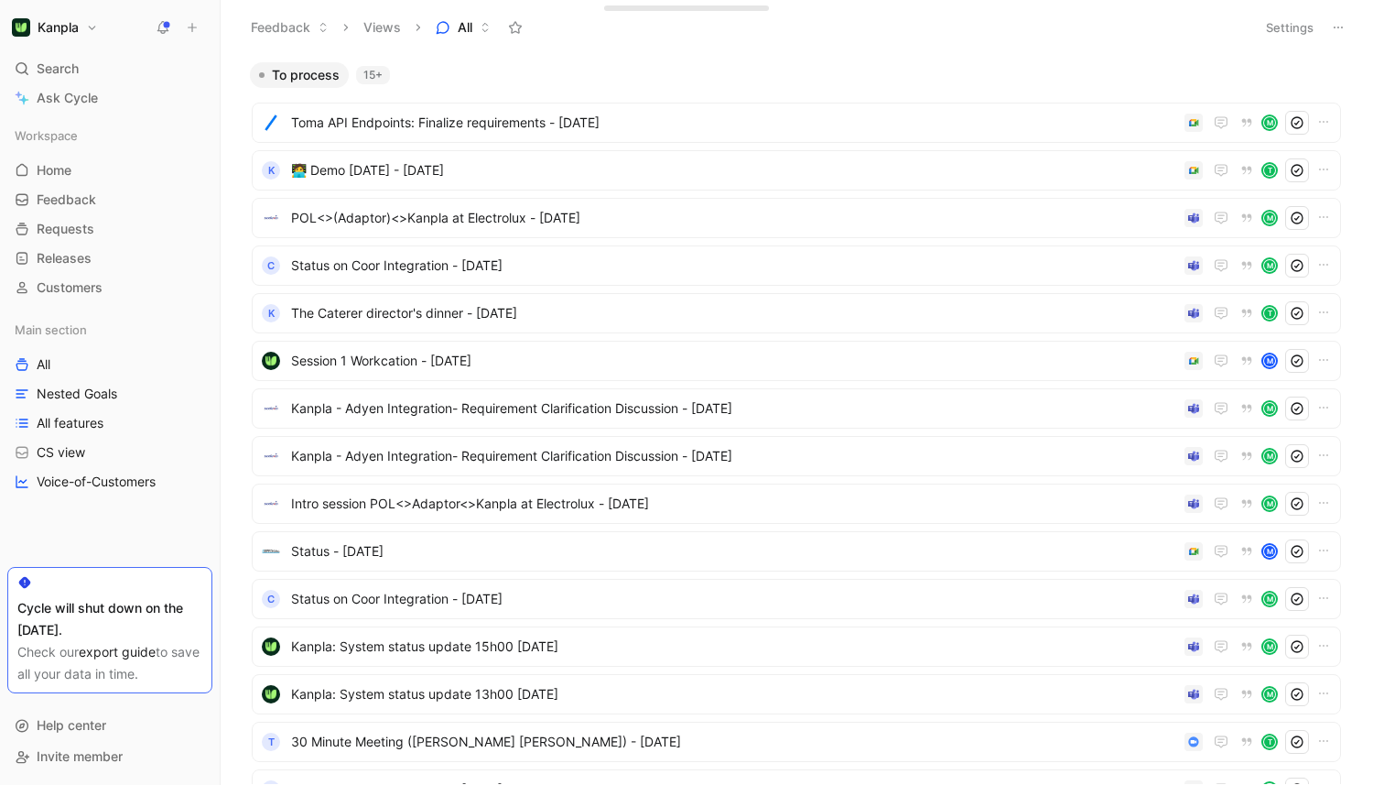
click at [477, 27] on button "All" at bounding box center [463, 27] width 71 height 27
click at [402, 37] on button "Views" at bounding box center [382, 27] width 54 height 27
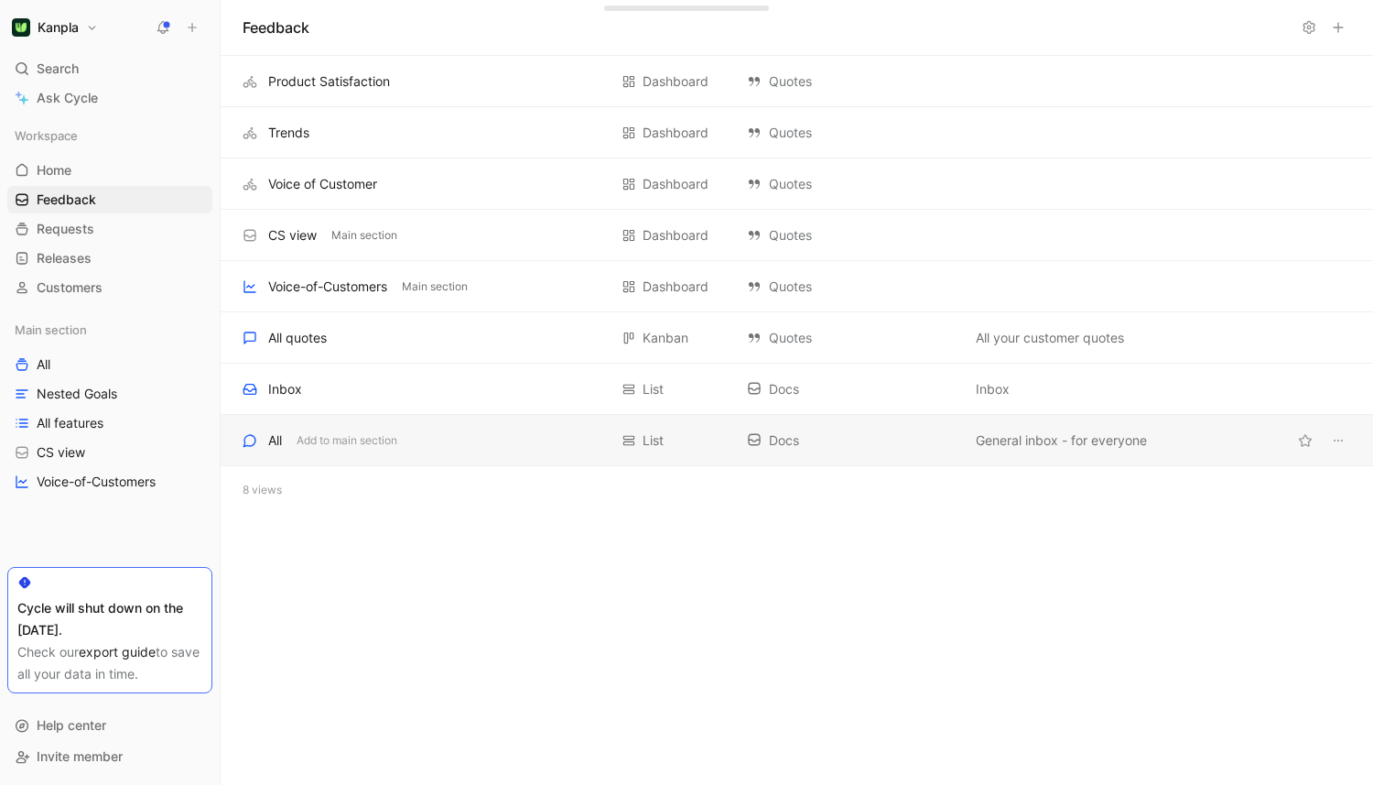
click at [313, 449] on div "All Add to main section" at bounding box center [425, 440] width 365 height 22
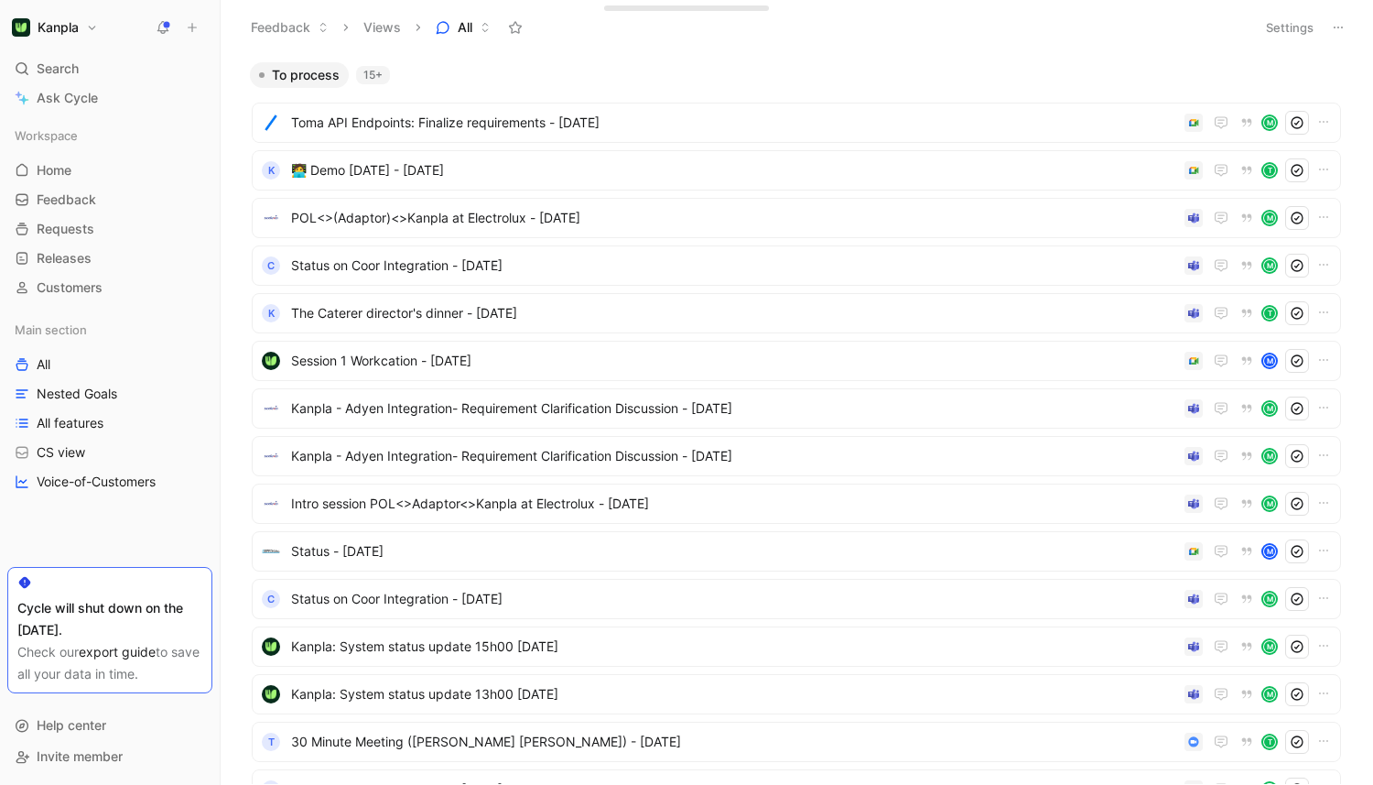
click at [298, 30] on button "Feedback" at bounding box center [290, 27] width 94 height 27
click at [304, 60] on span "Feedback" at bounding box center [303, 66] width 60 height 16
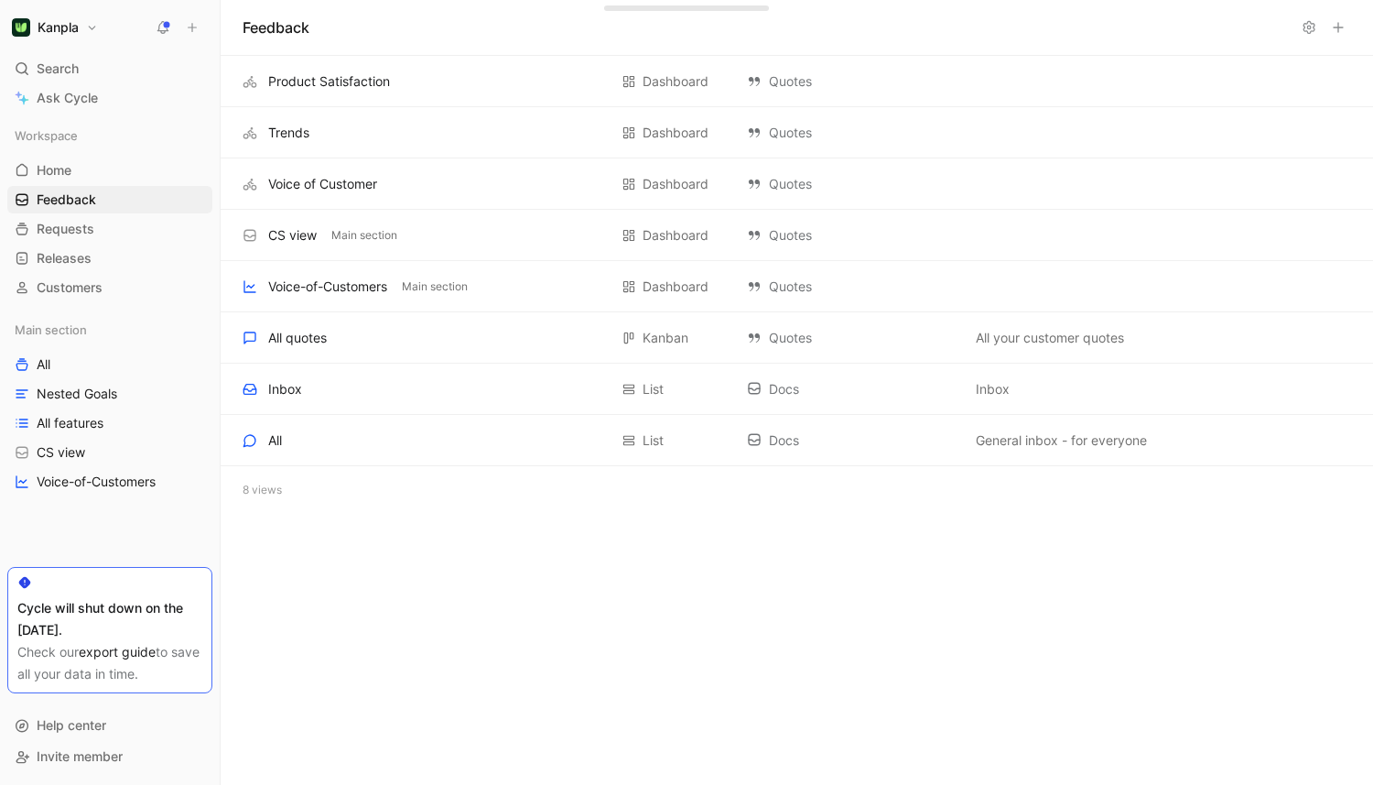
click at [1332, 30] on icon at bounding box center [1338, 27] width 15 height 15
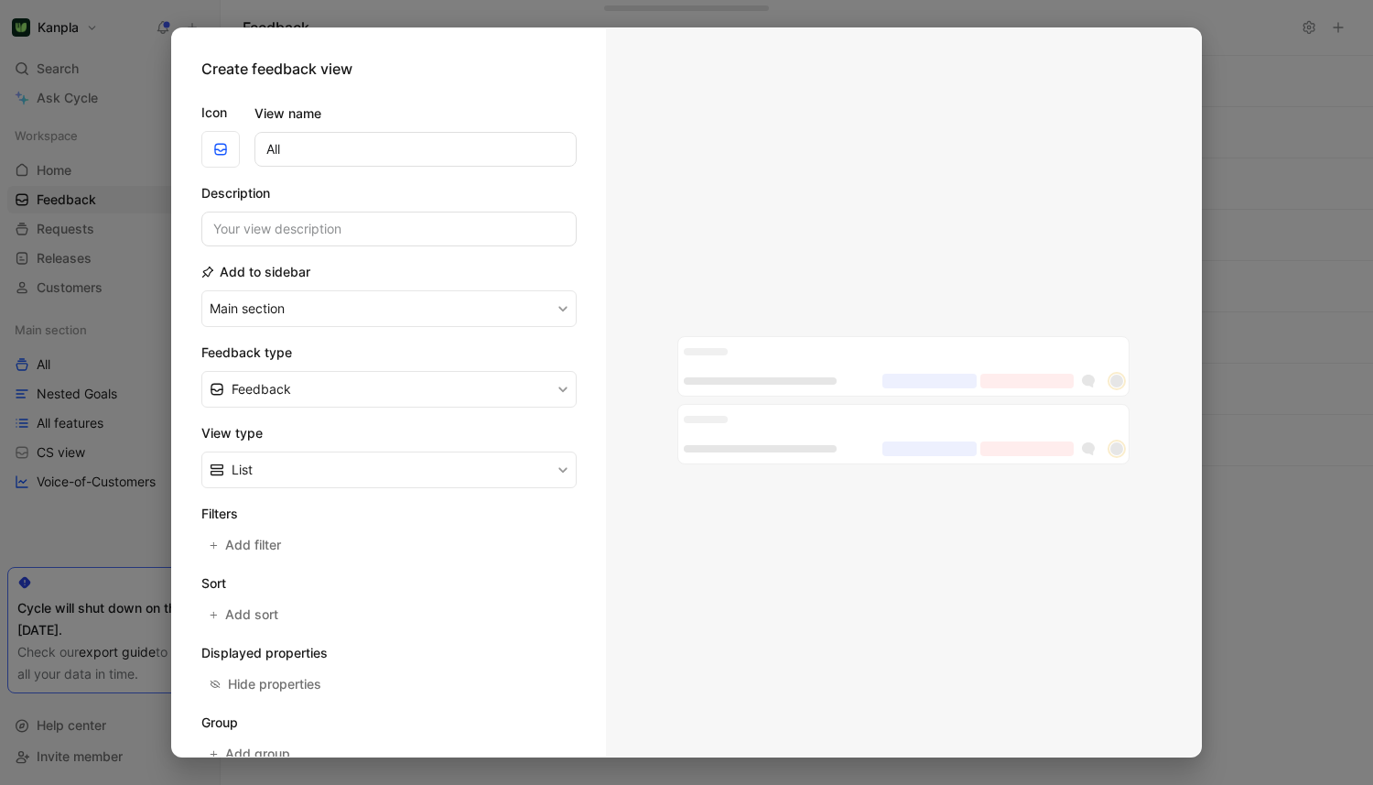
click at [422, 278] on div "Add to sidebar Main section" at bounding box center [388, 294] width 375 height 66
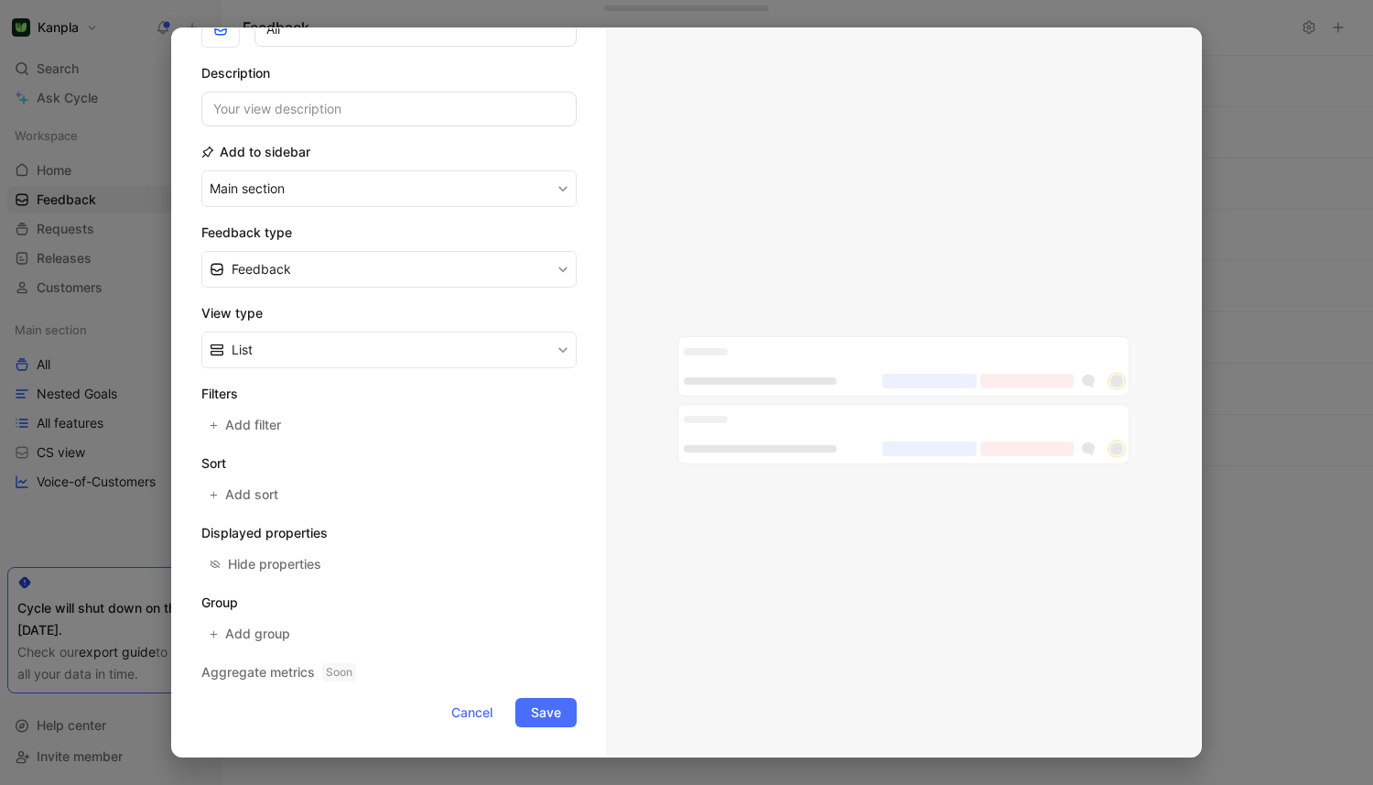
click at [357, 249] on div "Feedback type Feedback" at bounding box center [388, 255] width 375 height 66
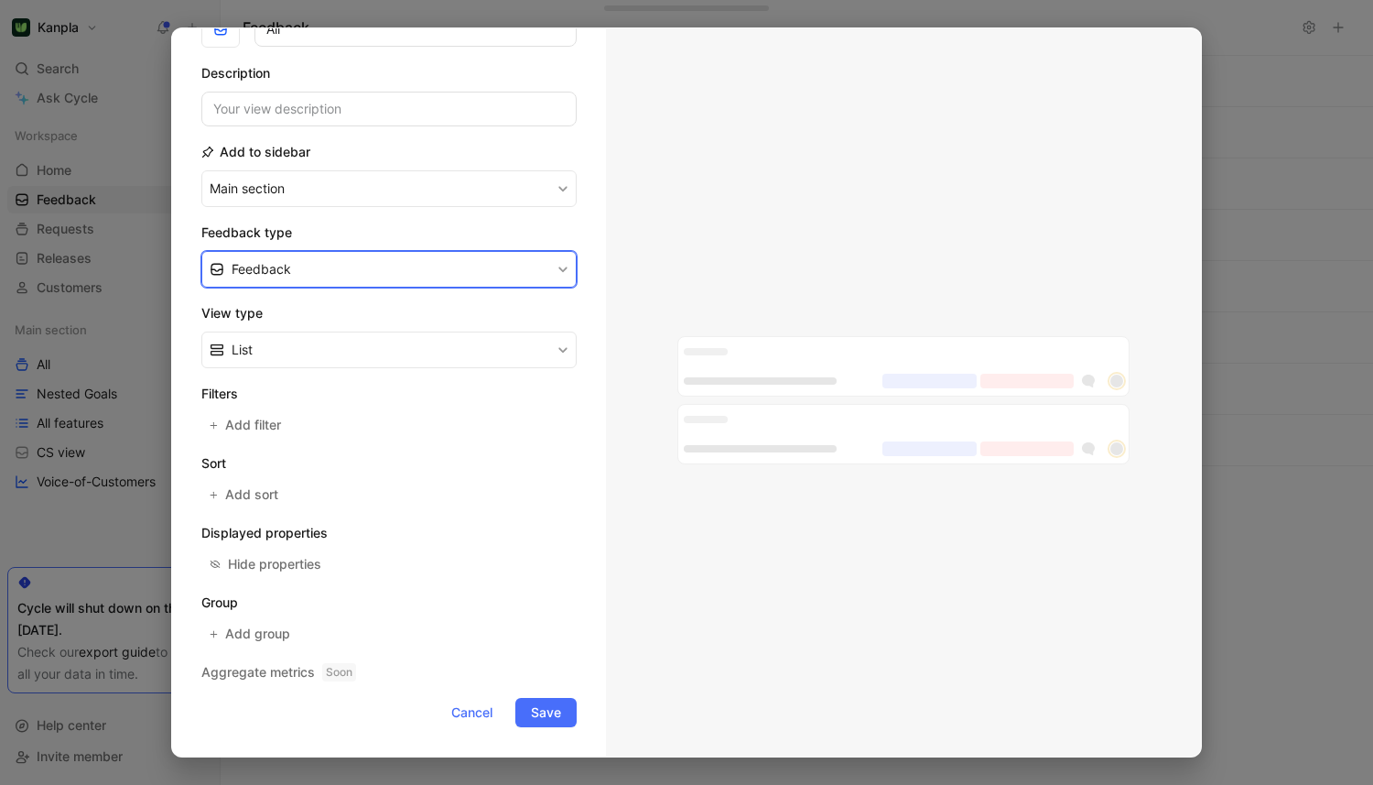
click at [356, 267] on button "Feedback" at bounding box center [388, 269] width 375 height 37
click at [322, 329] on div "Quote" at bounding box center [400, 340] width 337 height 22
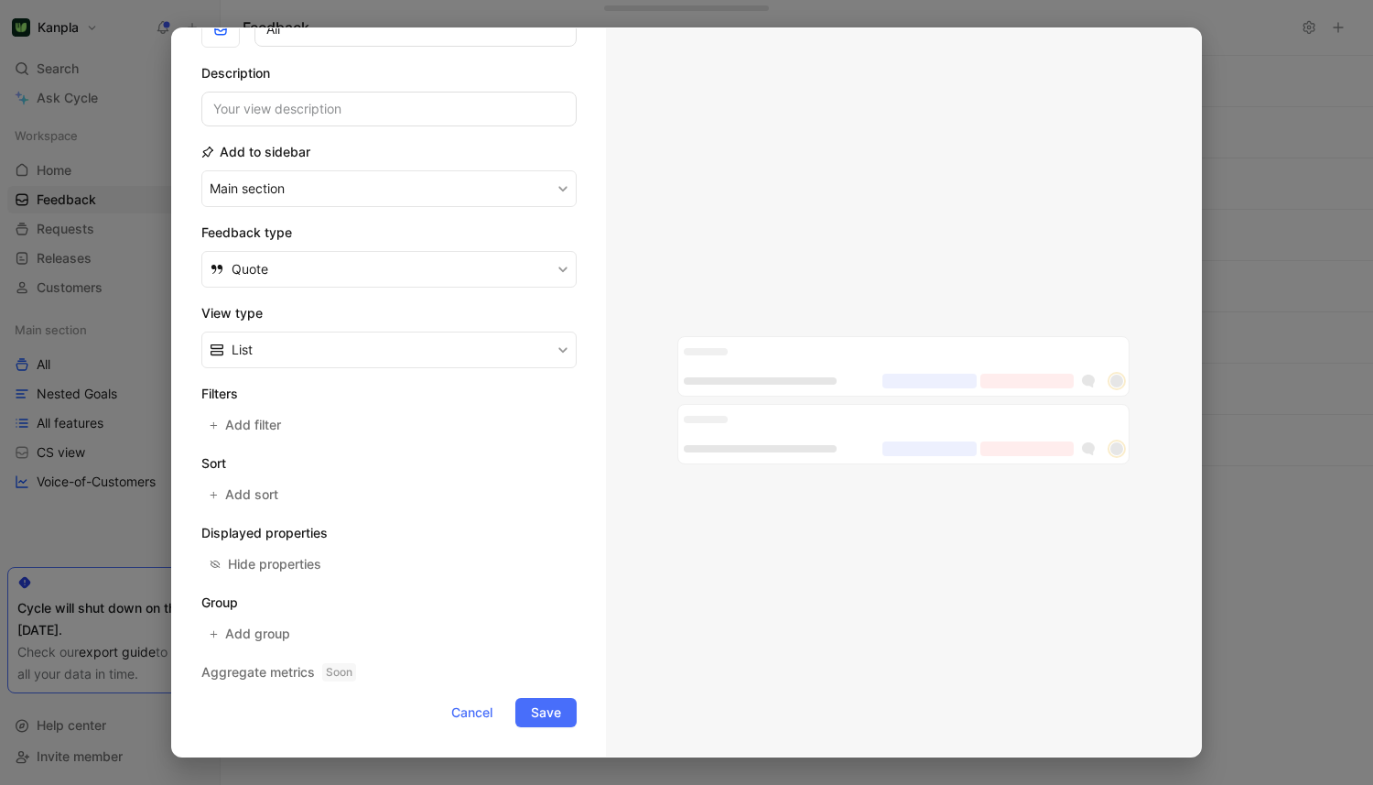
scroll to position [0, 0]
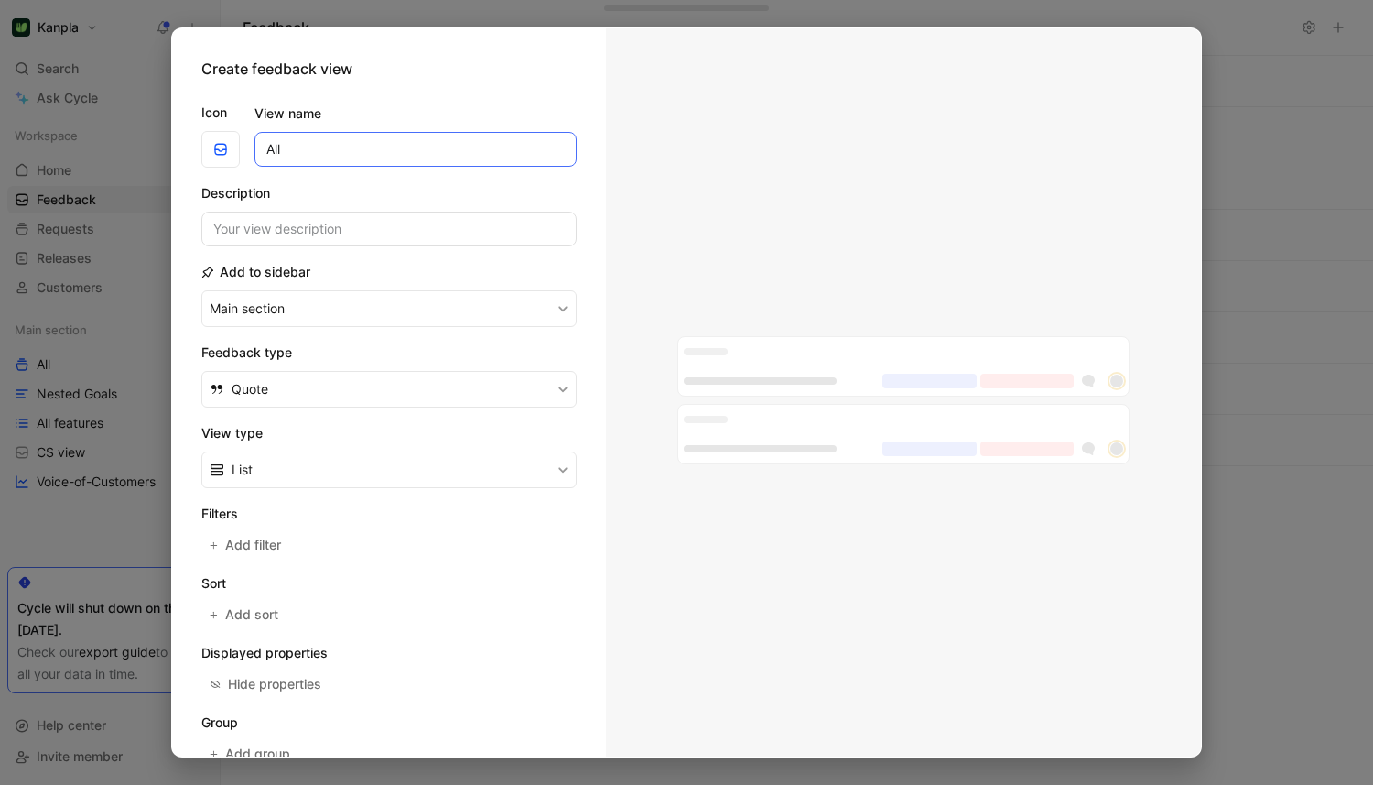
click at [324, 142] on input "All" at bounding box center [415, 149] width 322 height 35
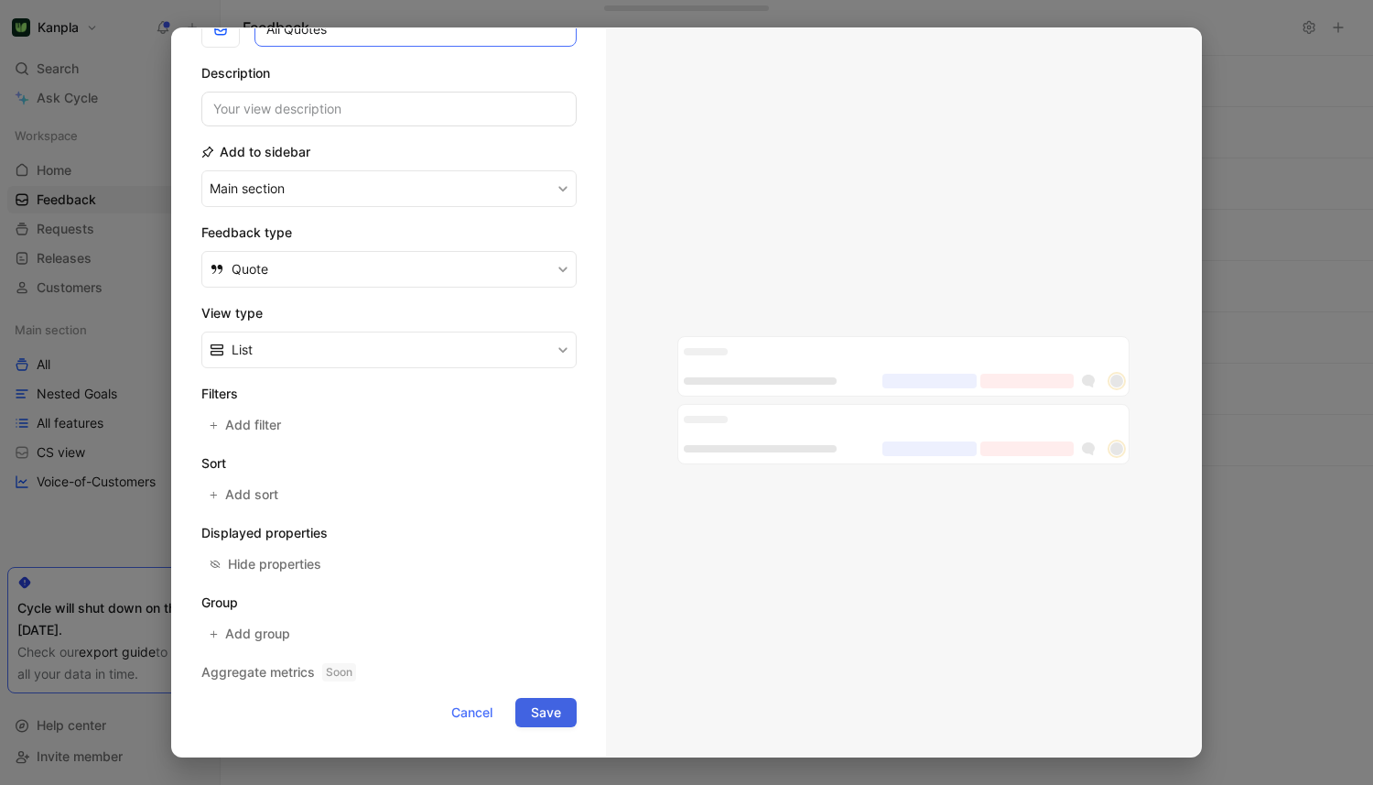
type input "All Quotes"
click at [552, 705] on span "Save" at bounding box center [546, 712] width 30 height 22
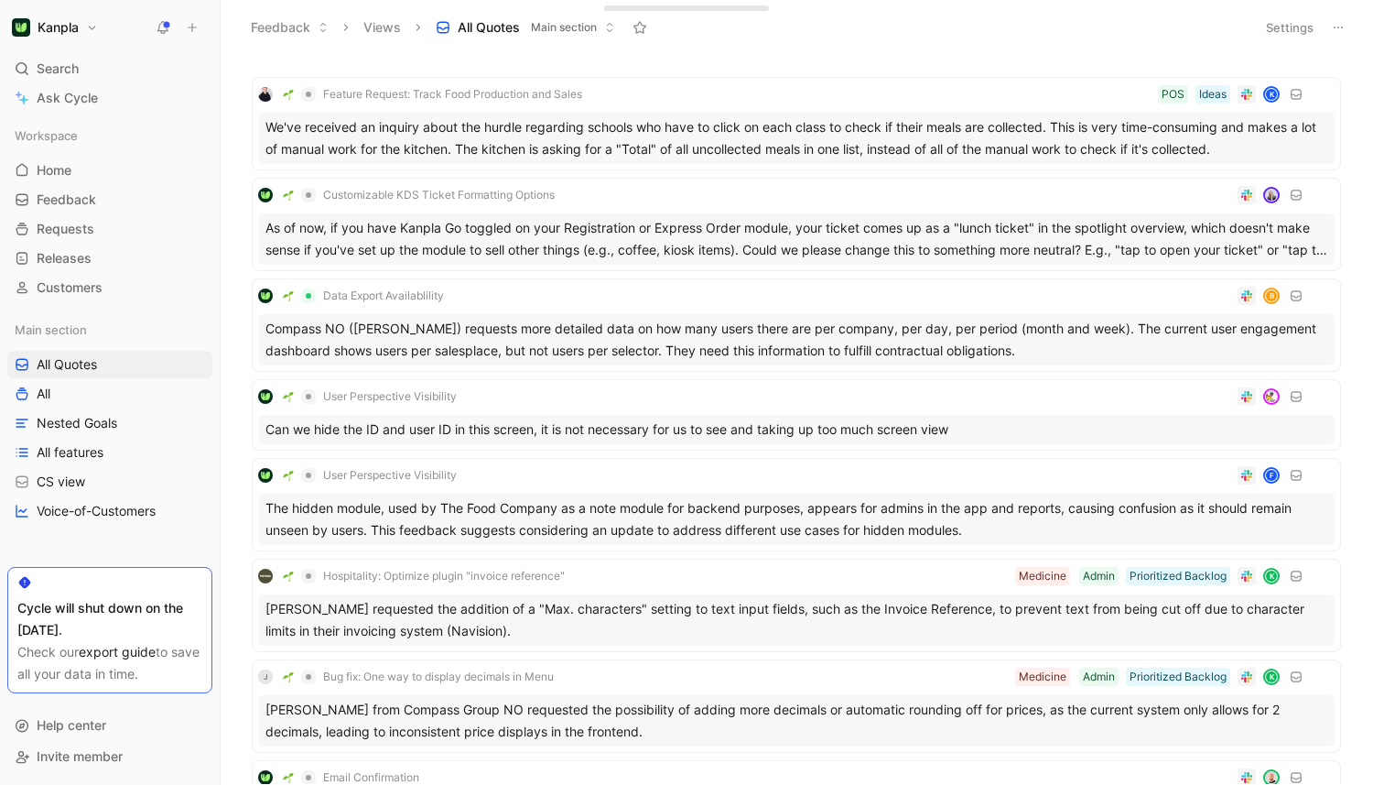
click at [1335, 37] on button at bounding box center [1339, 28] width 26 height 26
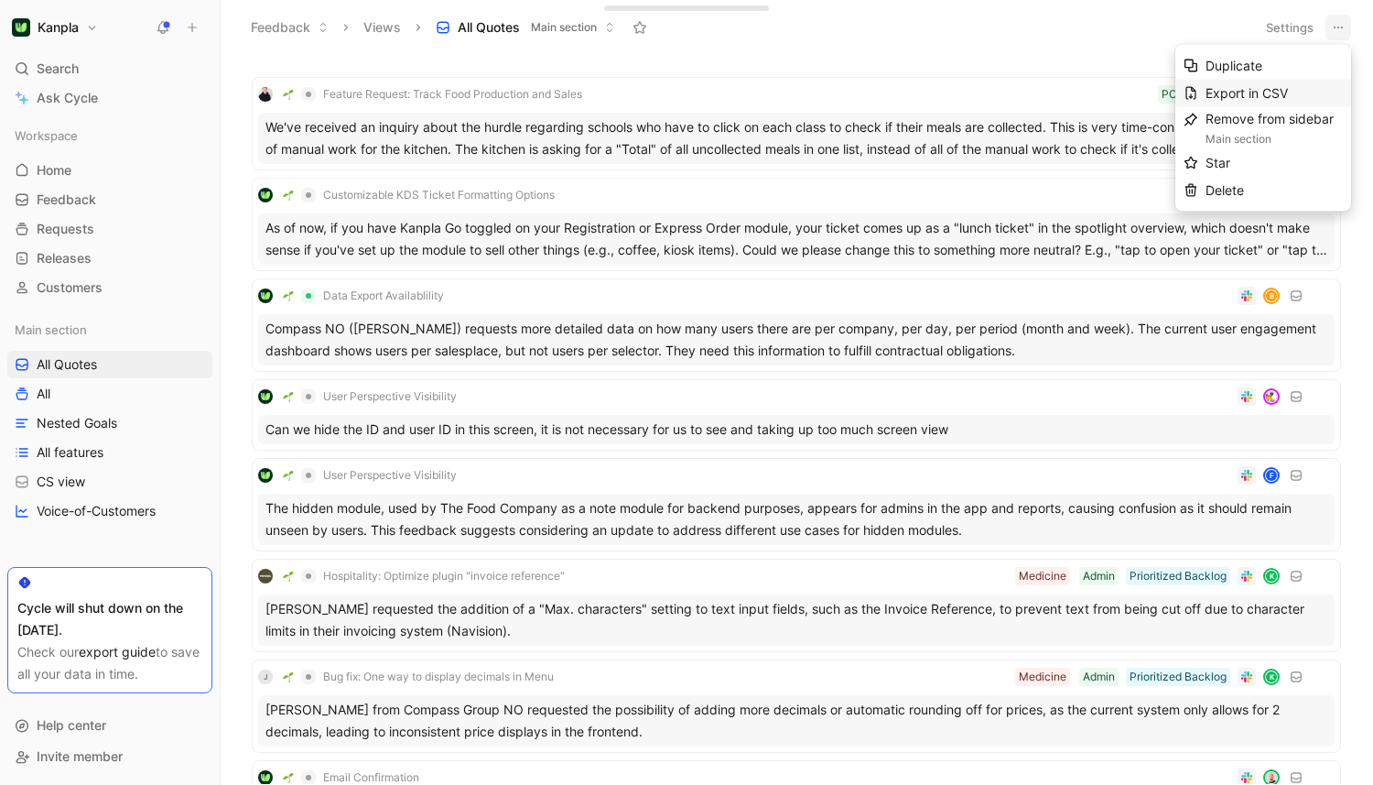
click at [1284, 93] on span "Export in CSV" at bounding box center [1247, 93] width 82 height 16
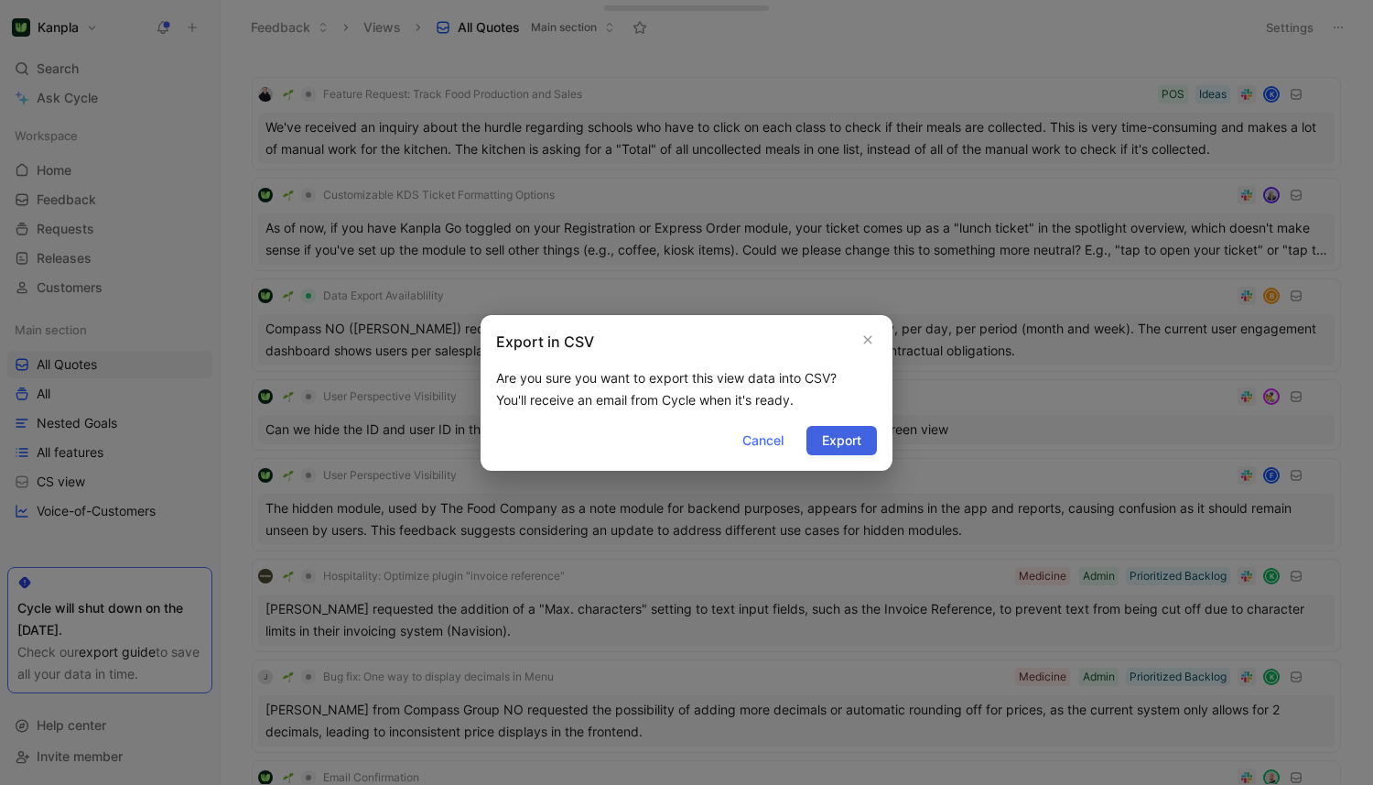
click at [857, 444] on span "Export" at bounding box center [841, 440] width 39 height 22
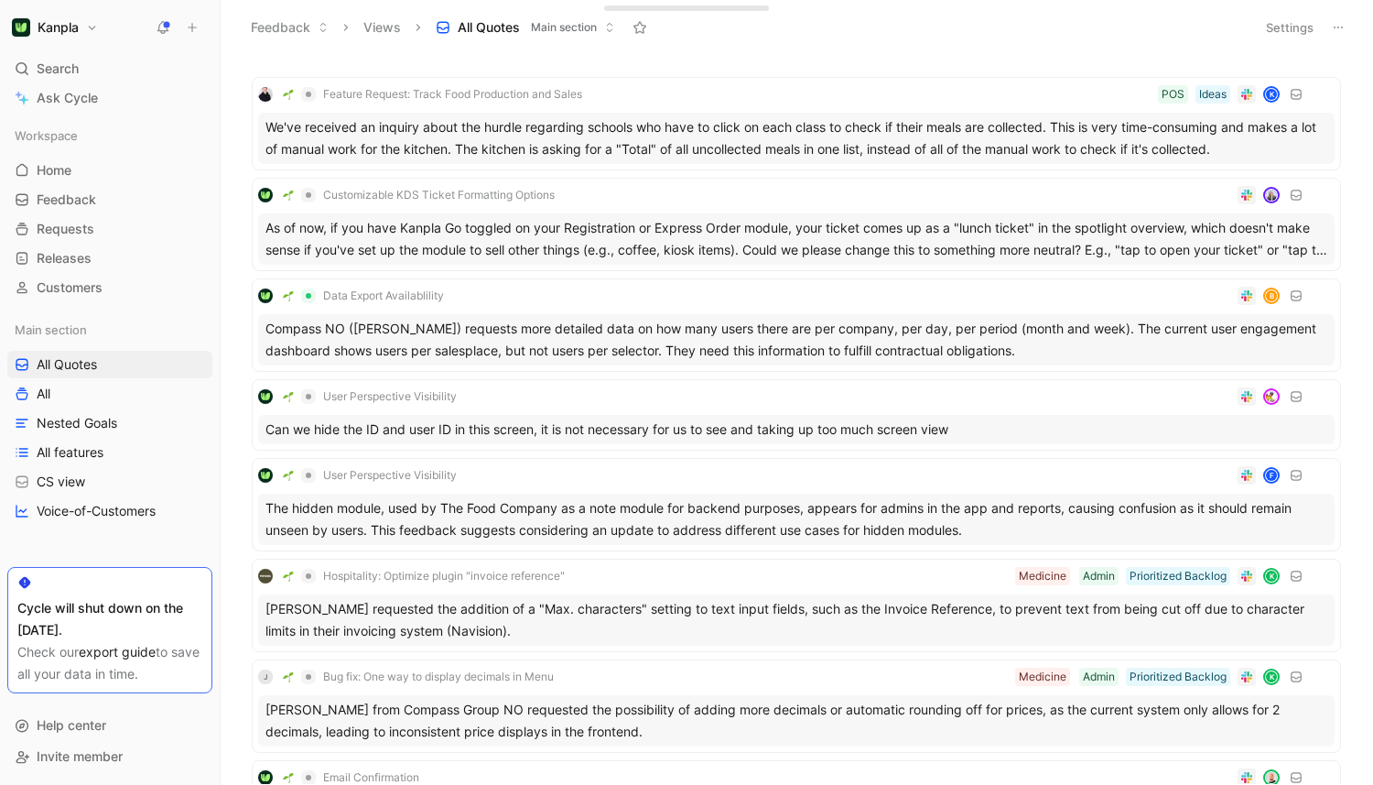
click at [119, 567] on div "Cycle will shut down on the [DATE]. Check our export guide to save all your dat…" at bounding box center [109, 630] width 205 height 126
click at [137, 549] on div "Workspace Home G then H Feedback G then F Requests G then R Releases G then L C…" at bounding box center [109, 342] width 205 height 441
